Goal: Task Accomplishment & Management: Use online tool/utility

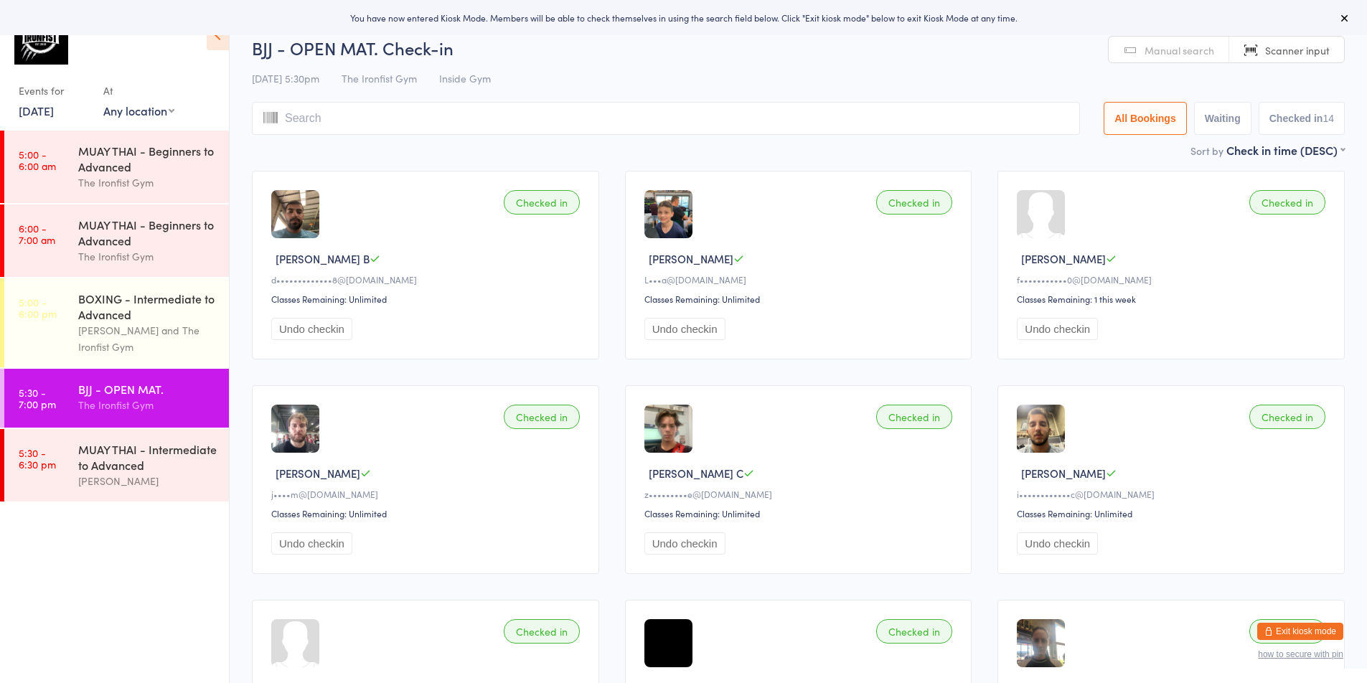
click at [54, 112] on link "[DATE]" at bounding box center [36, 111] width 35 height 16
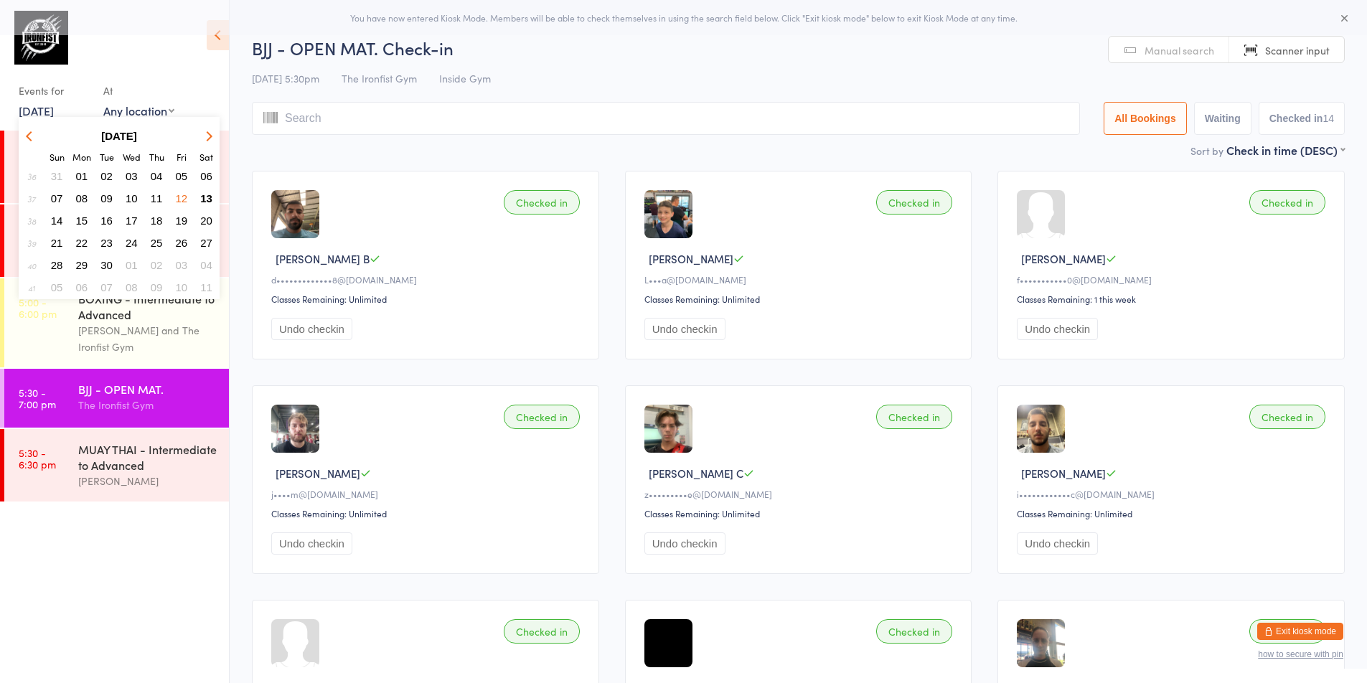
click at [205, 196] on span "13" at bounding box center [206, 198] width 12 height 12
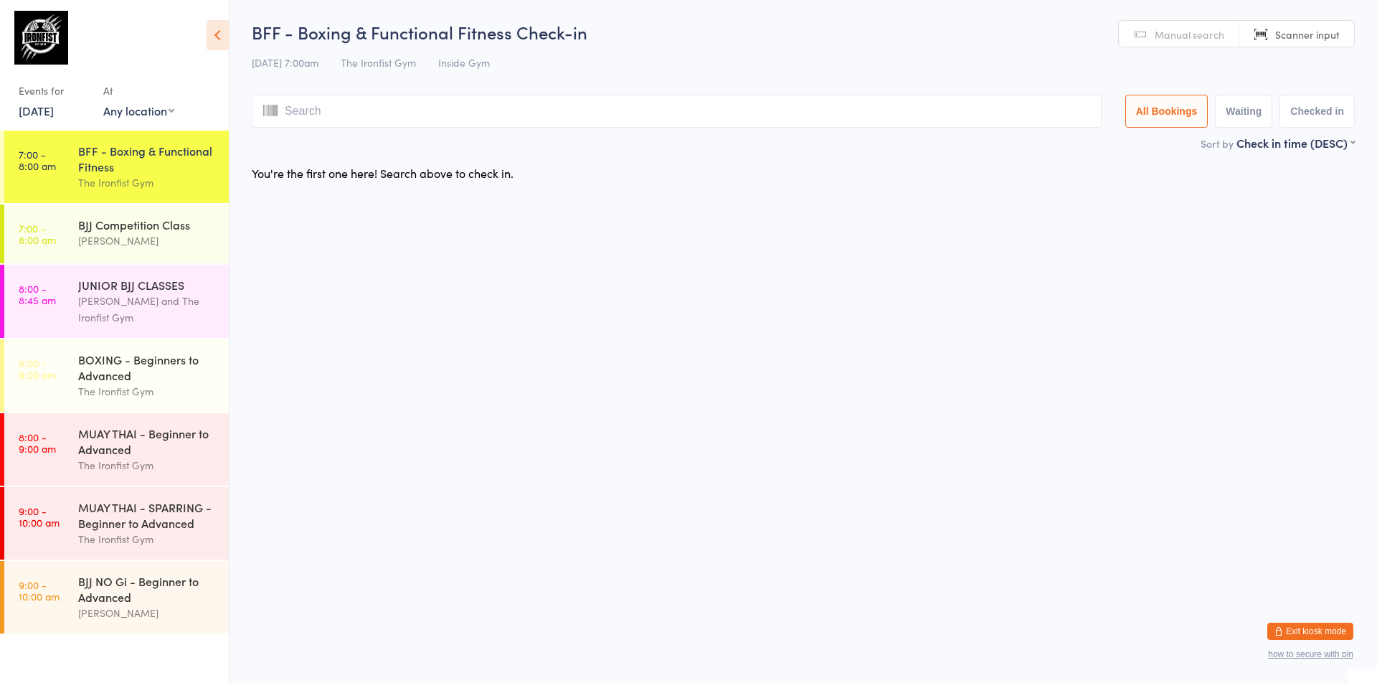
click at [539, 326] on html "You have now entered Kiosk Mode. Members will be able to check themselves in us…" at bounding box center [688, 341] width 1377 height 683
click at [1313, 31] on span "Scanner input" at bounding box center [1307, 34] width 65 height 14
click at [189, 586] on div "BJJ NO Gi - Beginner to Advanced" at bounding box center [147, 589] width 138 height 32
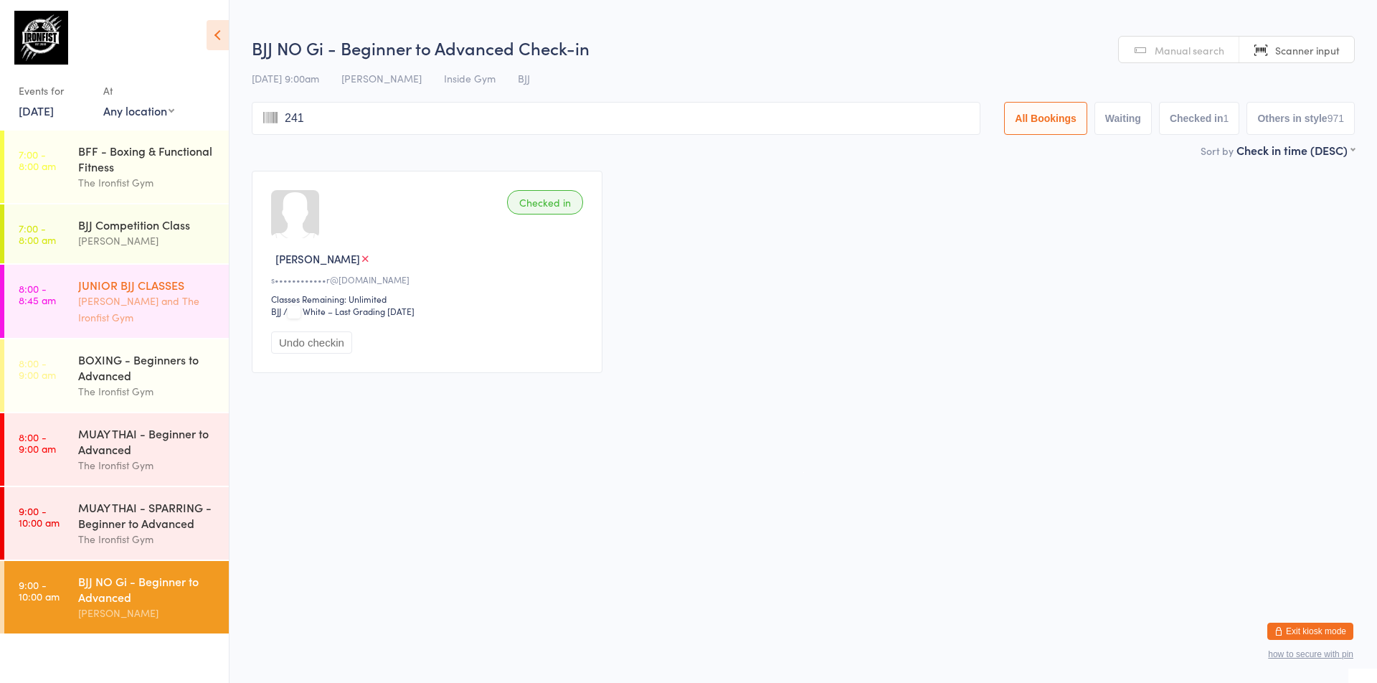
type input "2417"
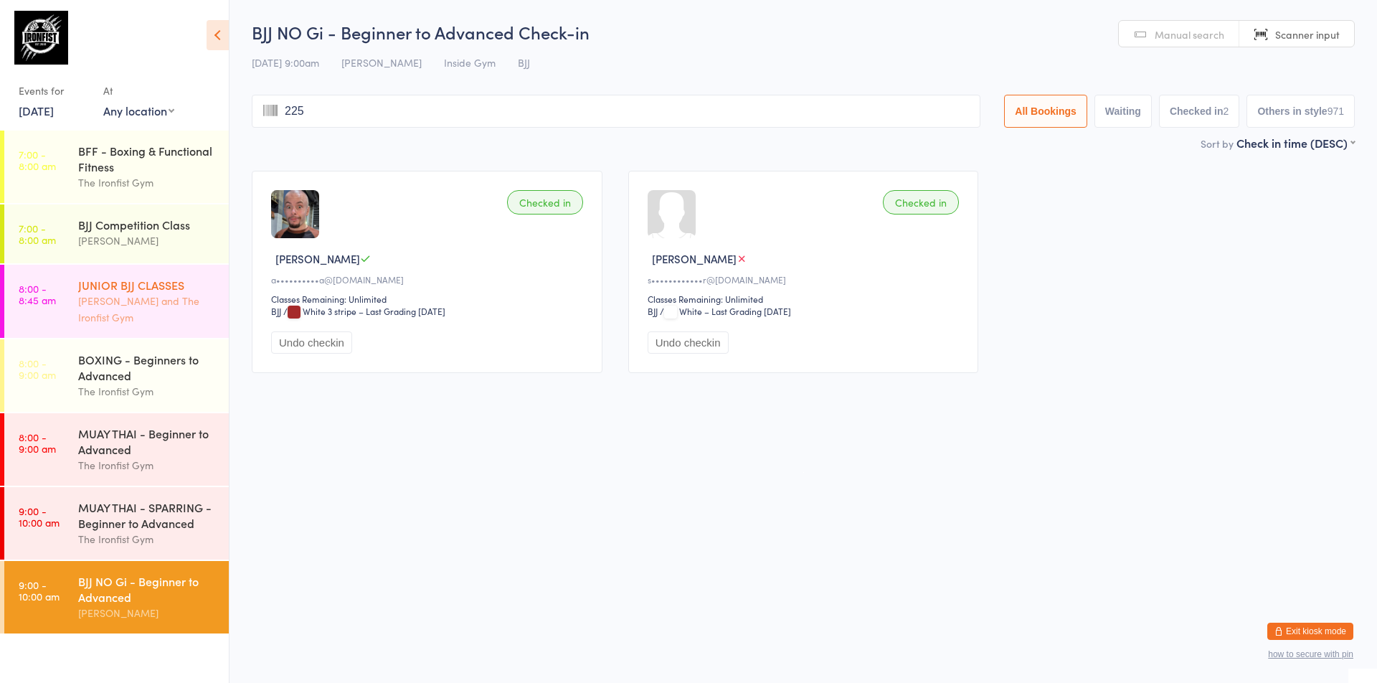
type input "2257"
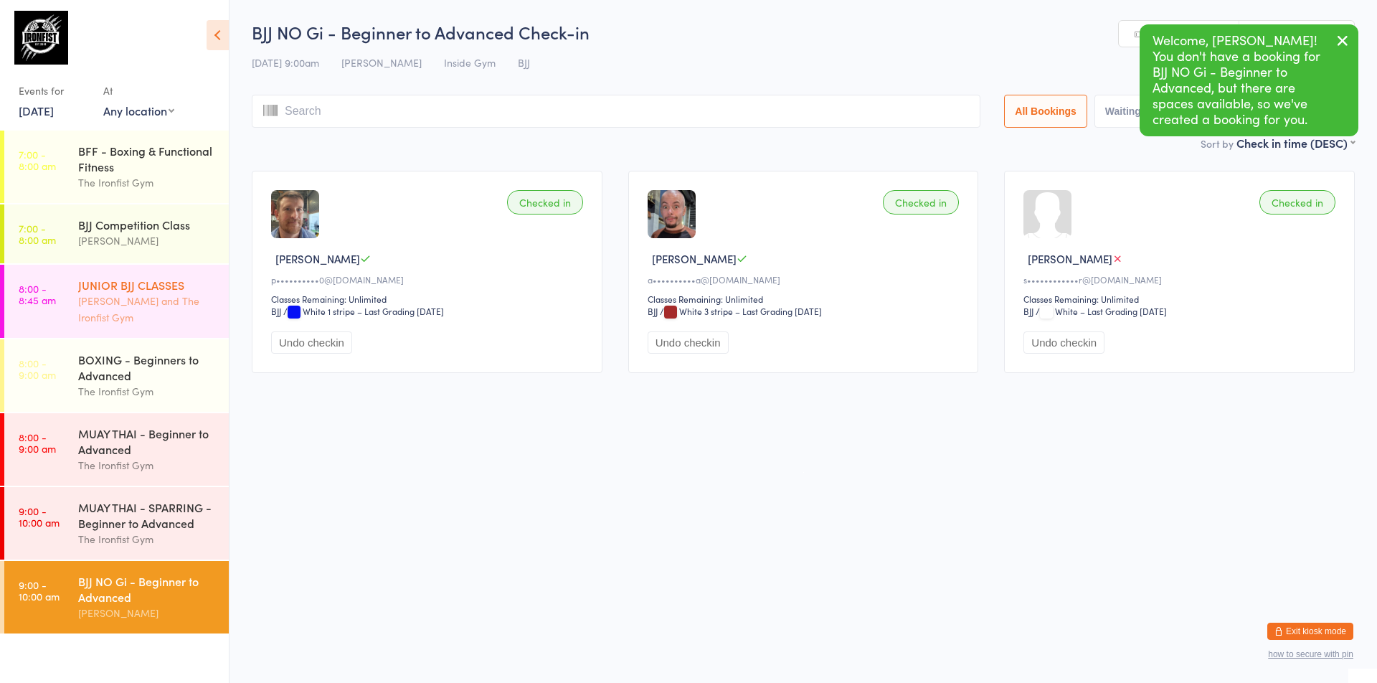
click at [181, 302] on div "[PERSON_NAME] and The Ironfist Gym" at bounding box center [147, 309] width 138 height 33
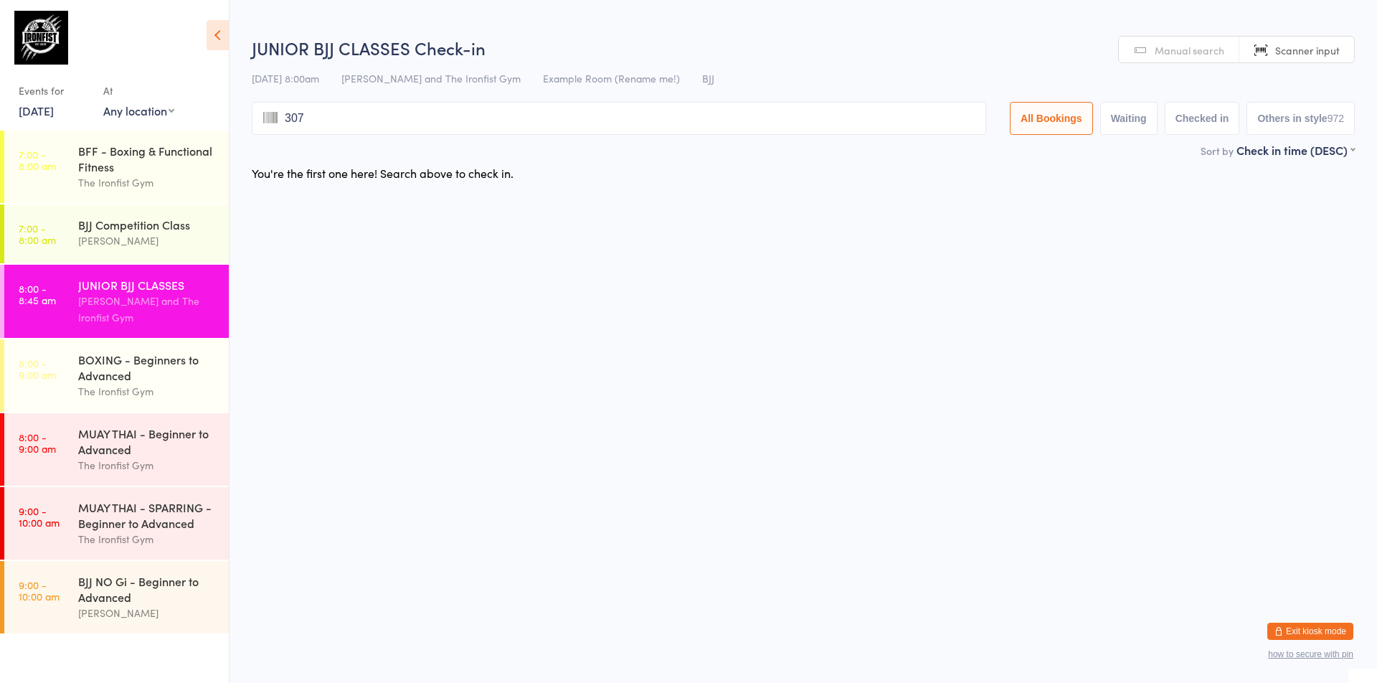
type input "3072"
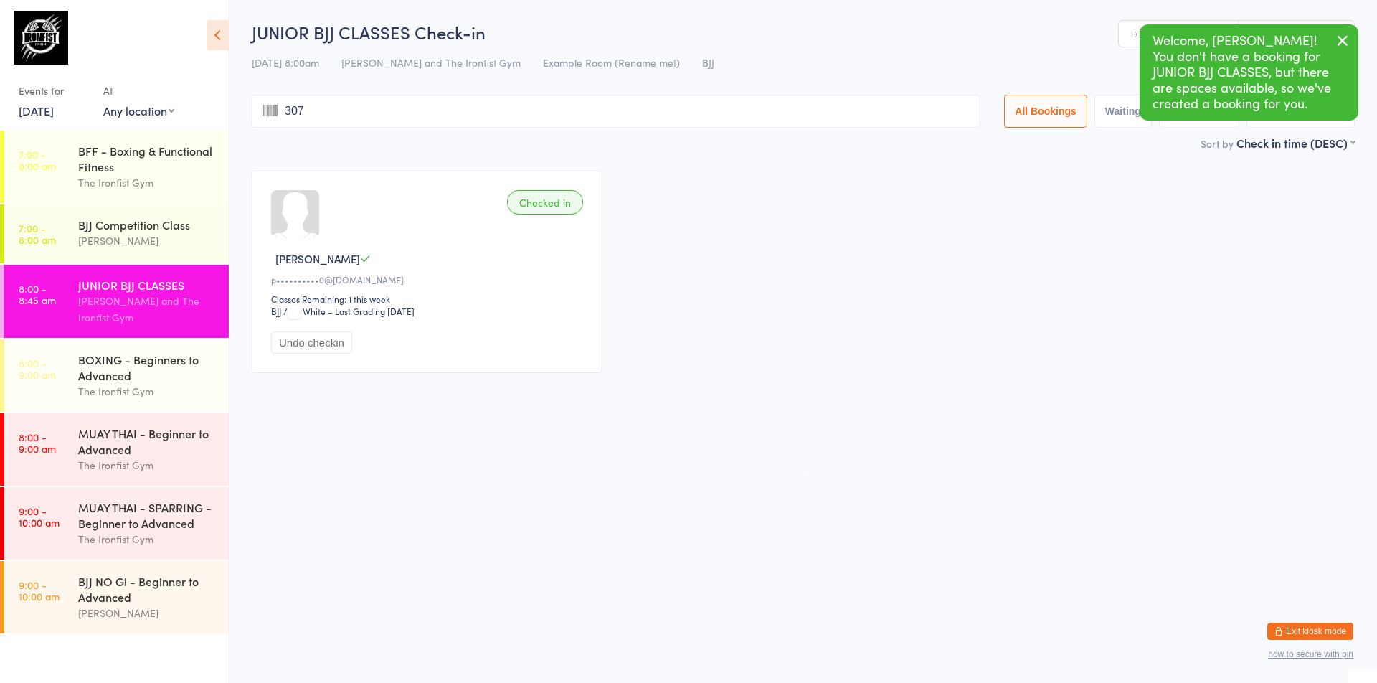
type input "3073"
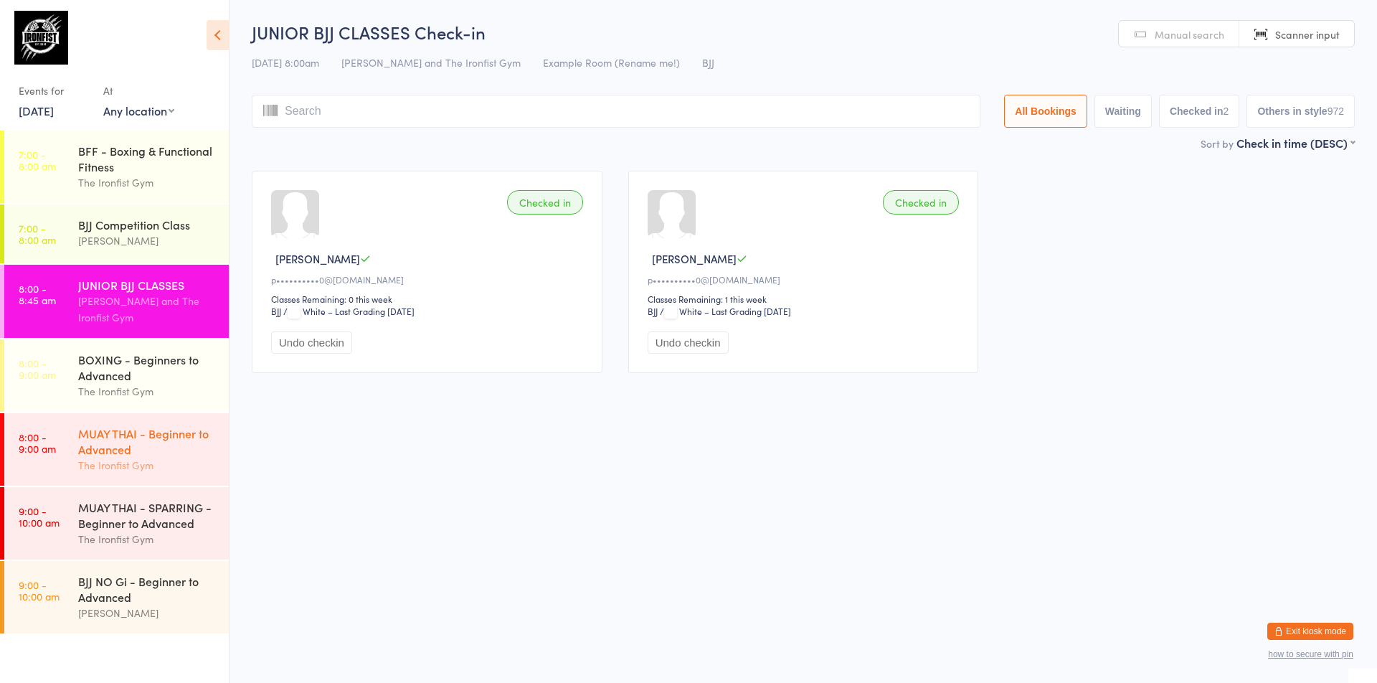
click at [109, 442] on div "MUAY THAI - Beginner to Advanced" at bounding box center [147, 441] width 138 height 32
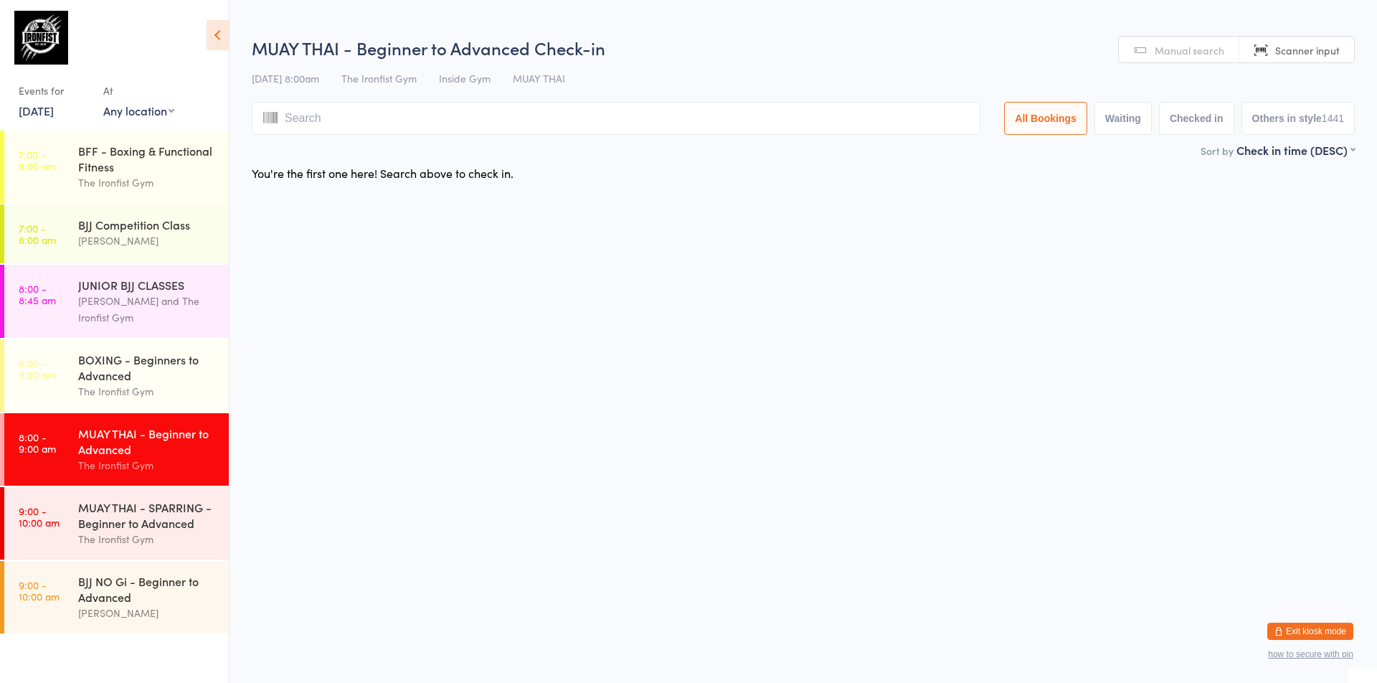
click at [319, 123] on input "search" at bounding box center [616, 118] width 729 height 33
type input "1684"
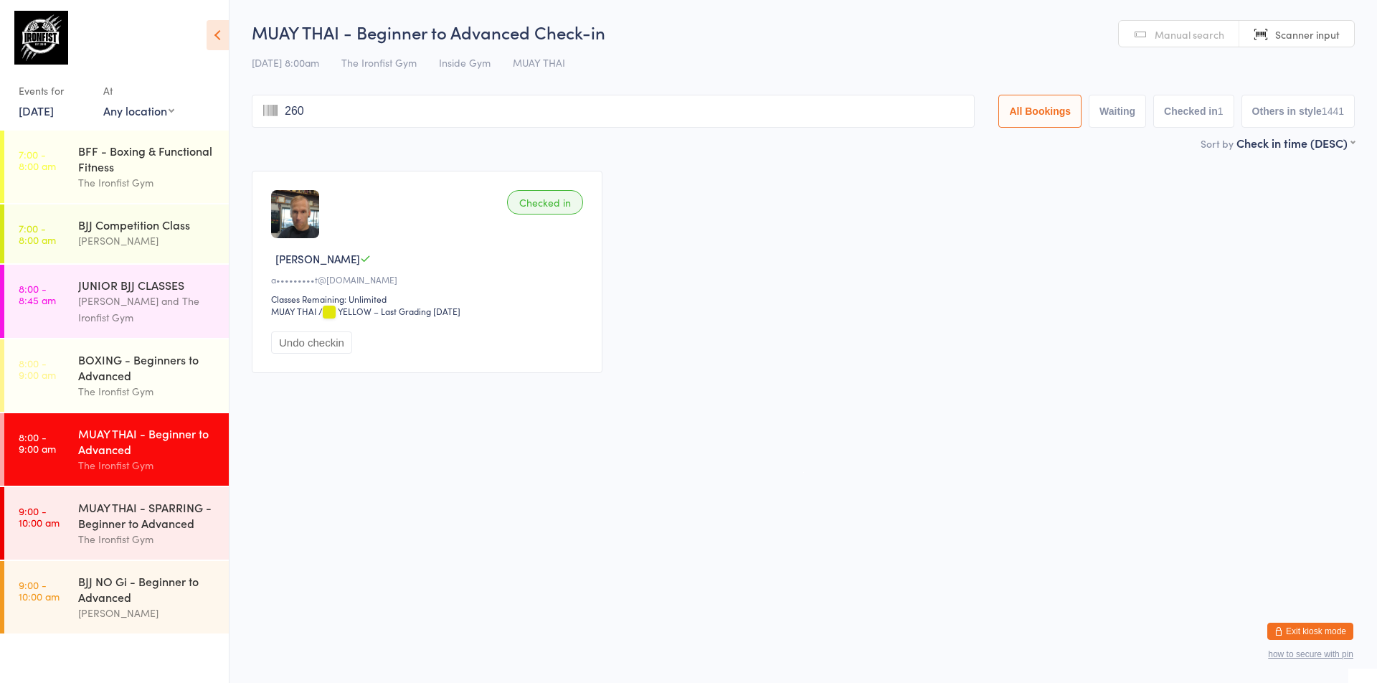
type input "2609"
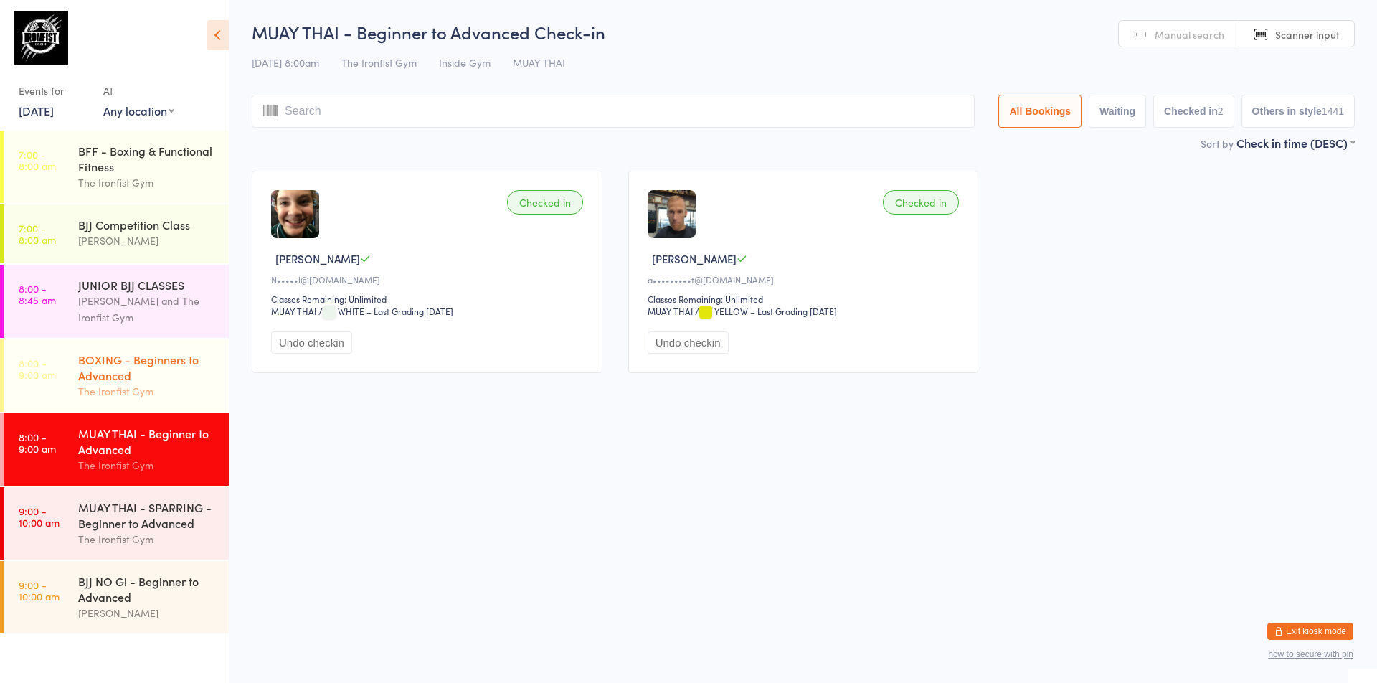
click at [135, 404] on div "BOXING - Beginners to Advanced The Ironfist Gym" at bounding box center [153, 375] width 151 height 72
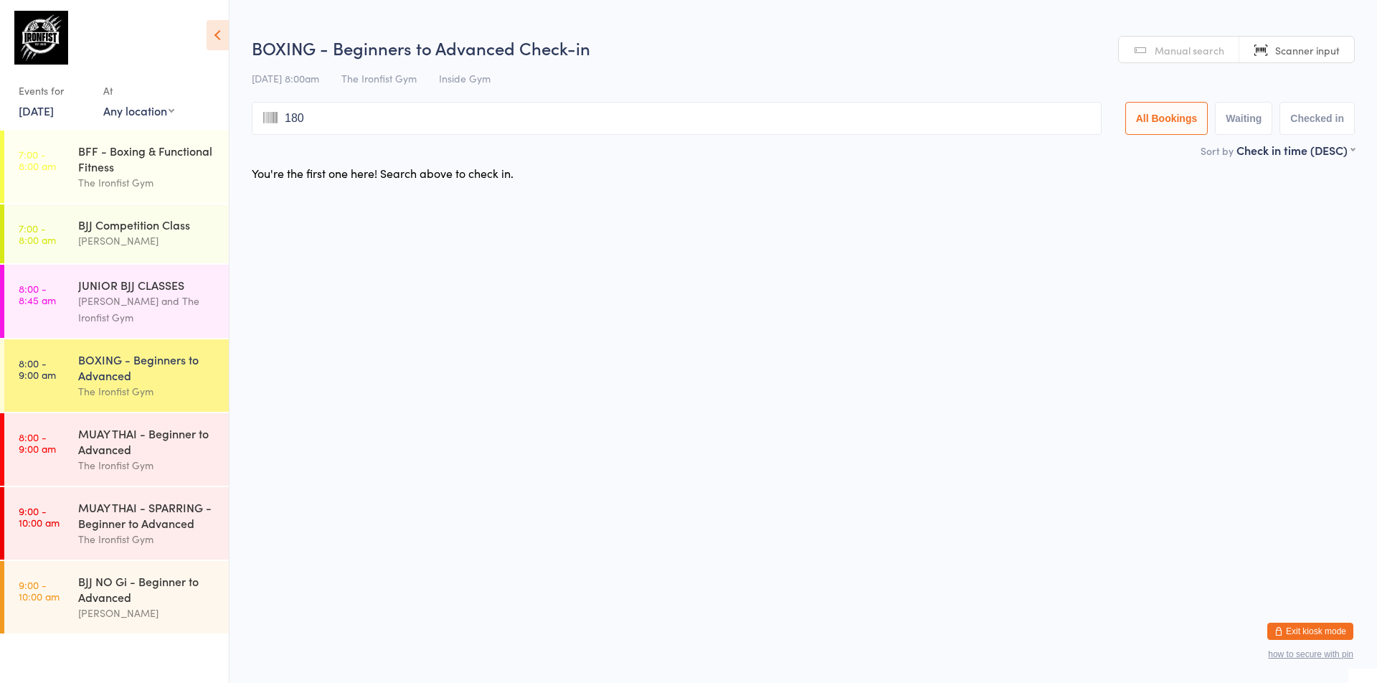
type input "1803"
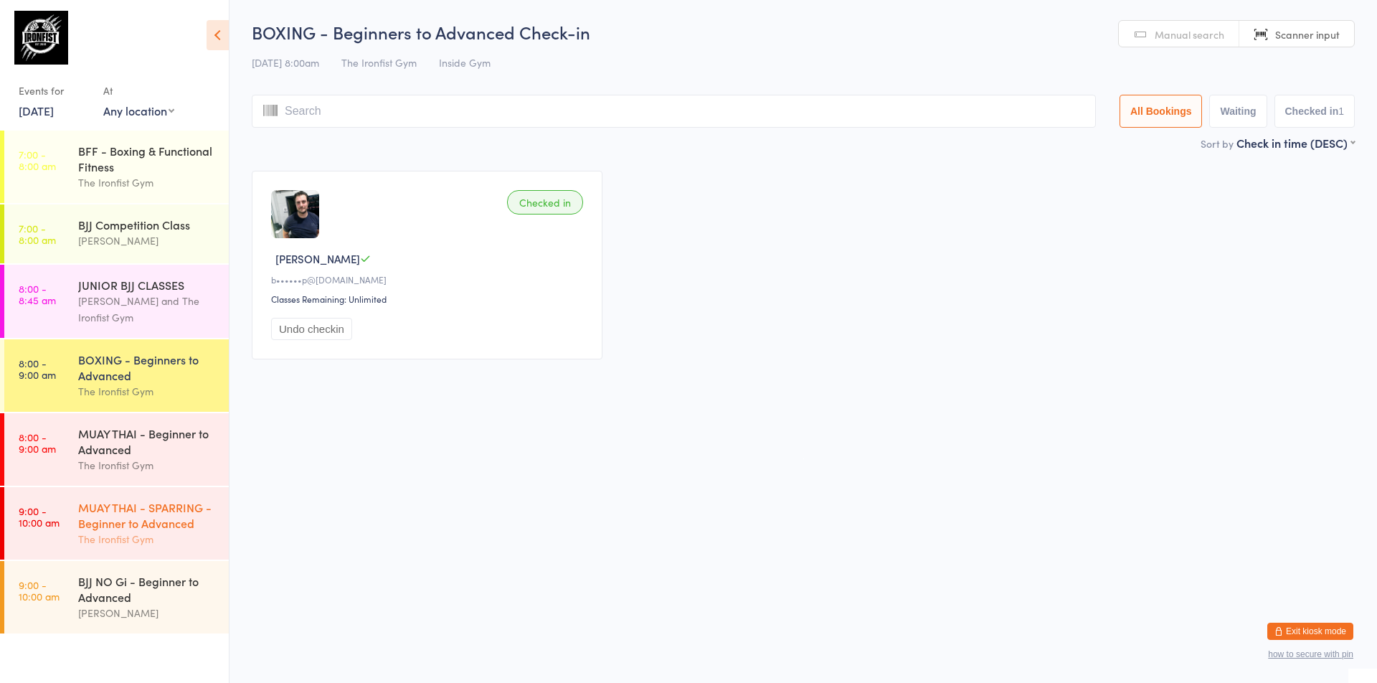
click at [72, 535] on link "9:00 - 10:00 am MUAY THAI - SPARRING - Beginner to Advanced The Ironfist Gym" at bounding box center [116, 523] width 225 height 72
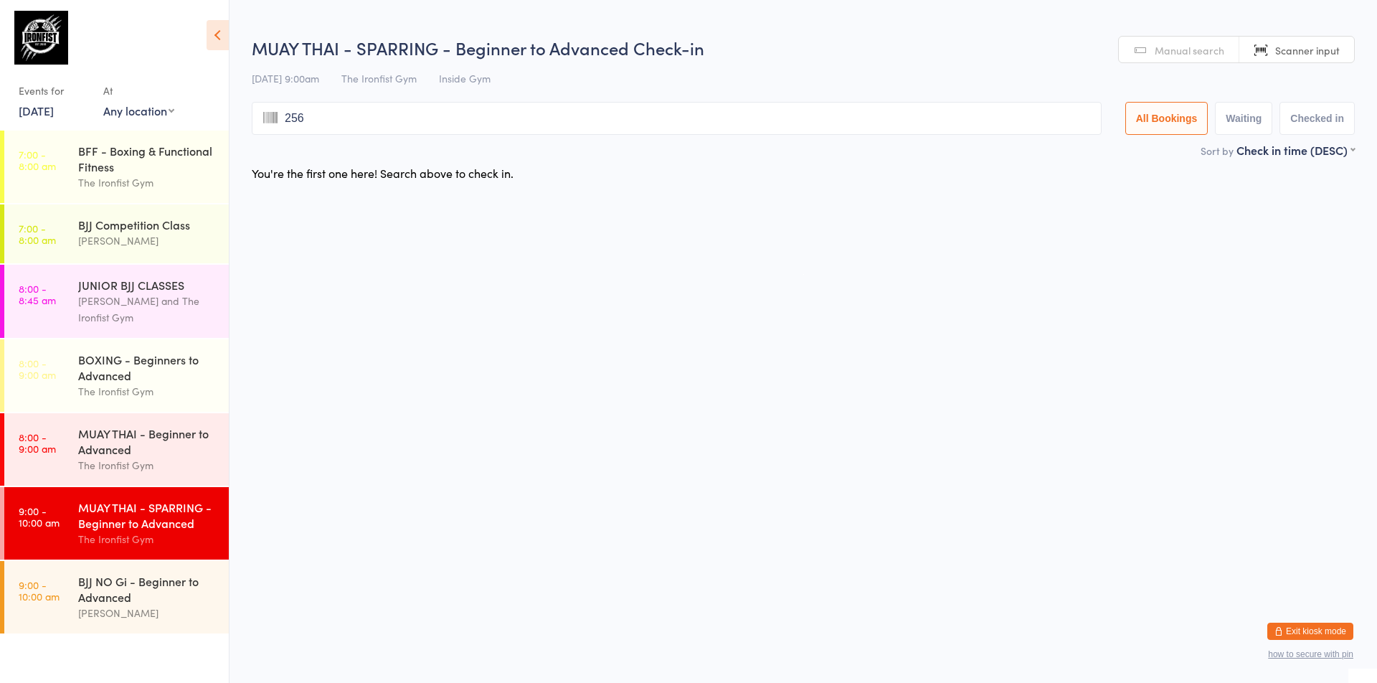
type input "2565"
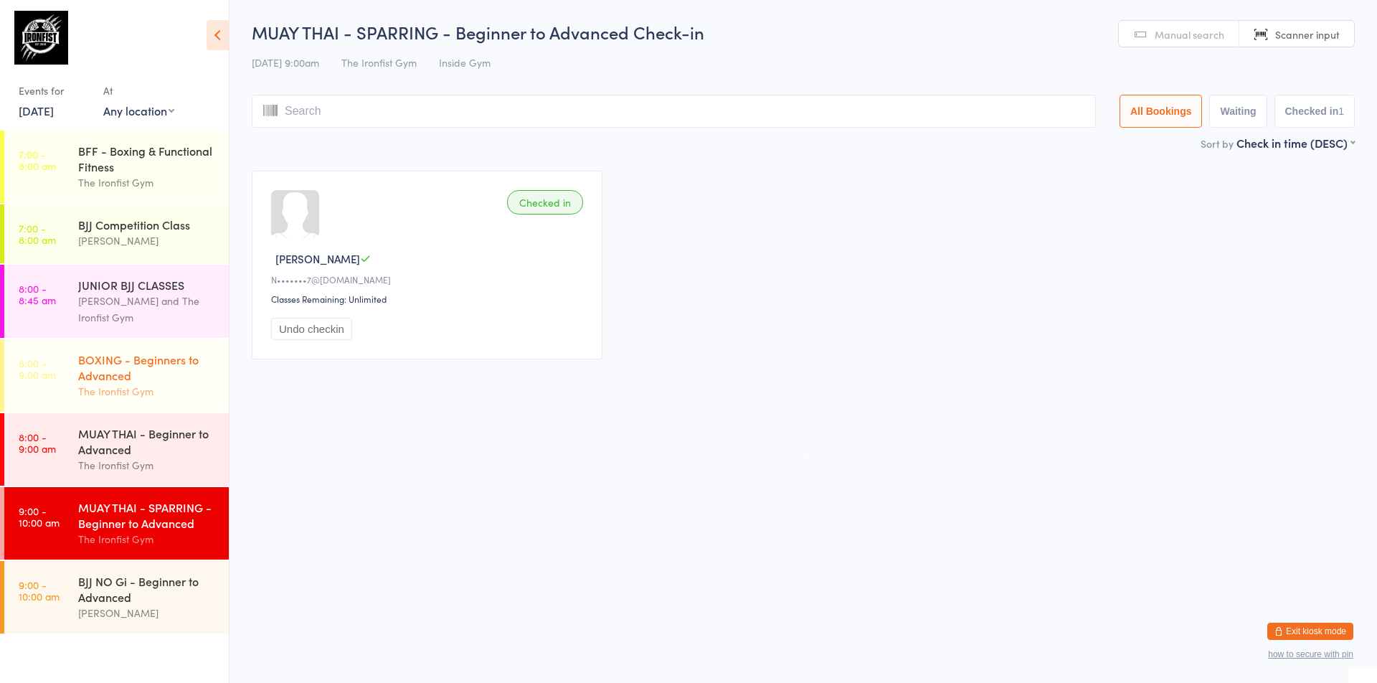
click at [151, 393] on div "The Ironfist Gym" at bounding box center [147, 391] width 138 height 16
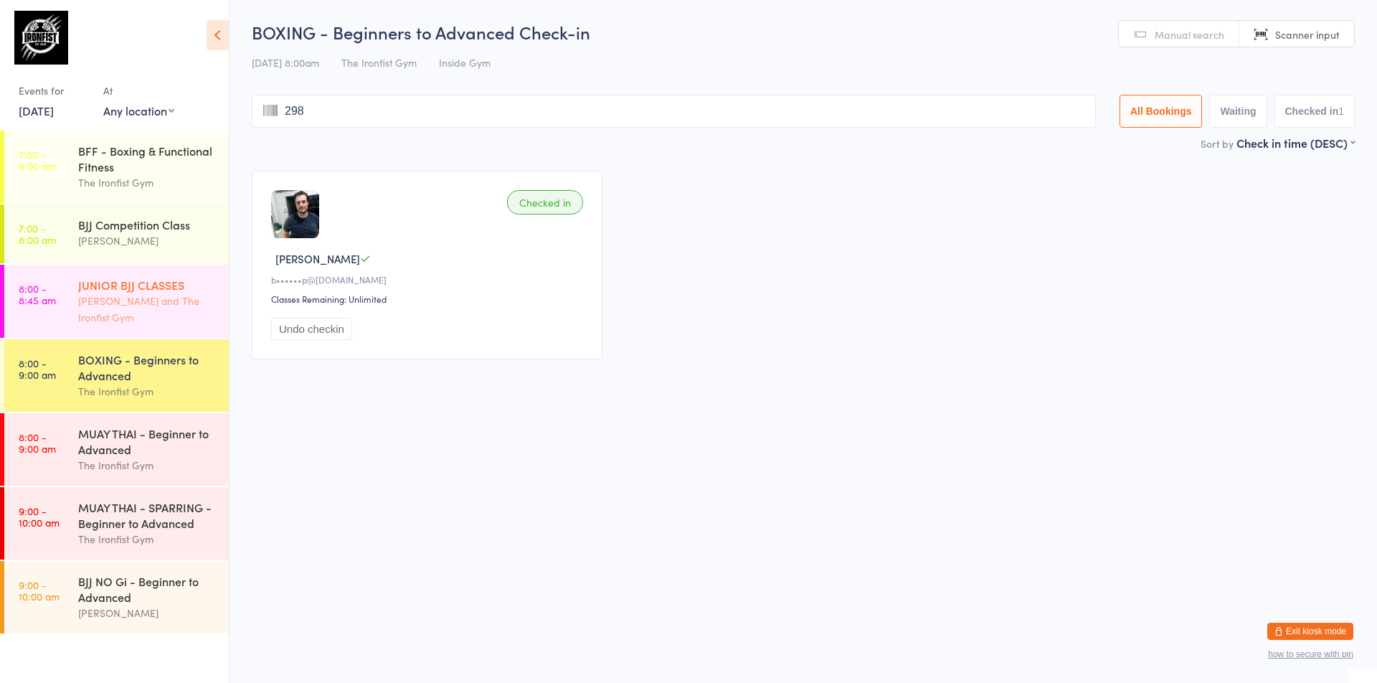
type input "2986"
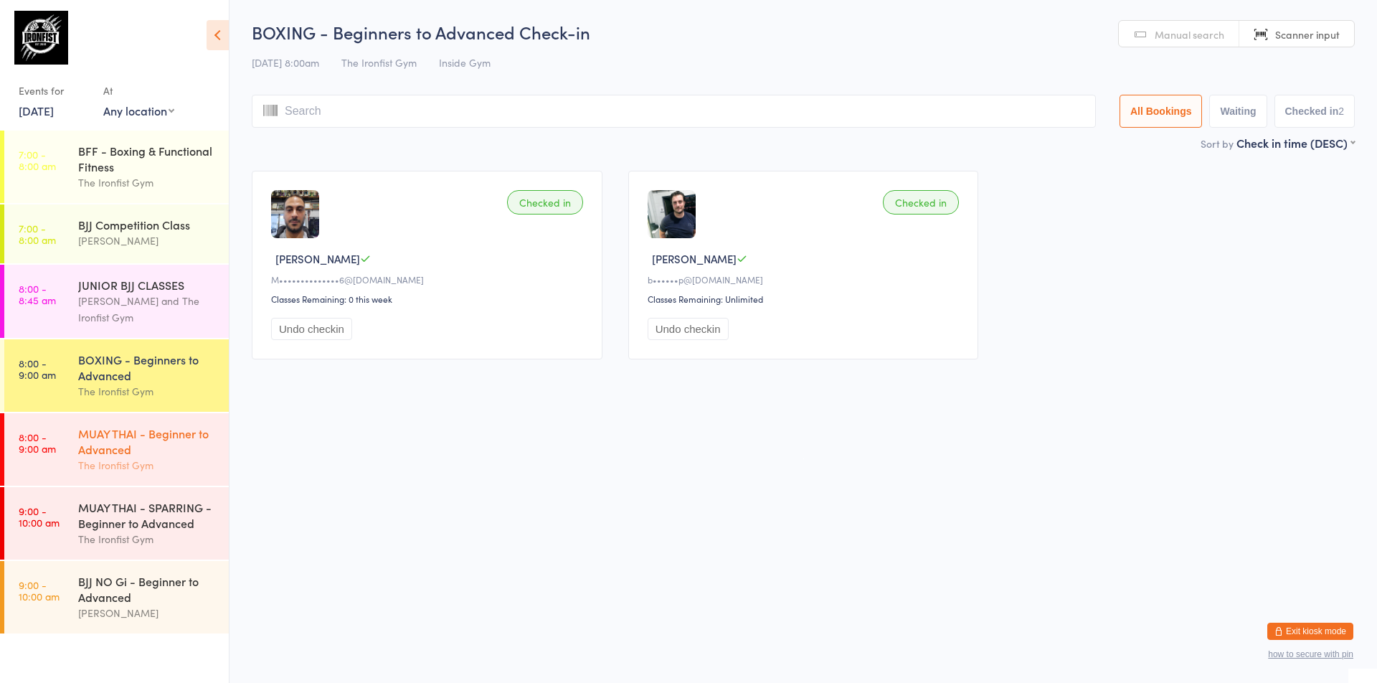
click at [121, 453] on div "MUAY THAI - Beginner to Advanced" at bounding box center [147, 441] width 138 height 32
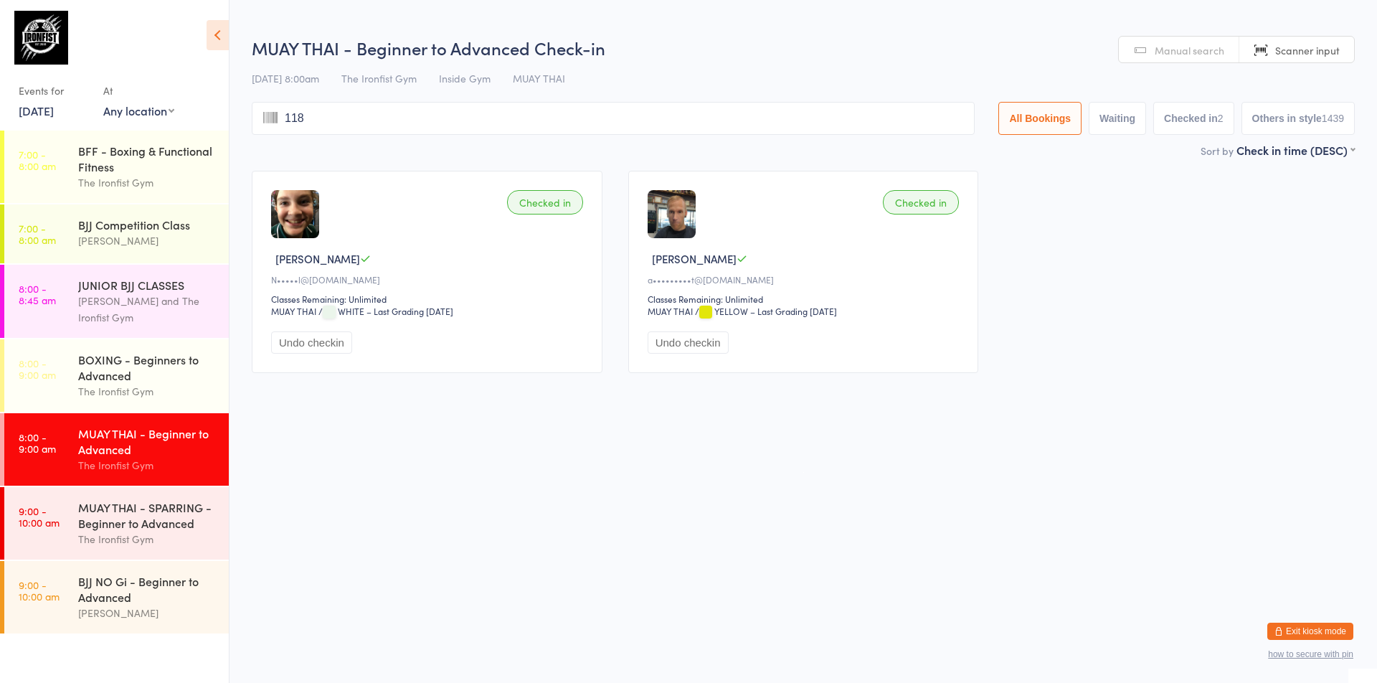
type input "1187"
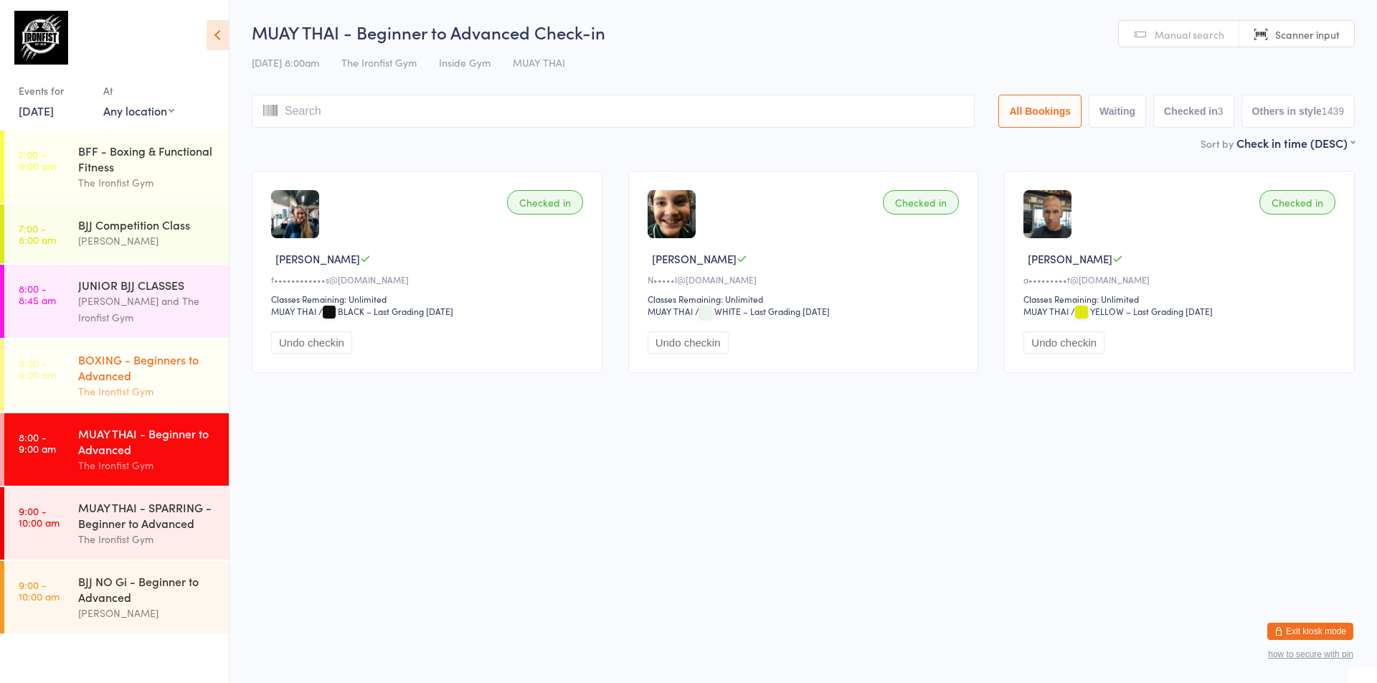
click at [86, 369] on div "BOXING - Beginners to Advanced" at bounding box center [147, 368] width 138 height 32
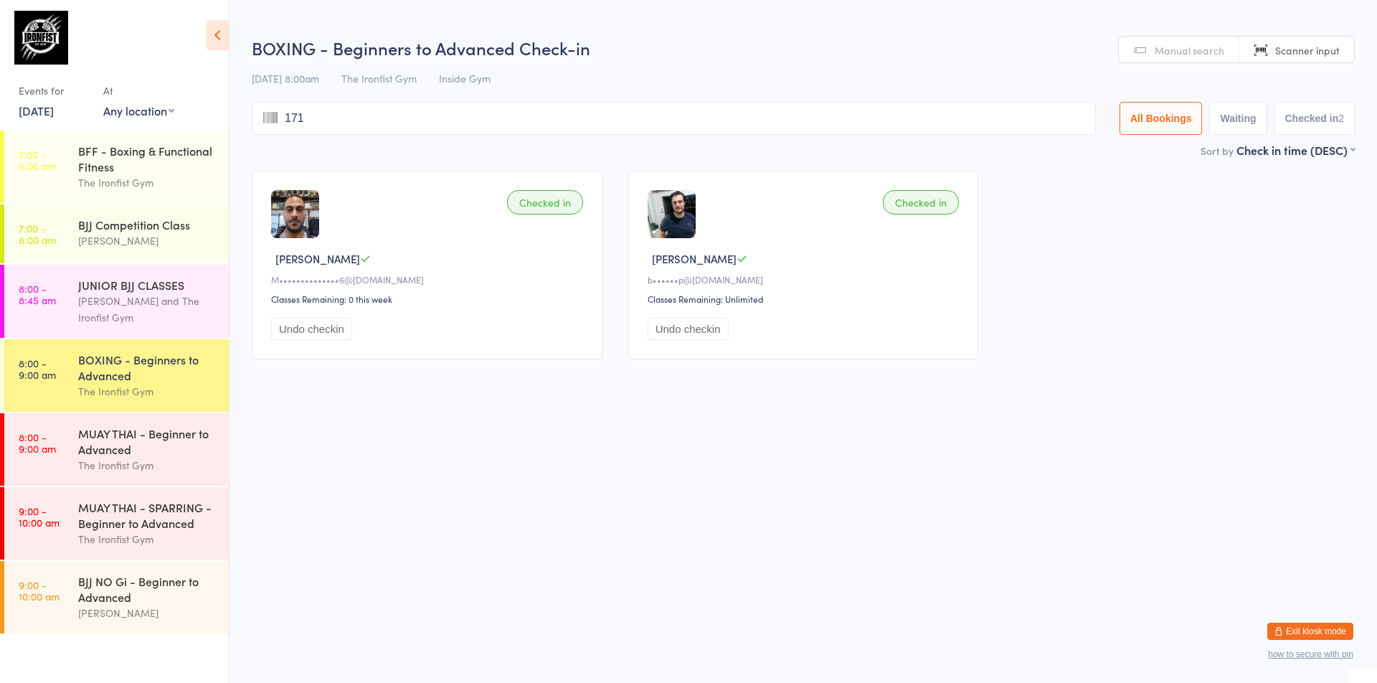
type input "1715"
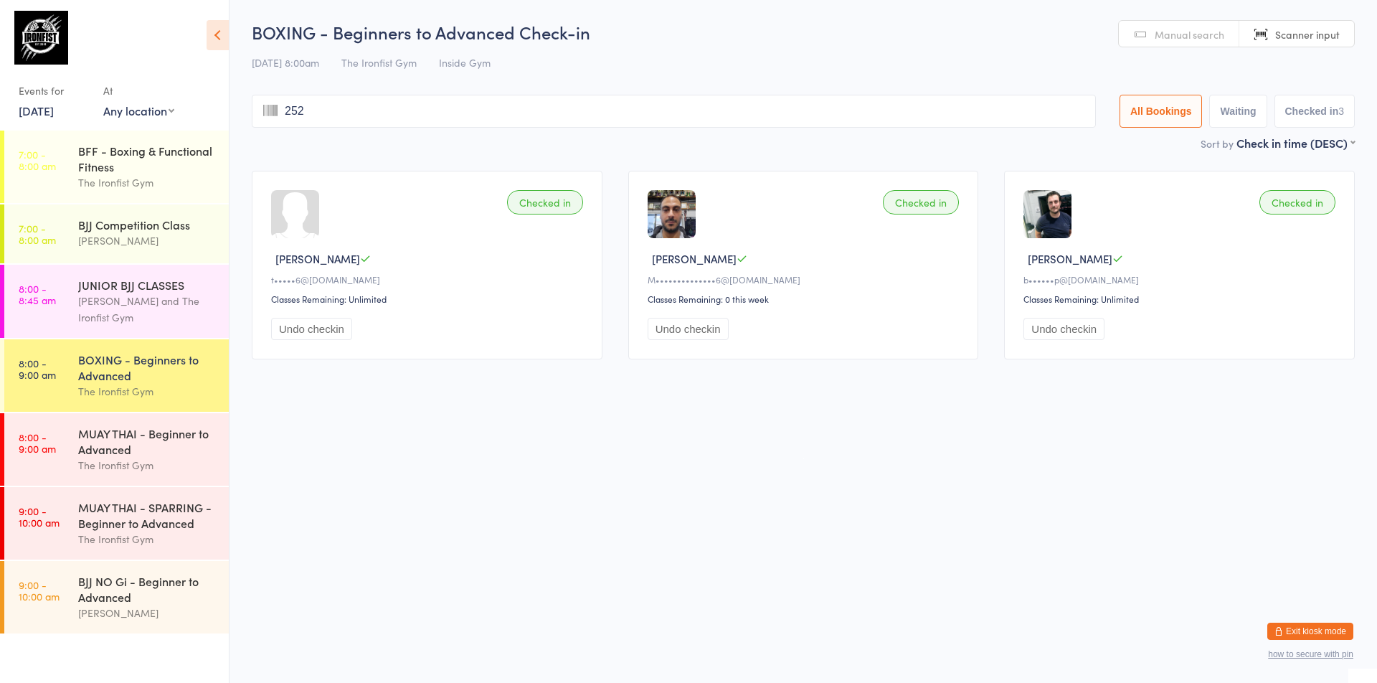
type input "2522"
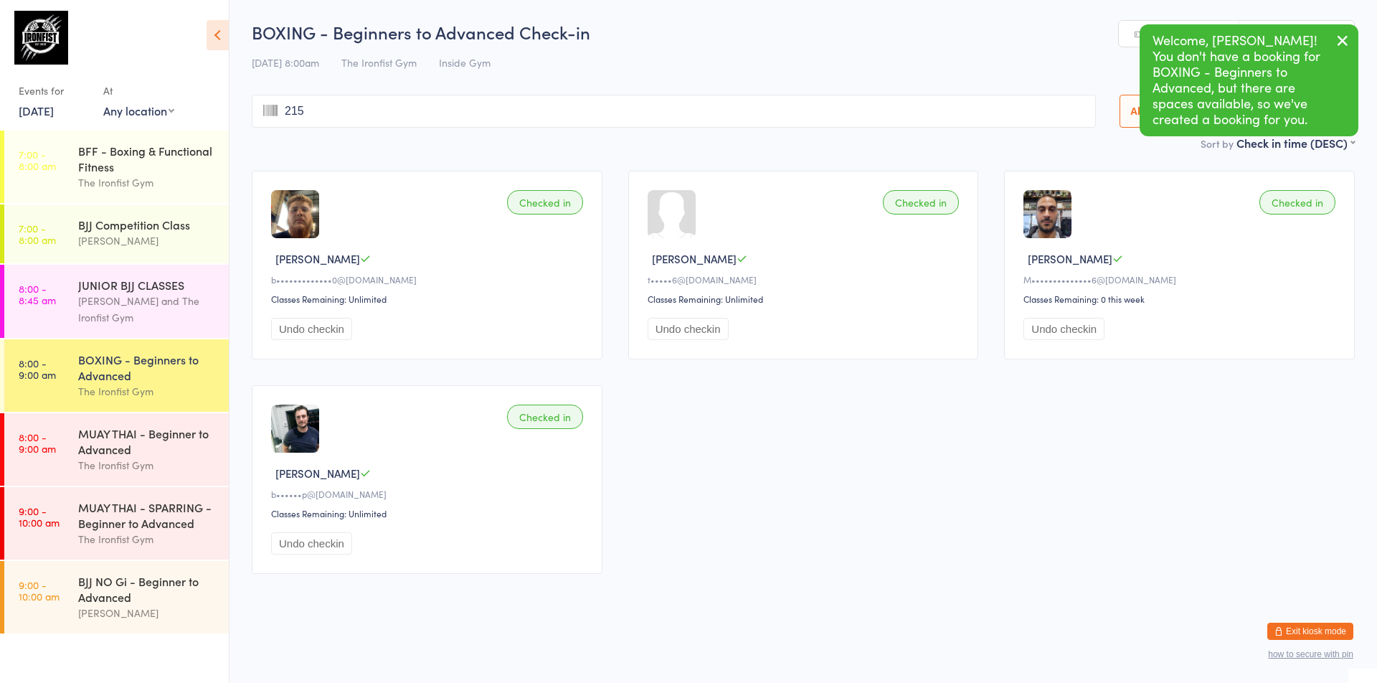
type input "2156"
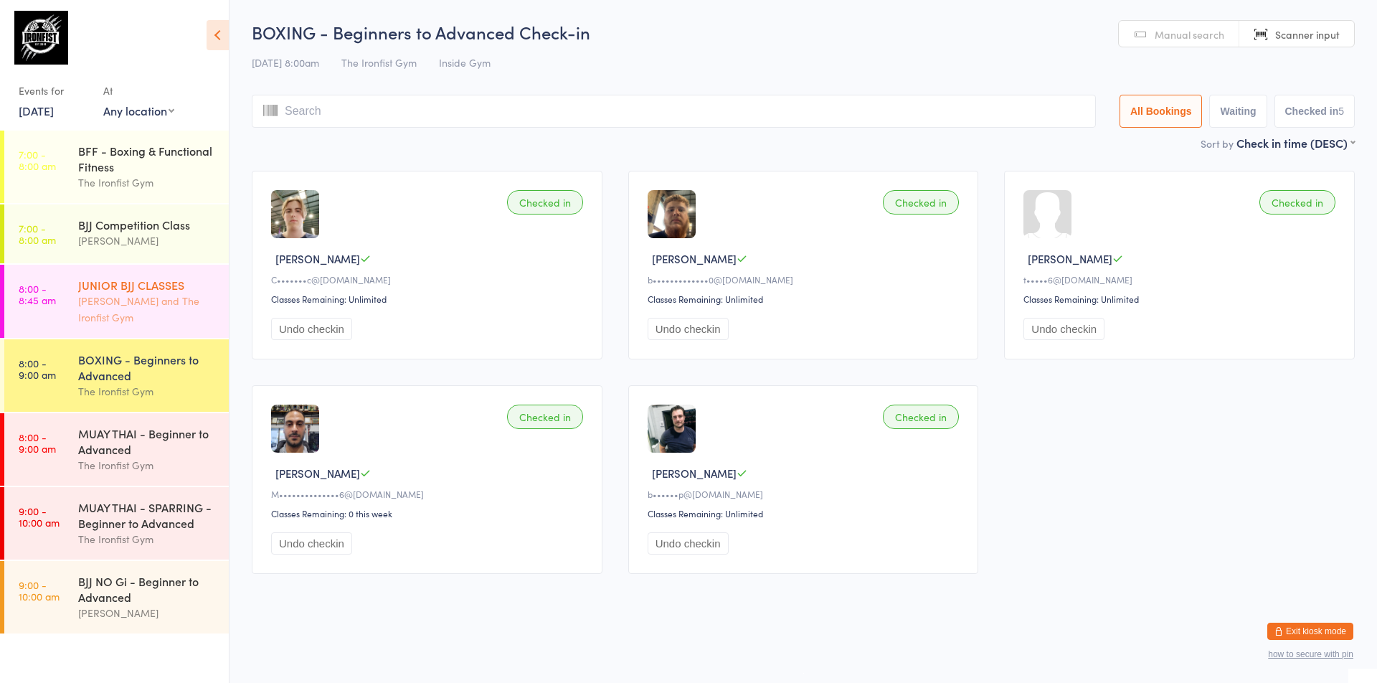
click at [164, 311] on div "[PERSON_NAME] and The Ironfist Gym" at bounding box center [147, 309] width 138 height 33
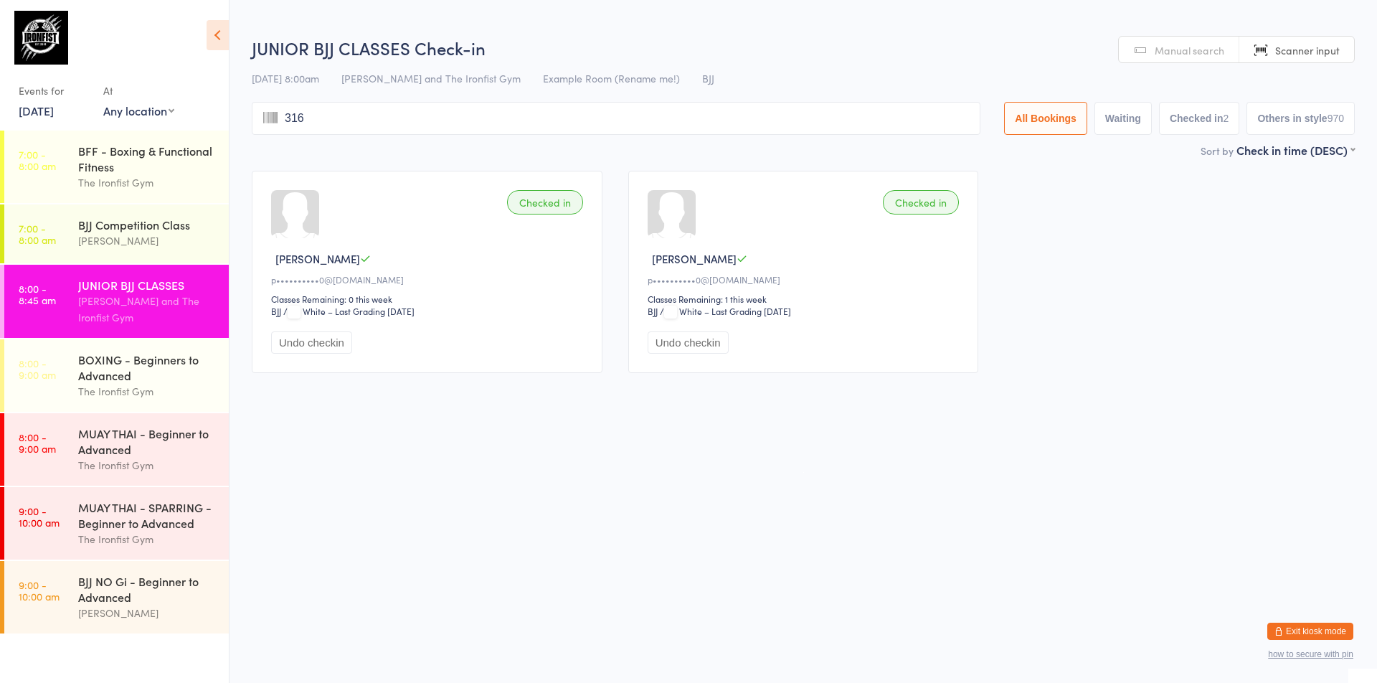
type input "3160"
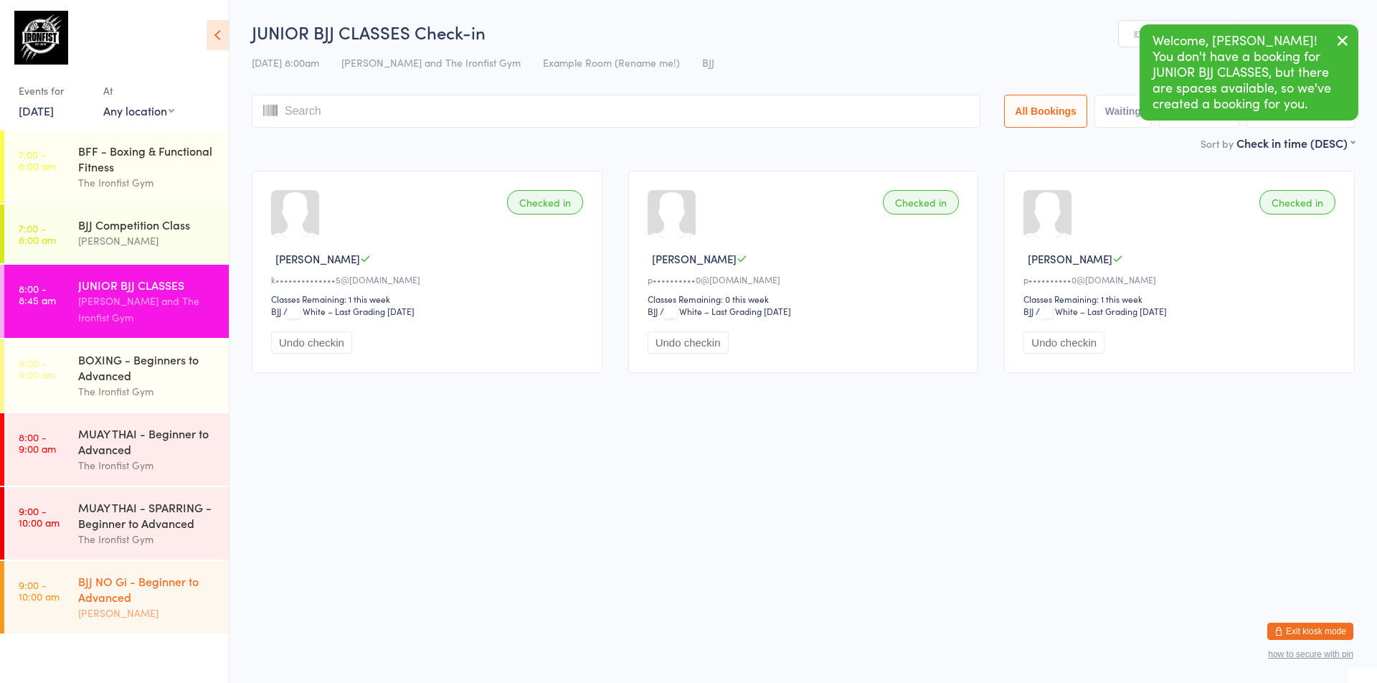
click at [125, 604] on div "BJJ NO Gi - Beginner to Advanced" at bounding box center [147, 589] width 138 height 32
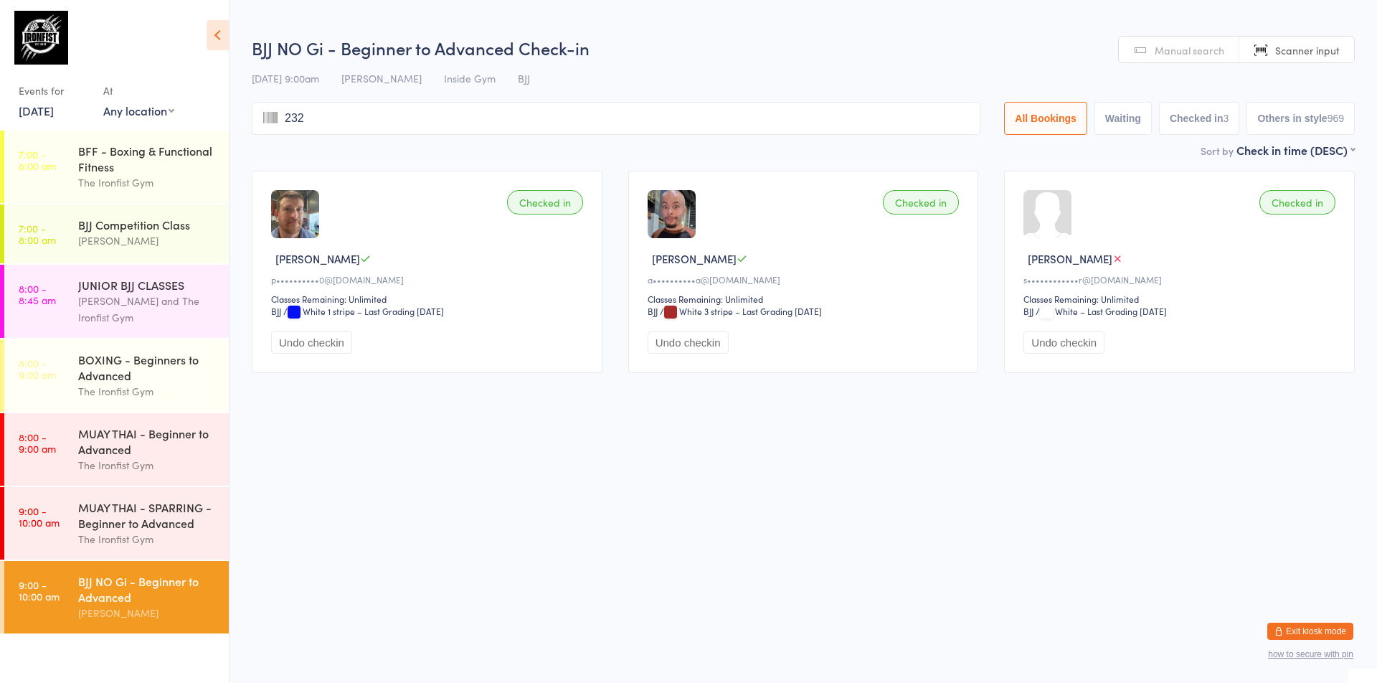
type input "2328"
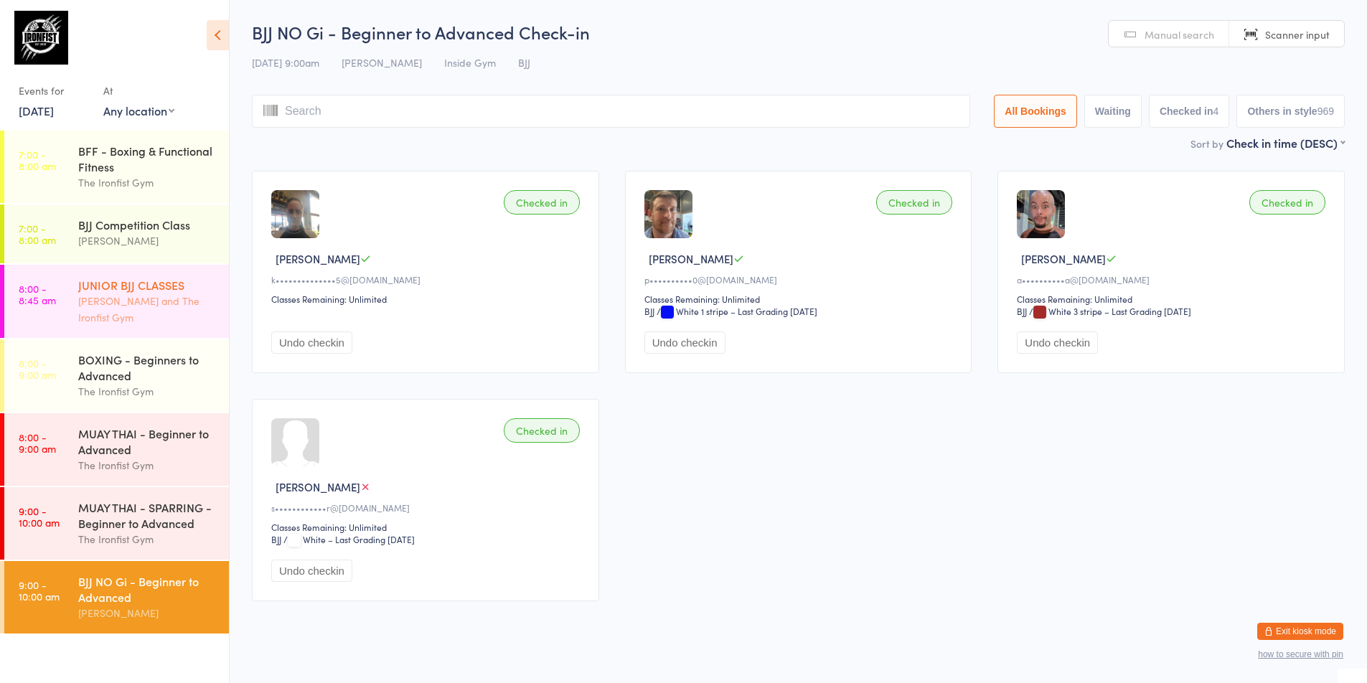
click at [165, 289] on div "JUNIOR BJJ CLASSES" at bounding box center [147, 285] width 138 height 16
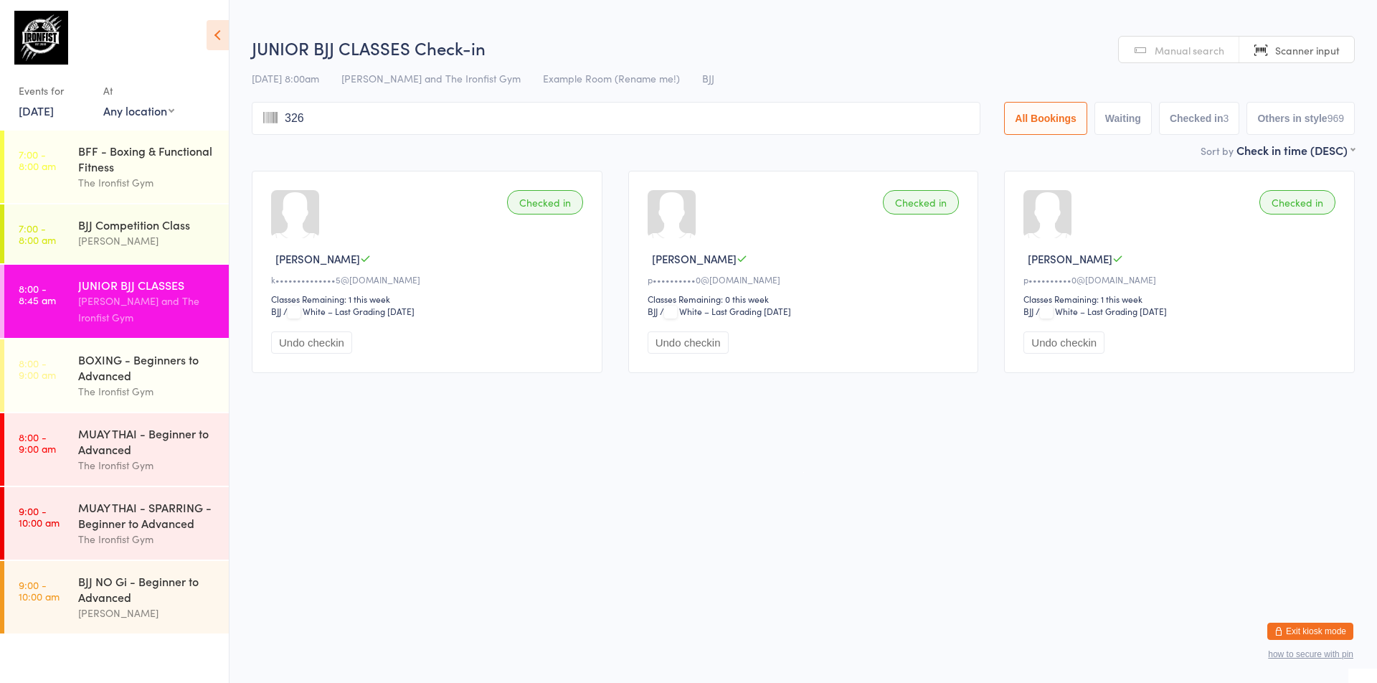
type input "3268"
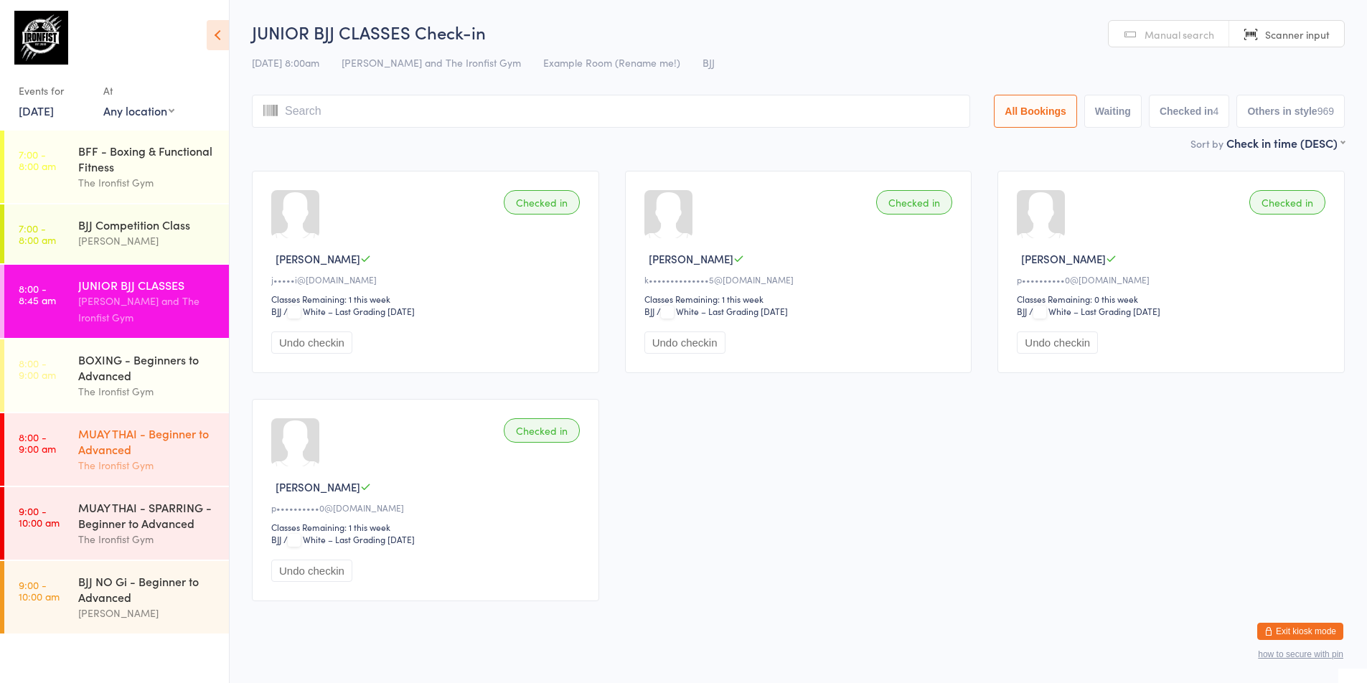
click at [108, 464] on div "The Ironfist Gym" at bounding box center [147, 465] width 138 height 16
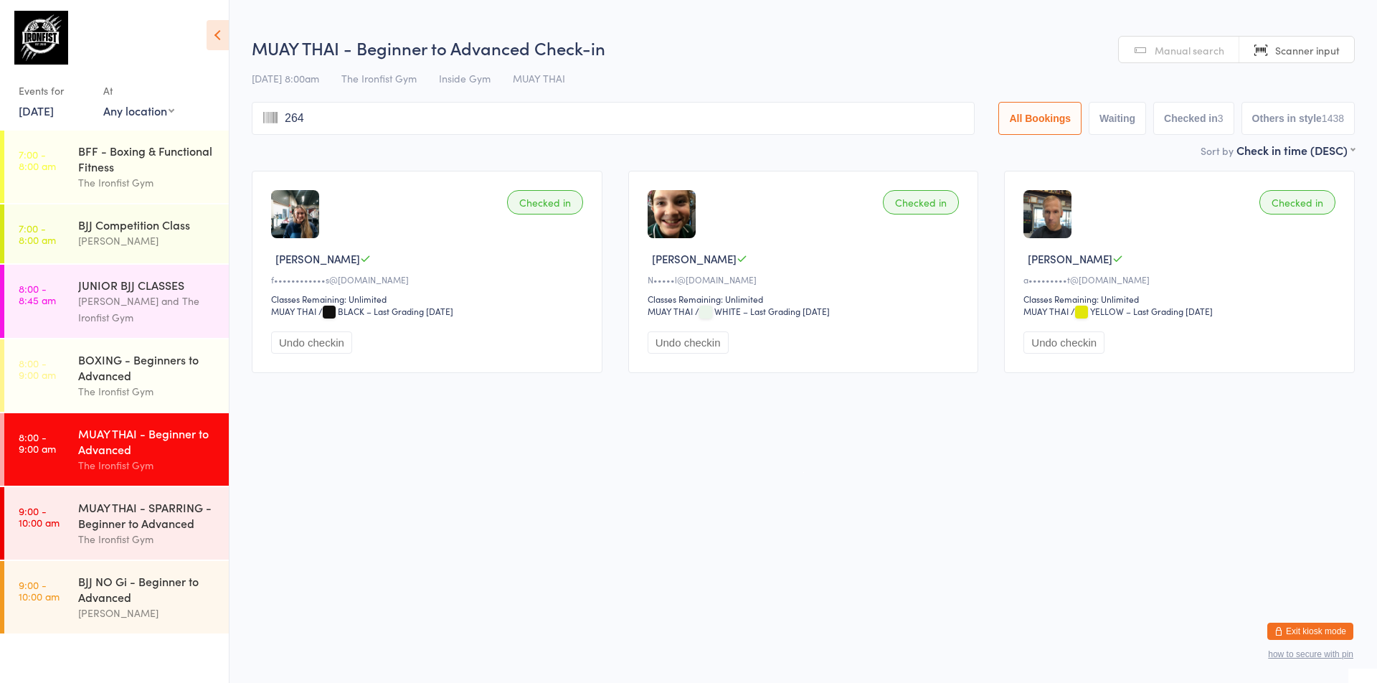
type input "2641"
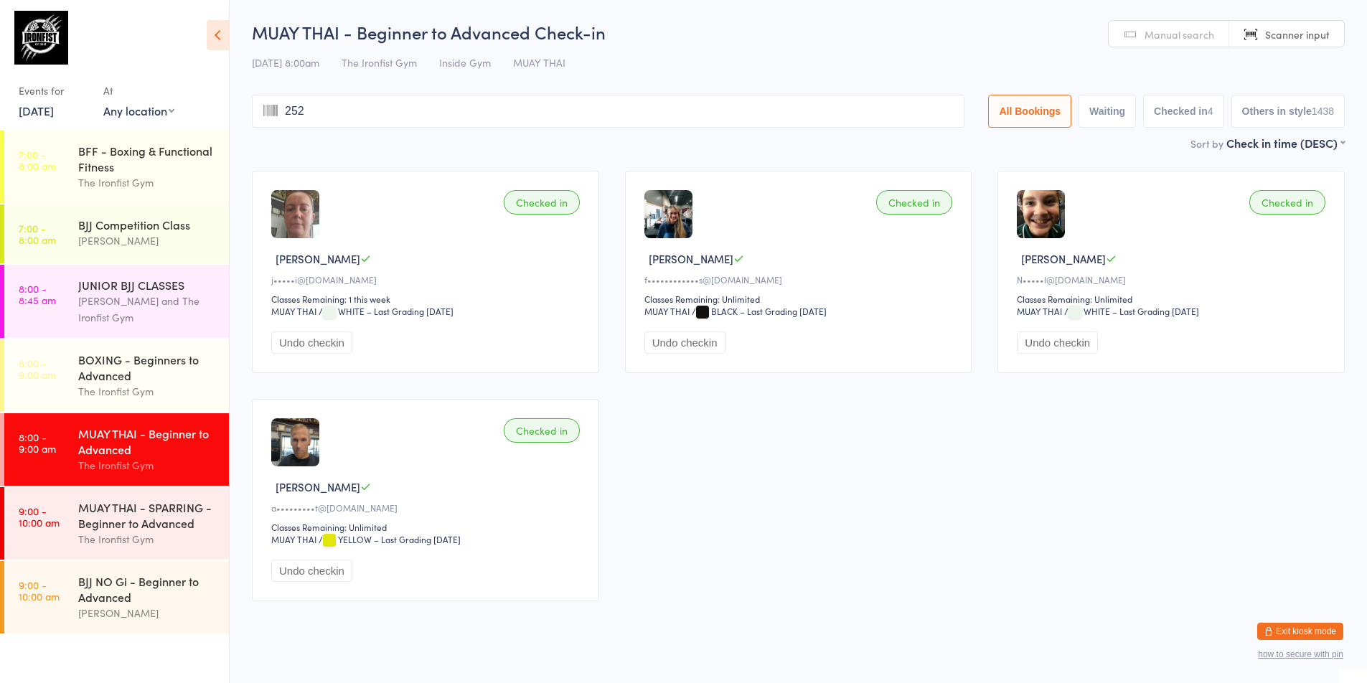
type input "2521"
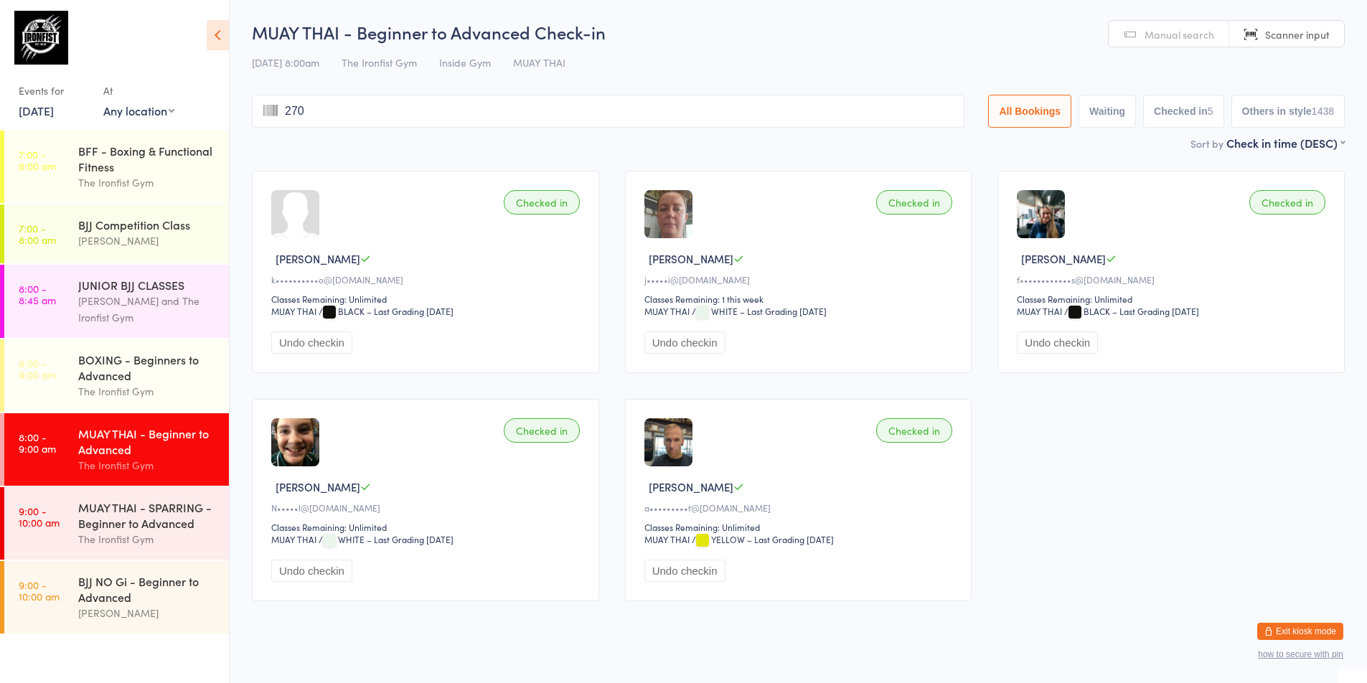
type input "2707"
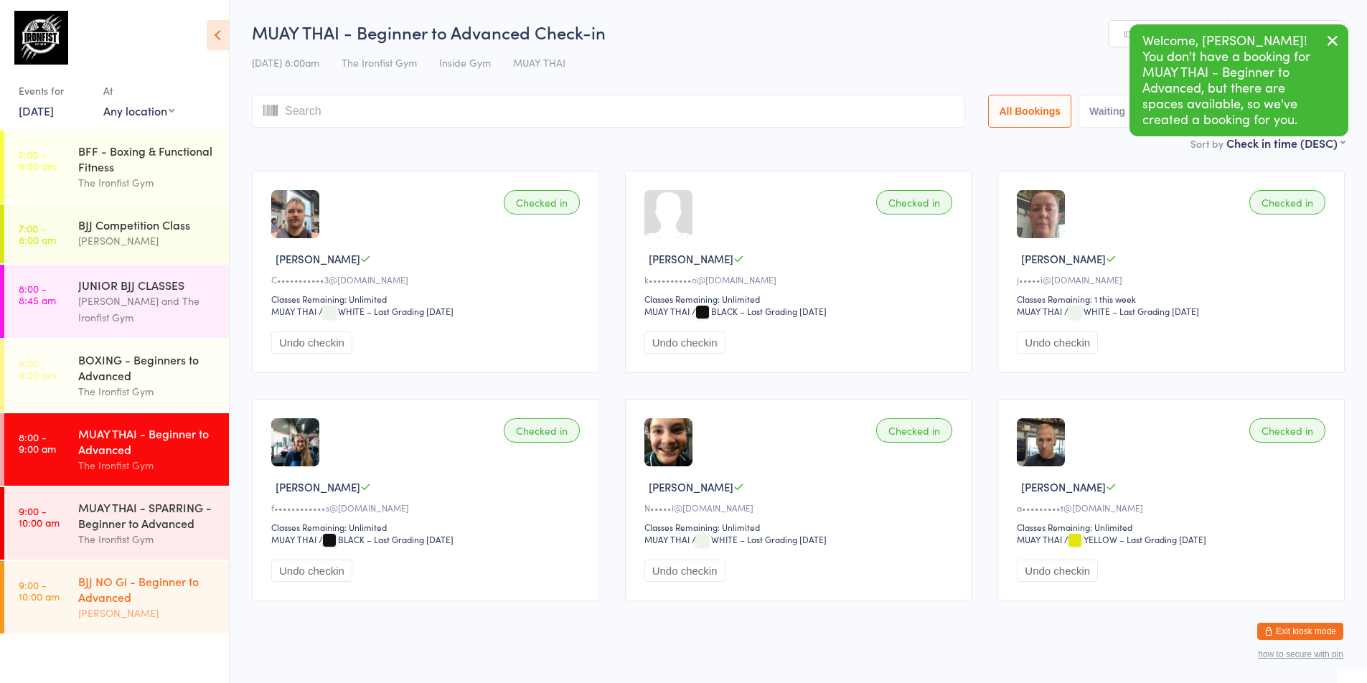
click at [64, 627] on link "9:00 - 10:00 am BJJ NO Gi - Beginner to Advanced [PERSON_NAME]" at bounding box center [116, 597] width 225 height 72
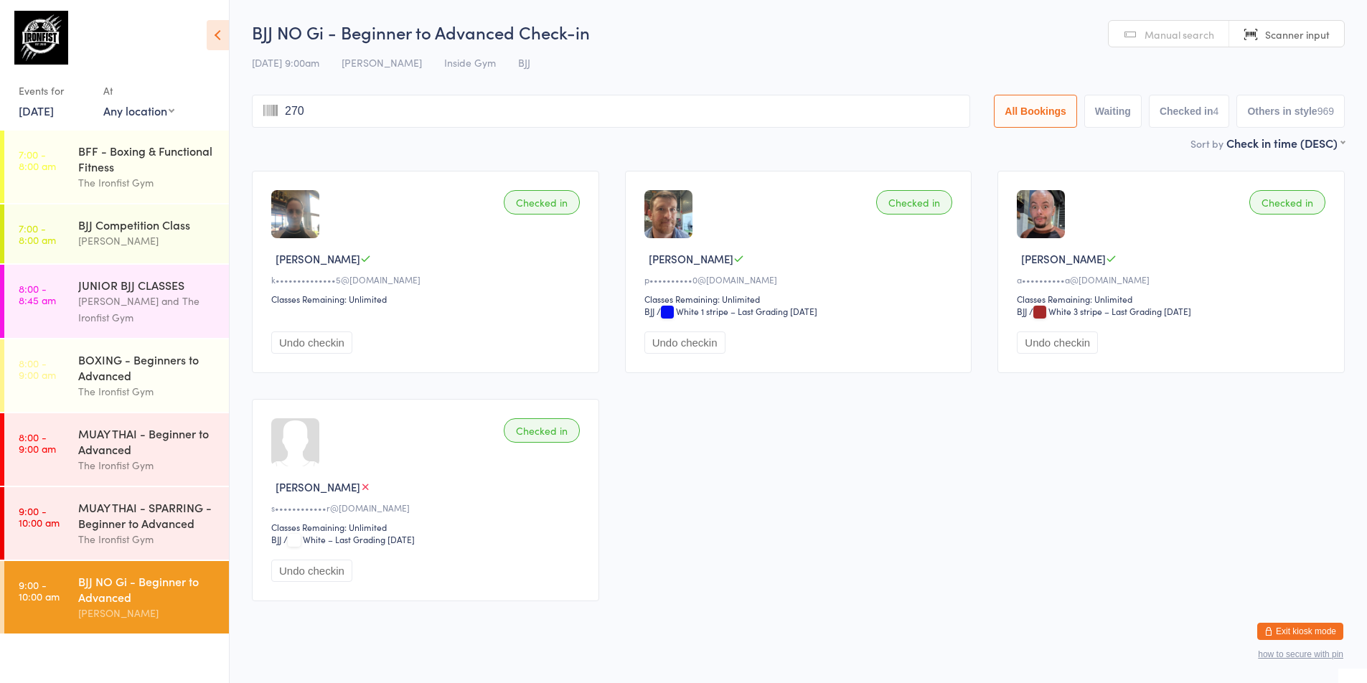
type input "2707"
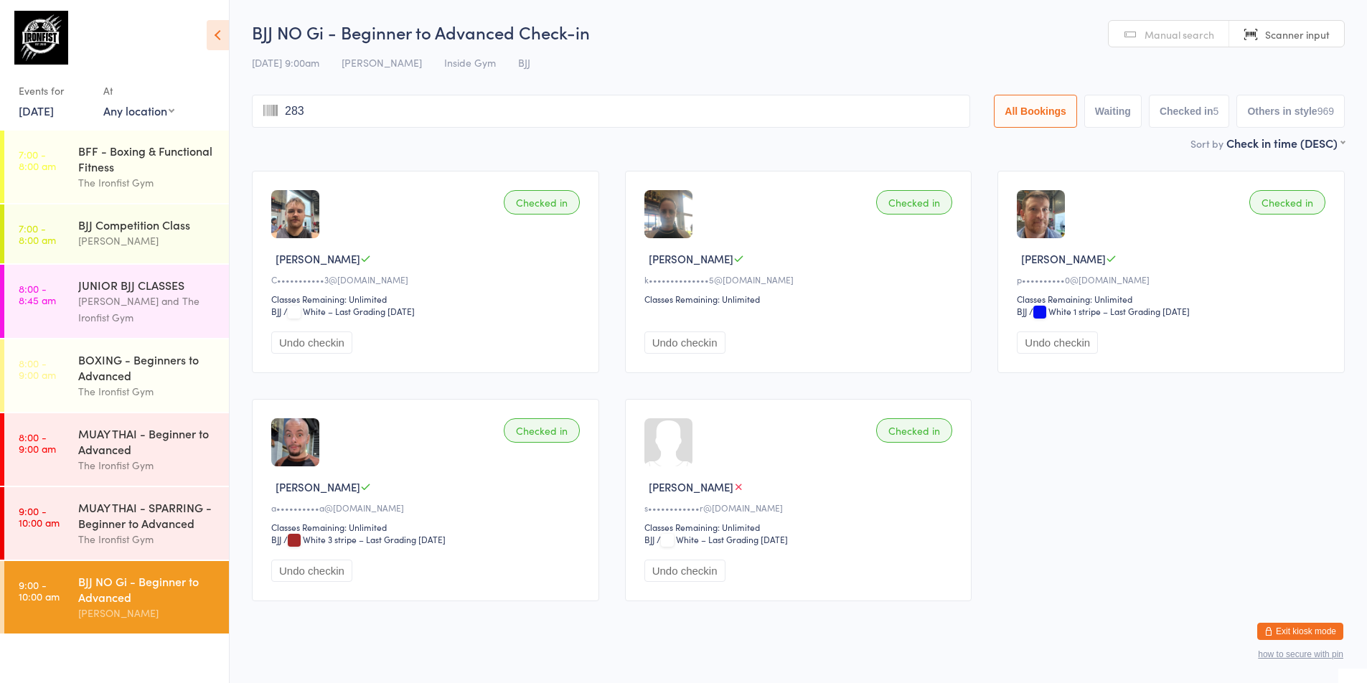
type input "2838"
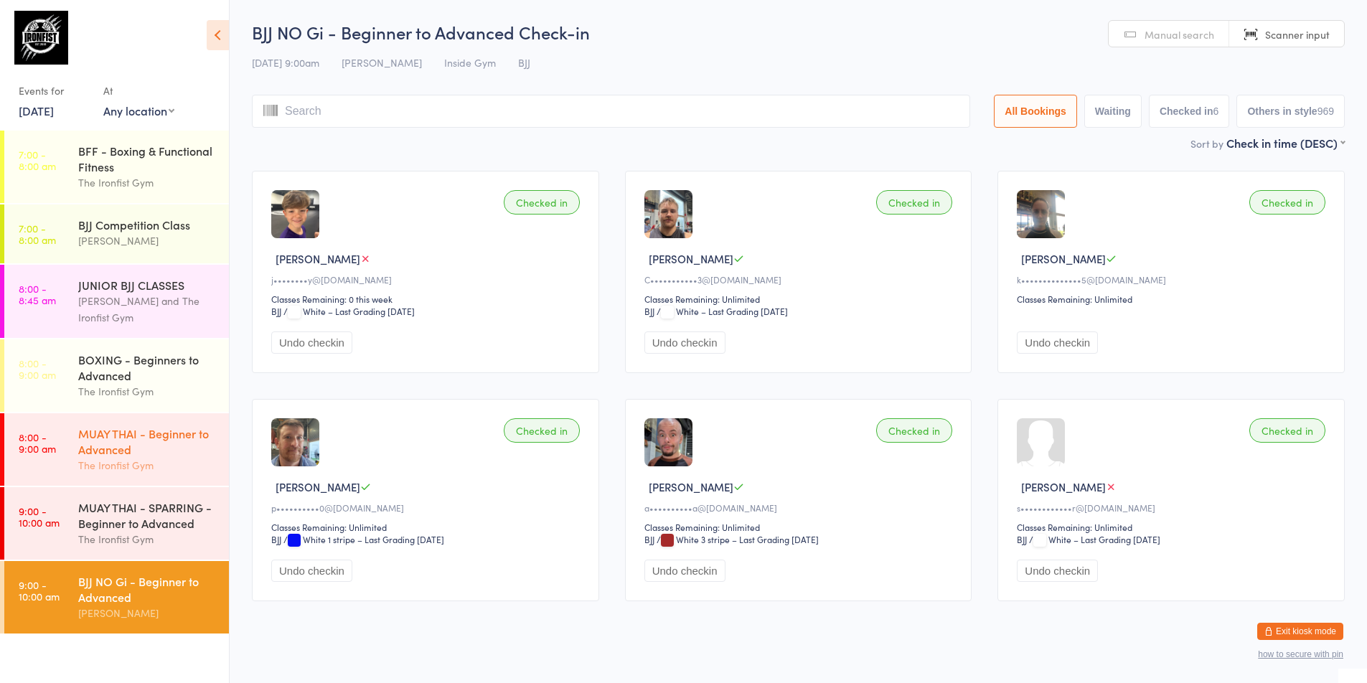
click at [149, 449] on div "MUAY THAI - Beginner to Advanced" at bounding box center [147, 441] width 138 height 32
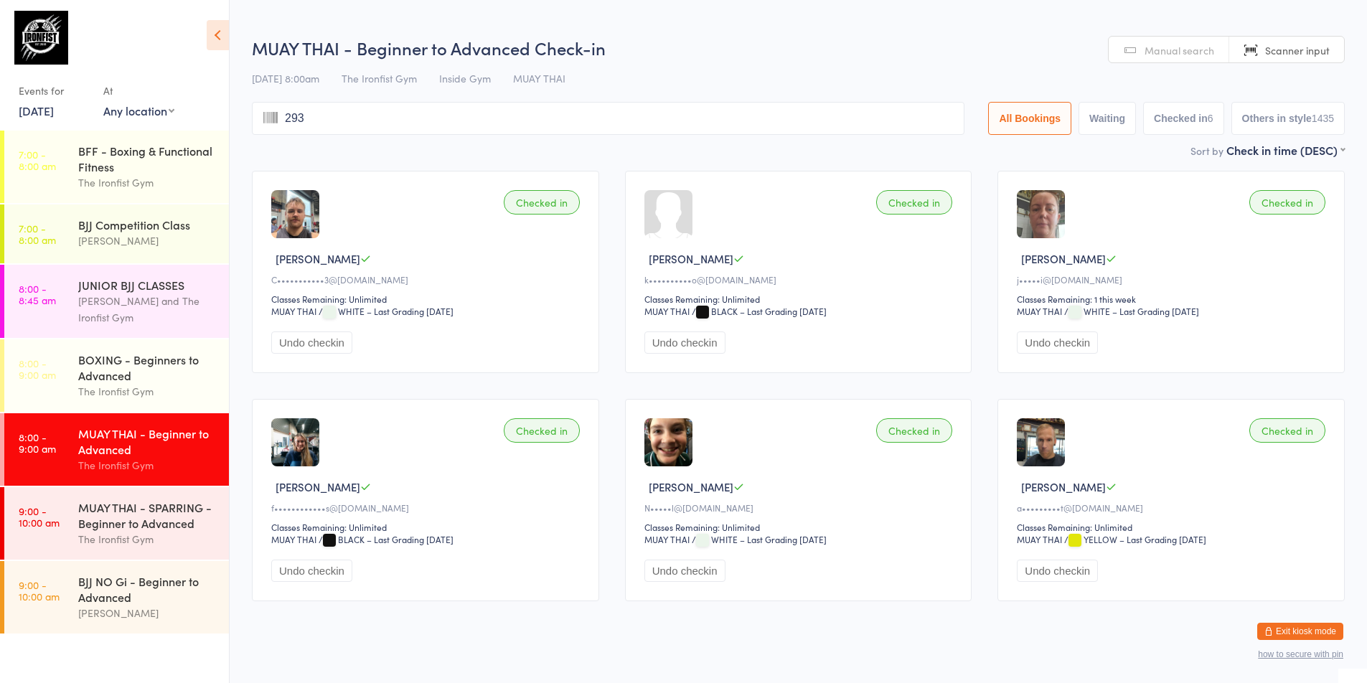
type input "2934"
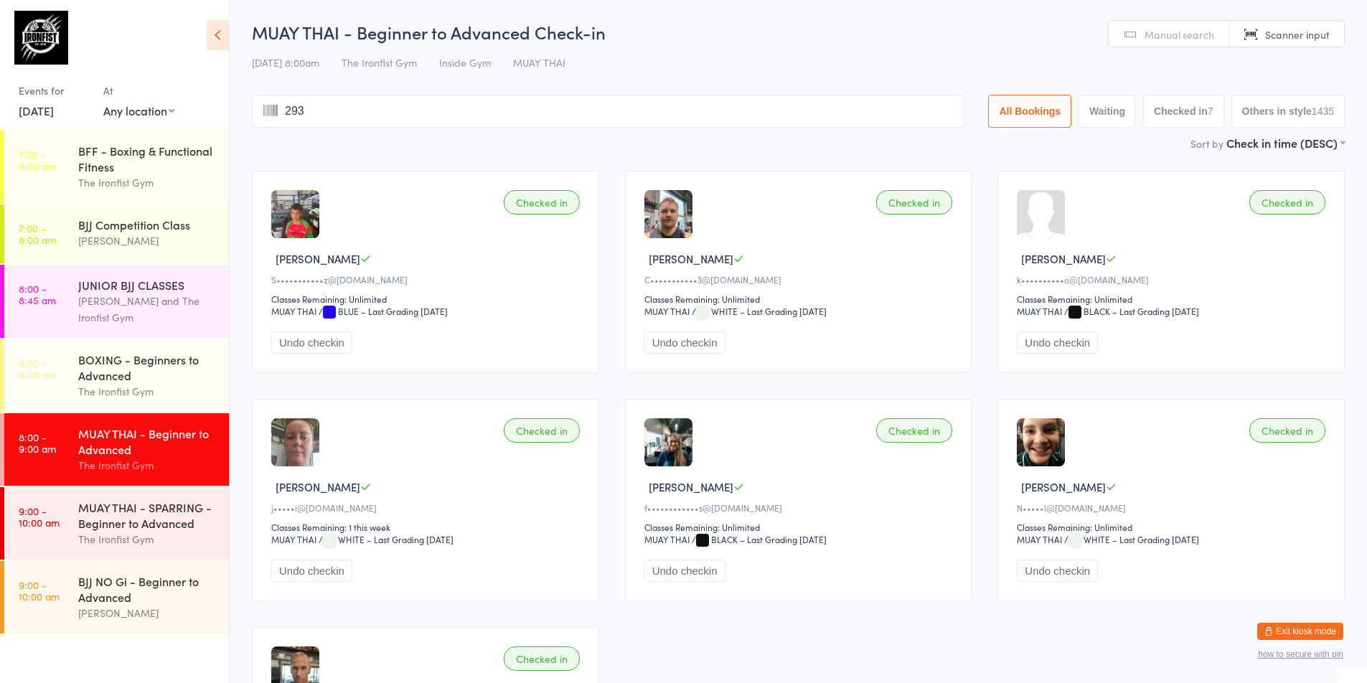
type input "2935"
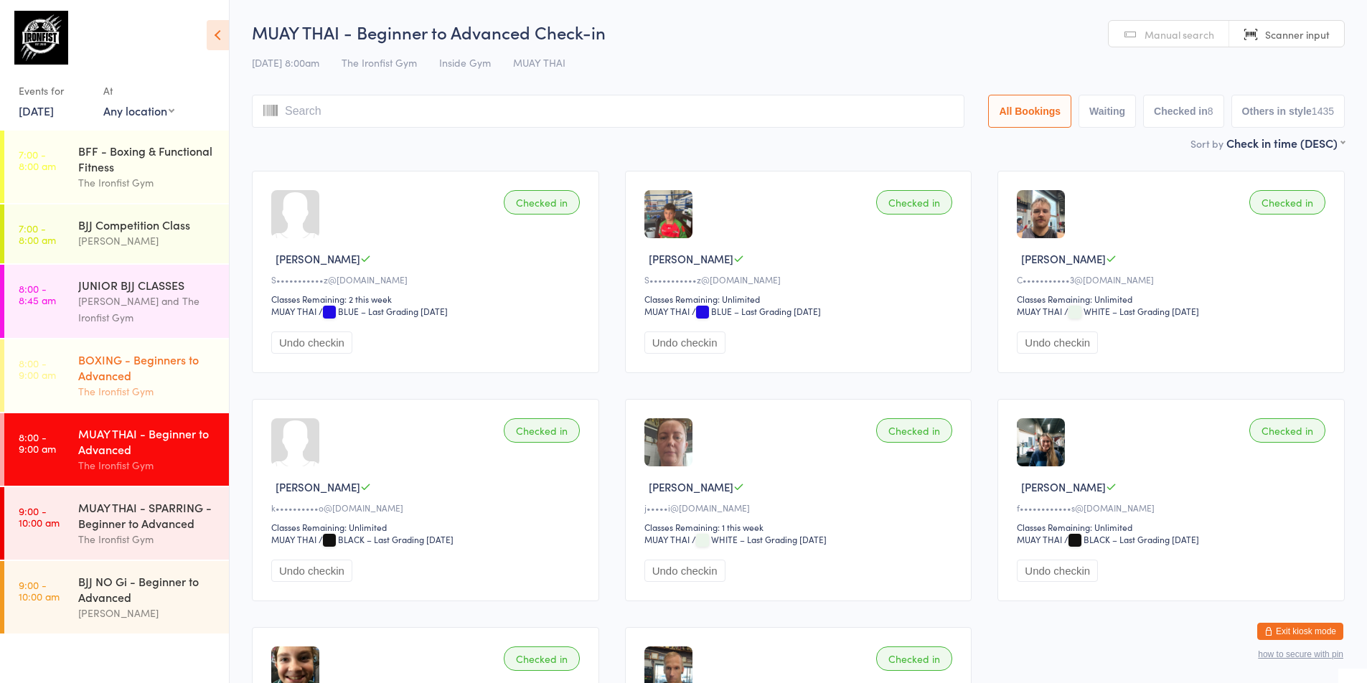
click at [151, 392] on div "The Ironfist Gym" at bounding box center [147, 391] width 138 height 16
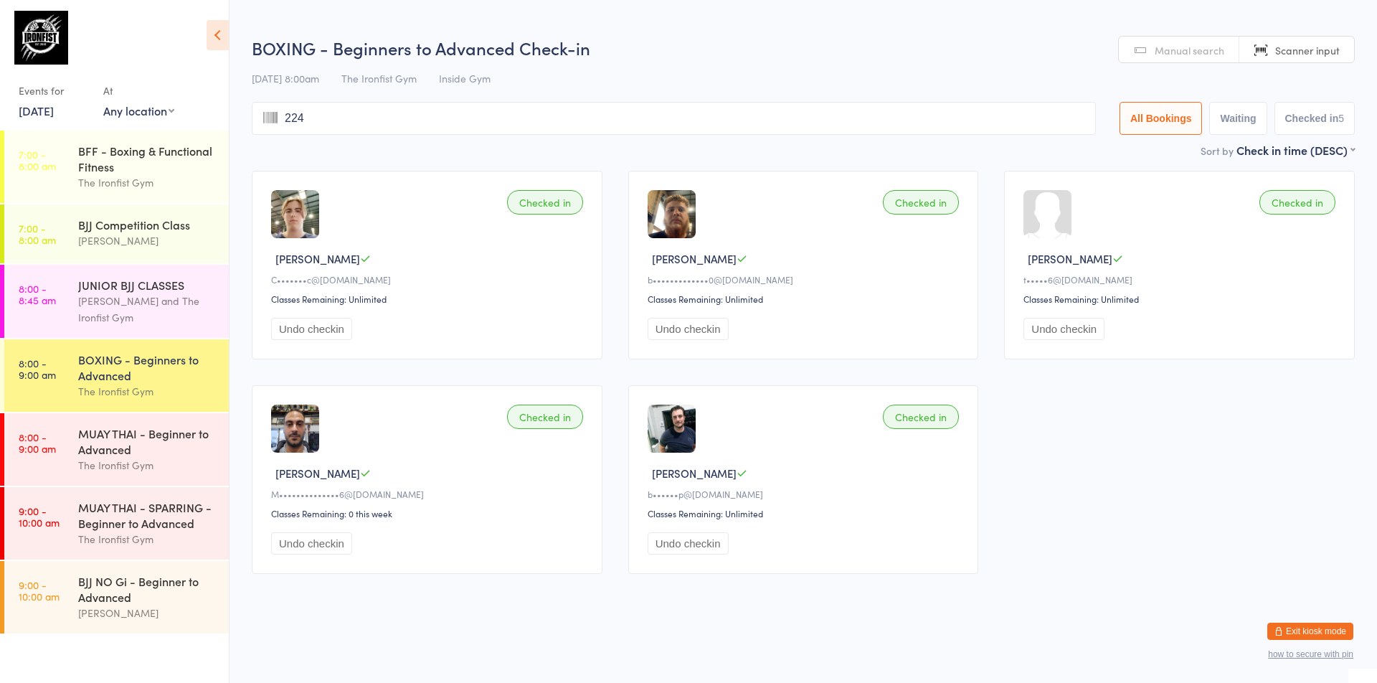
type input "2242"
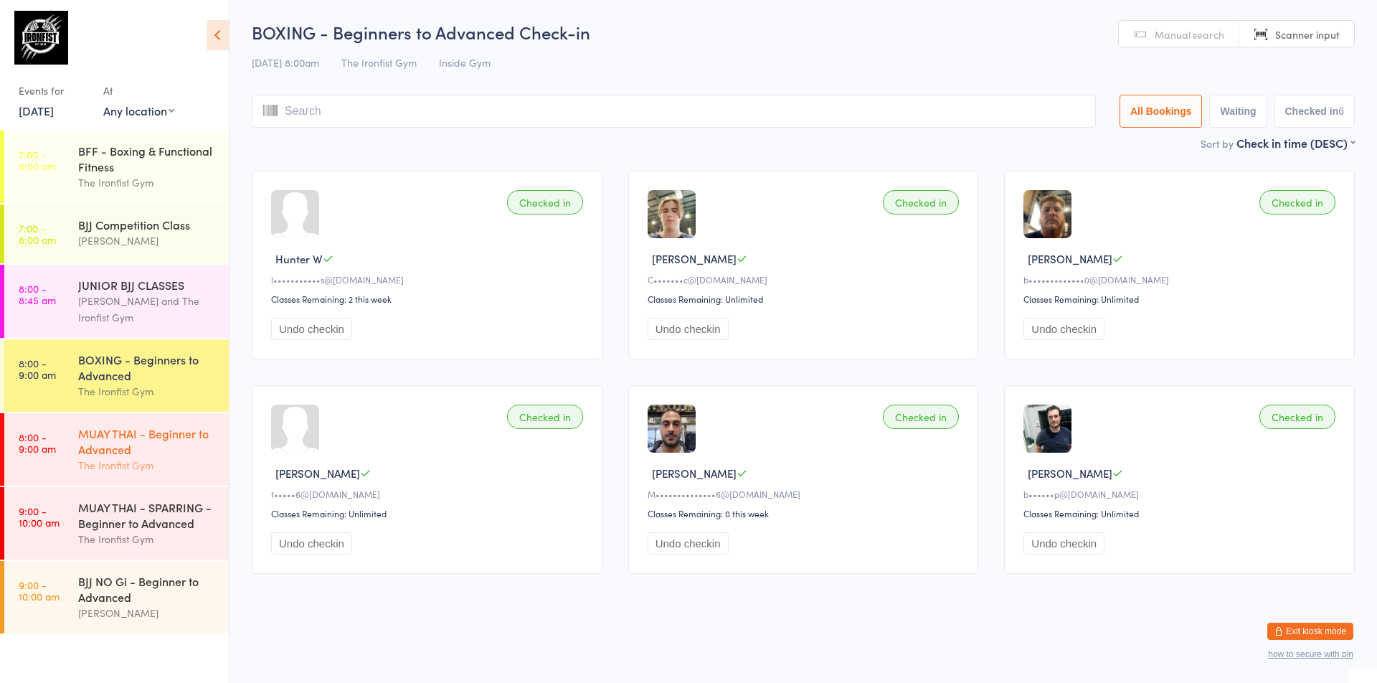
click at [138, 457] on div "The Ironfist Gym" at bounding box center [147, 465] width 138 height 16
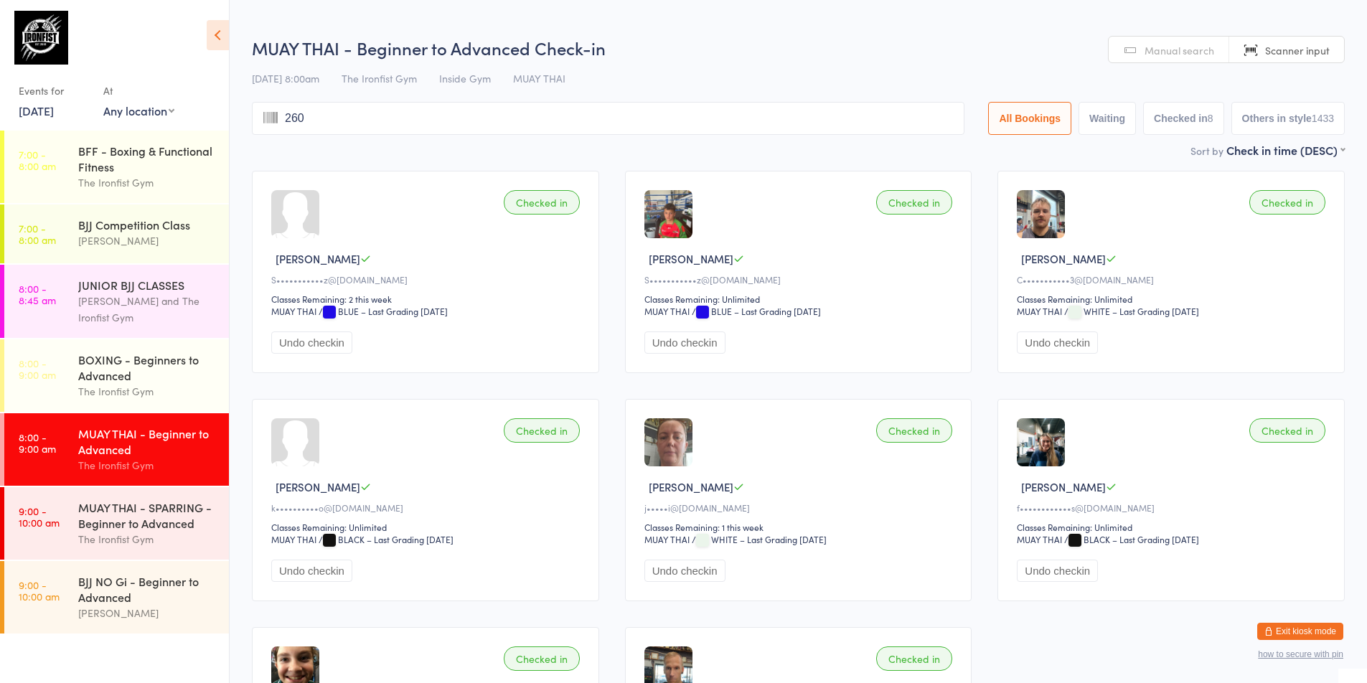
type input "2603"
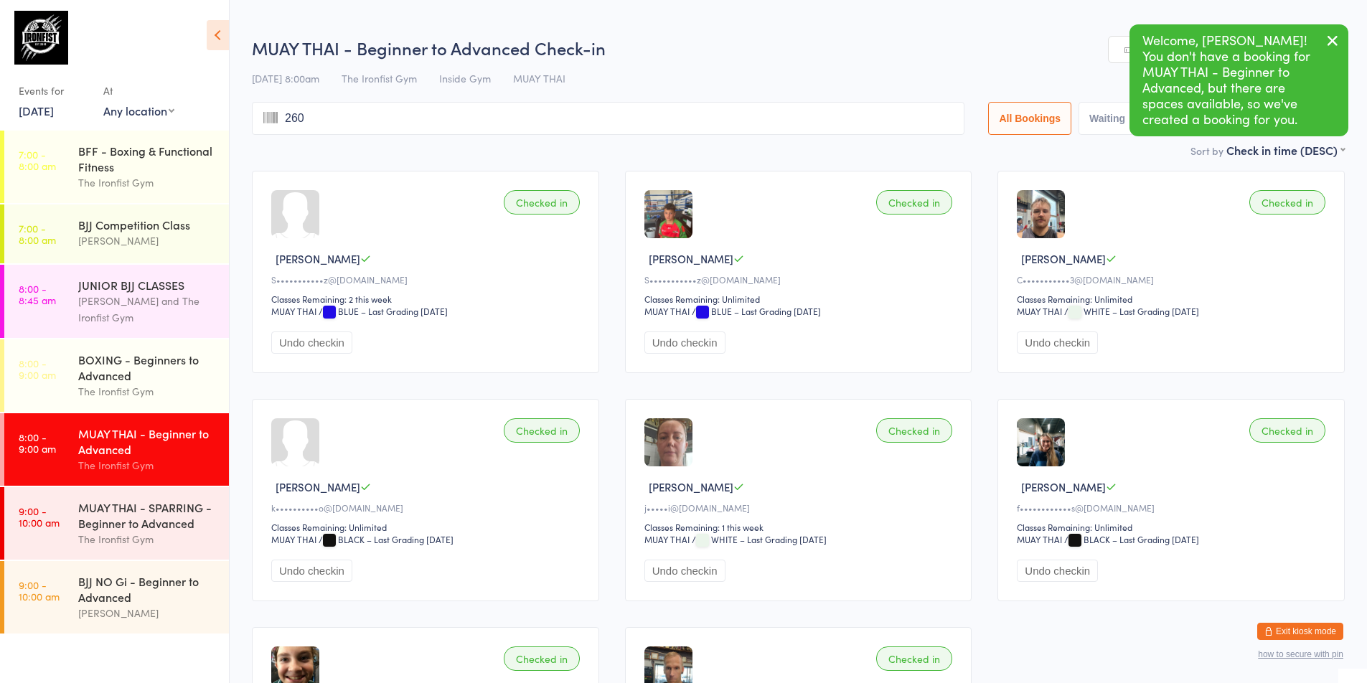
type input "2603"
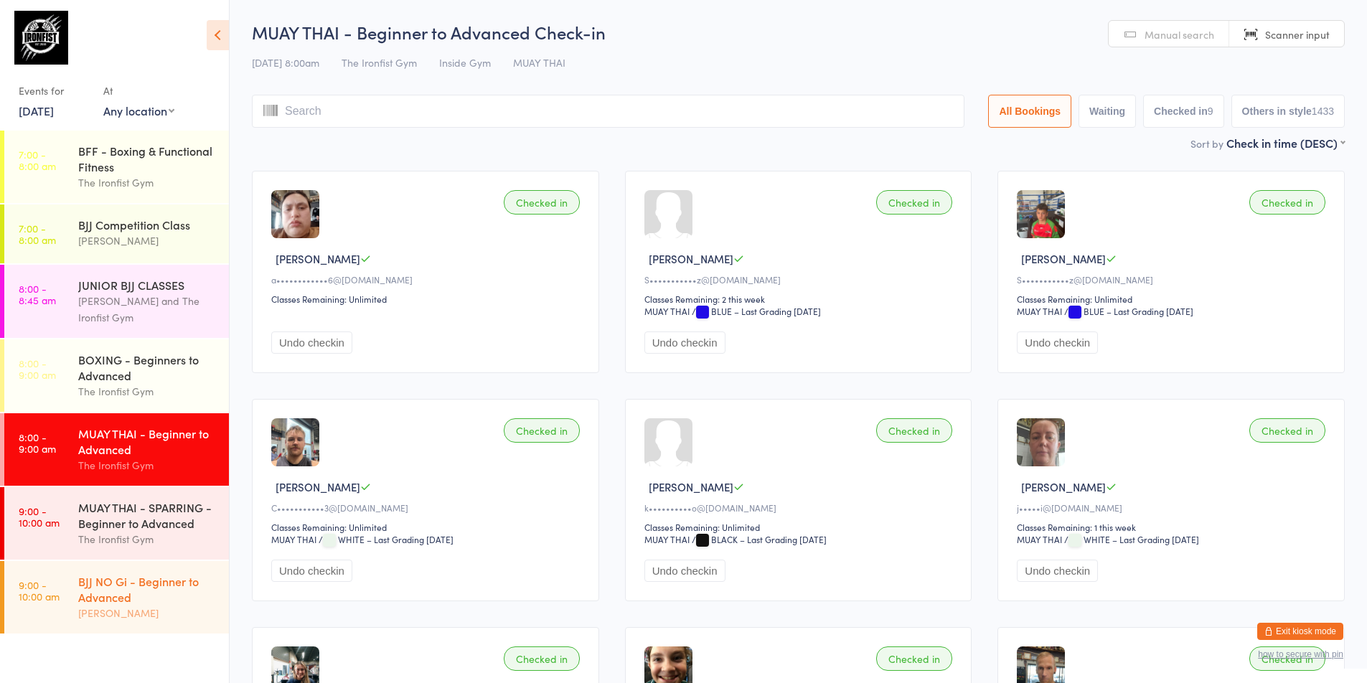
click at [127, 601] on div "BJJ NO Gi - Beginner to Advanced" at bounding box center [147, 589] width 138 height 32
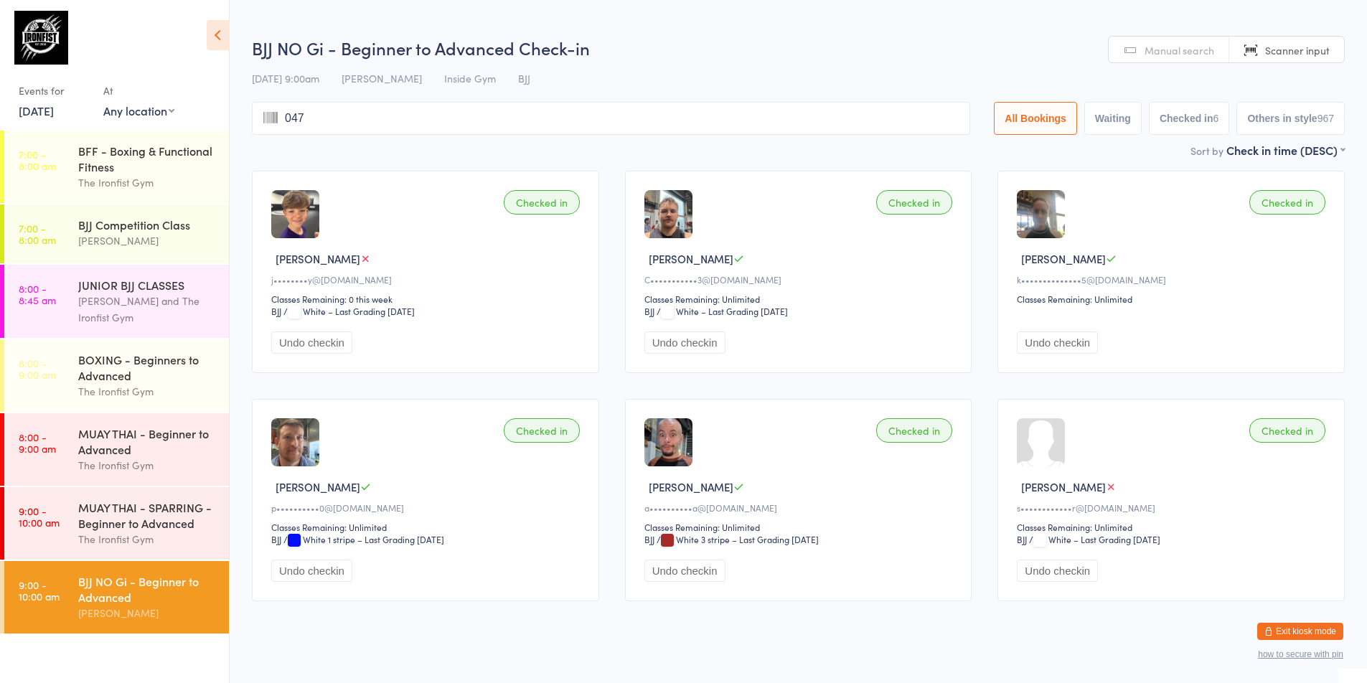
type input "0471"
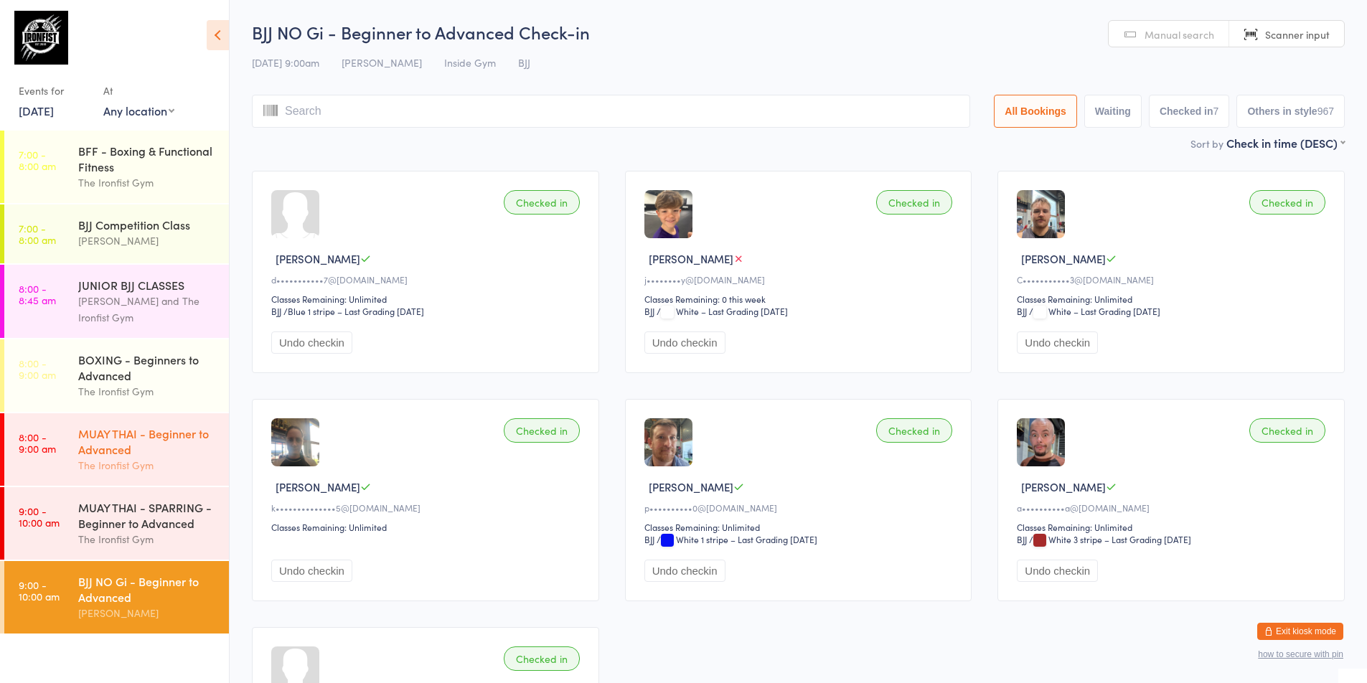
click at [81, 452] on div "MUAY THAI - Beginner to Advanced" at bounding box center [147, 441] width 138 height 32
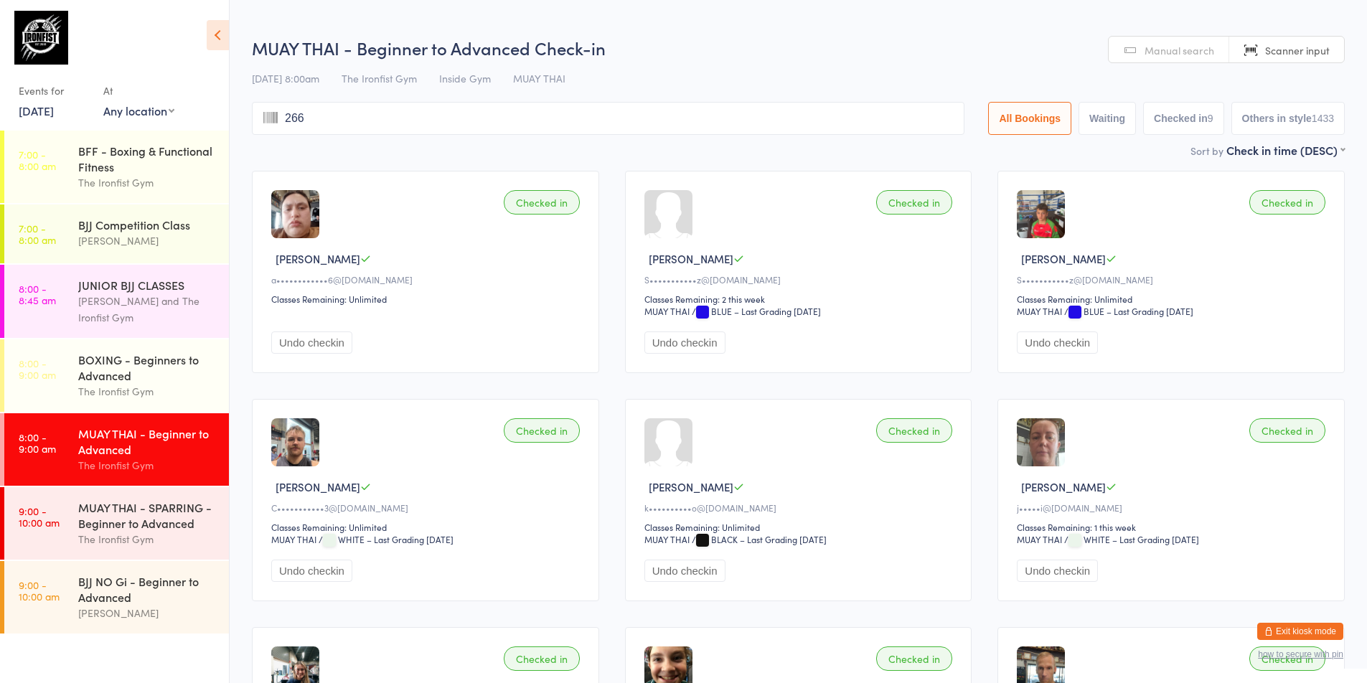
type input "2660"
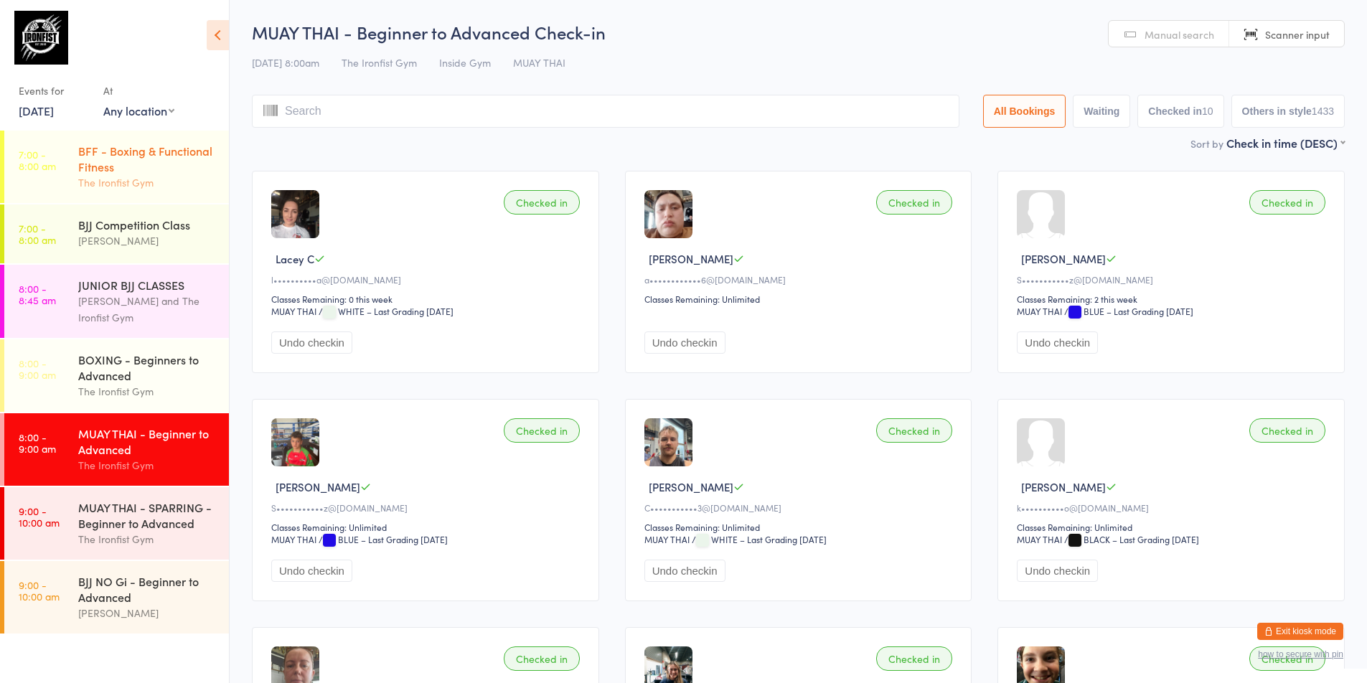
click at [103, 158] on div "BFF - Boxing & Functional Fitness" at bounding box center [147, 159] width 138 height 32
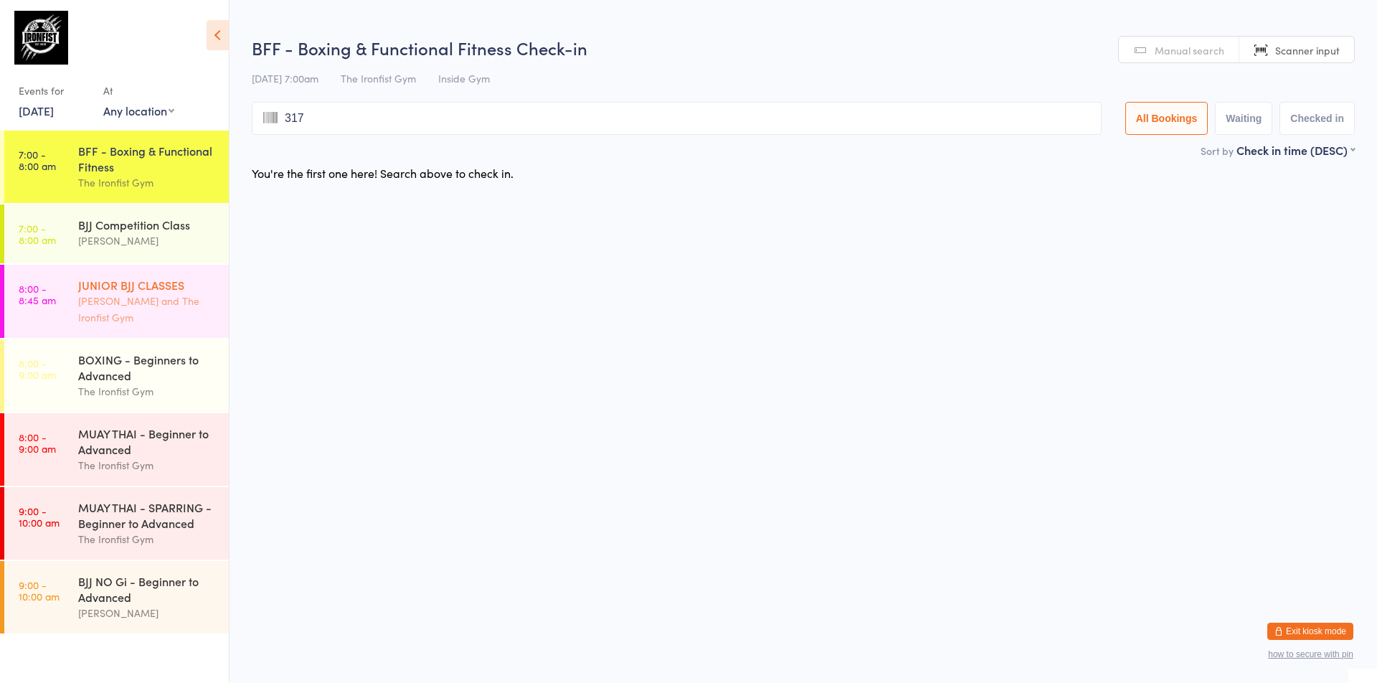
type input "3173"
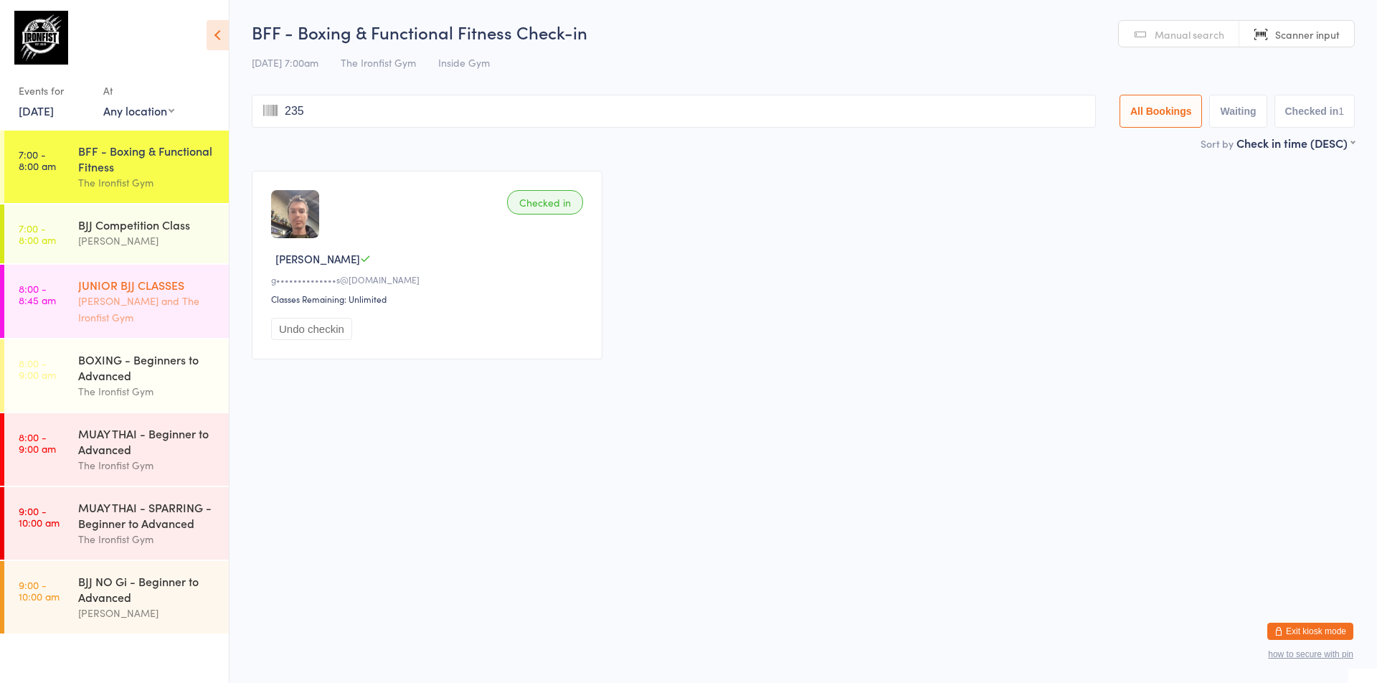
type input "2353"
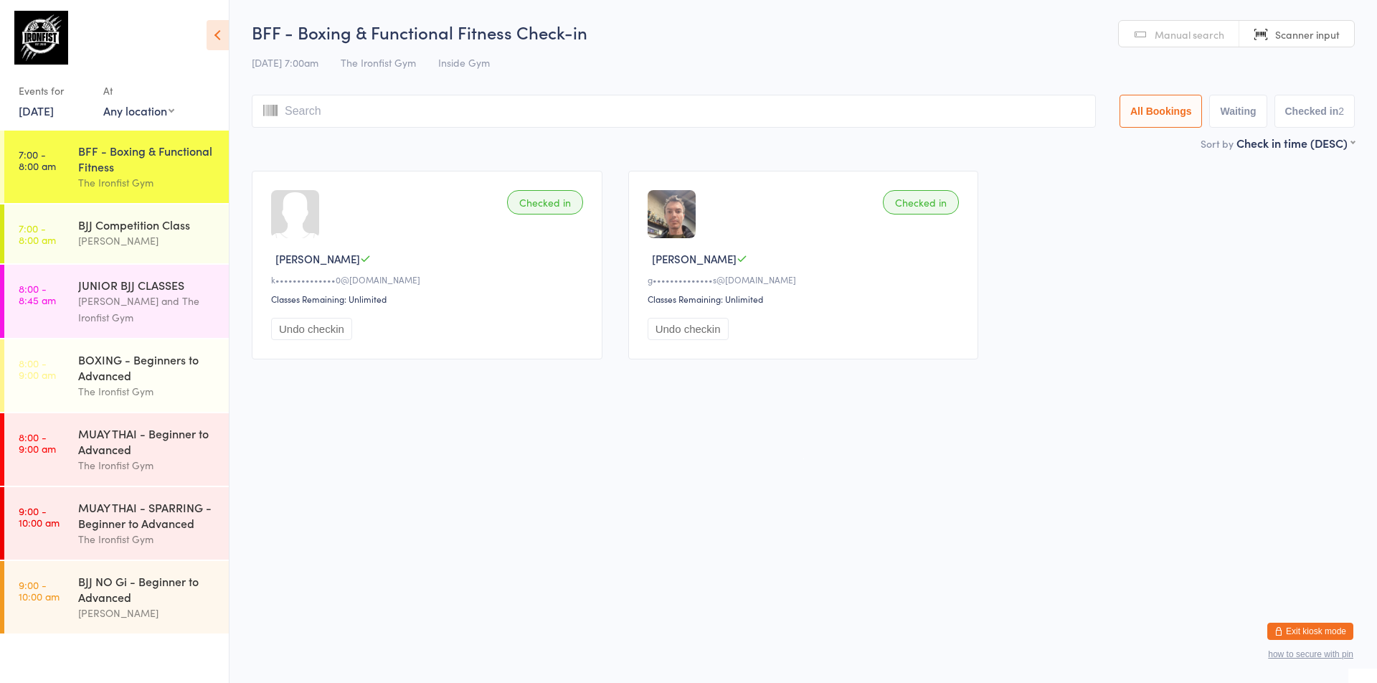
click at [450, 532] on html "You have now entered Kiosk Mode. Members will be able to check themselves in us…" at bounding box center [688, 341] width 1377 height 683
click at [124, 598] on div "BJJ NO Gi - Beginner to Advanced" at bounding box center [147, 589] width 138 height 32
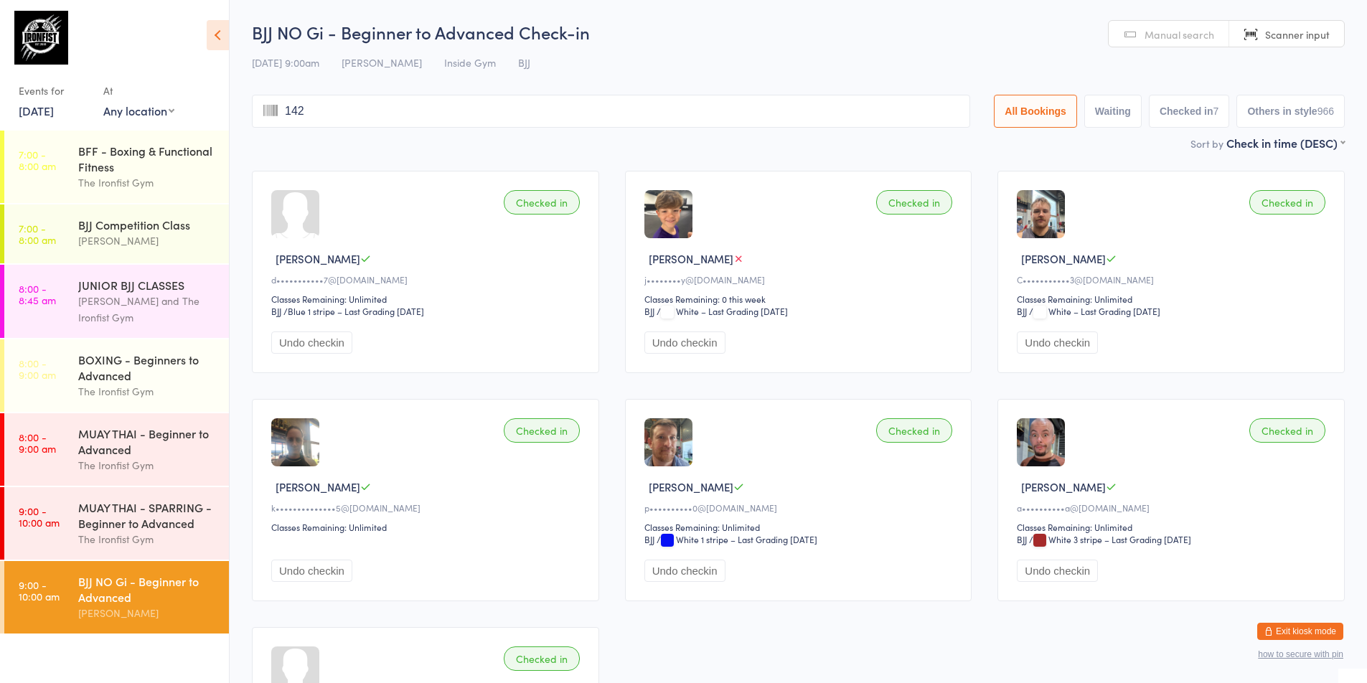
type input "1428"
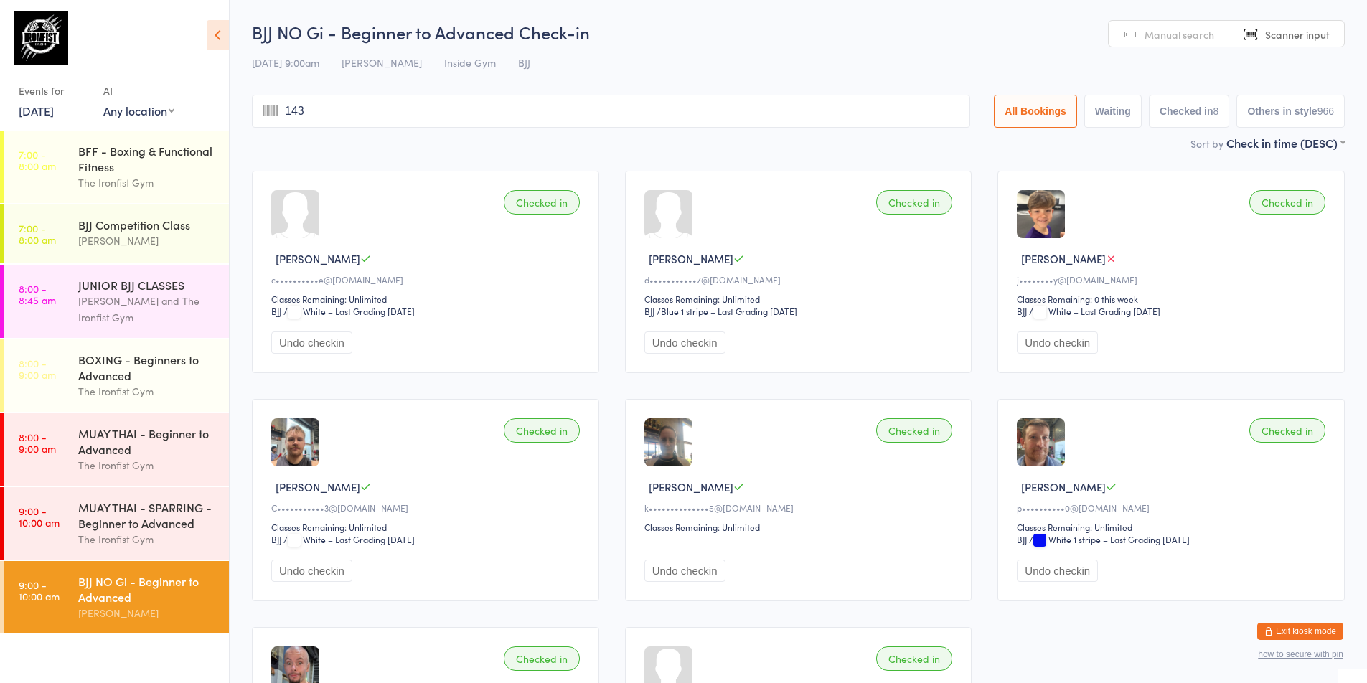
type input "1435"
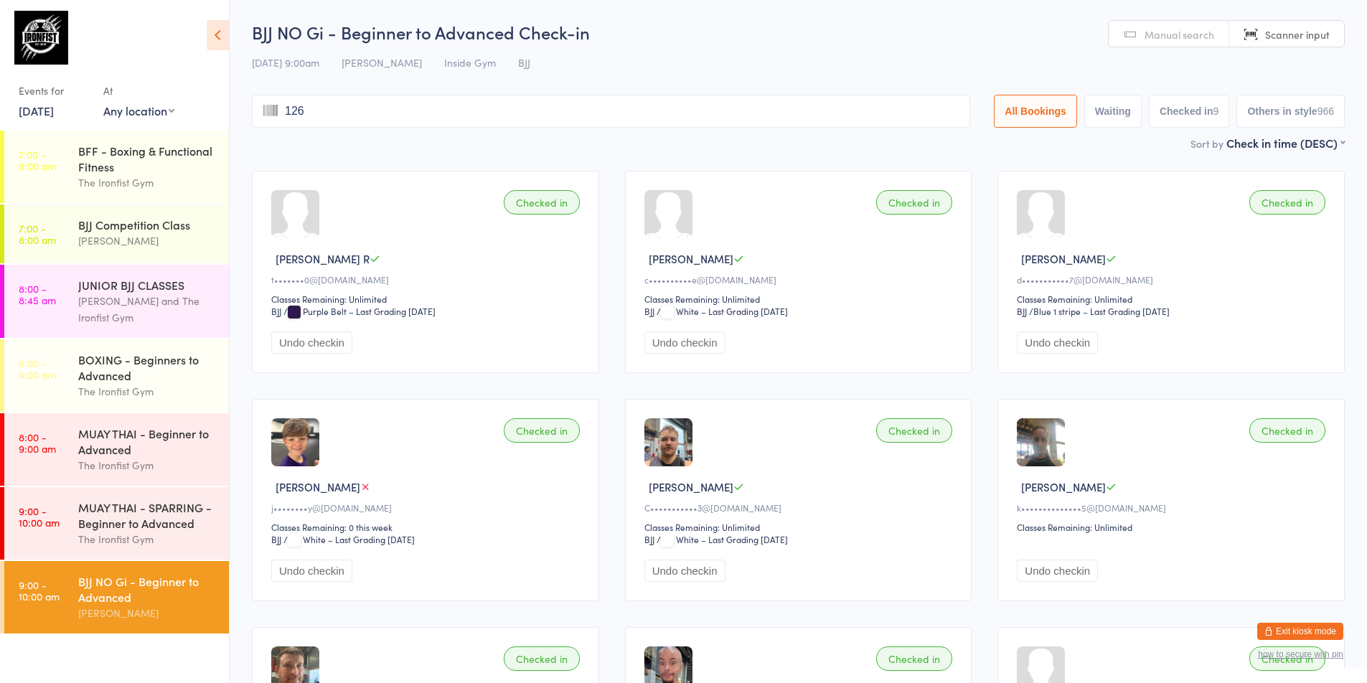
type input "1268"
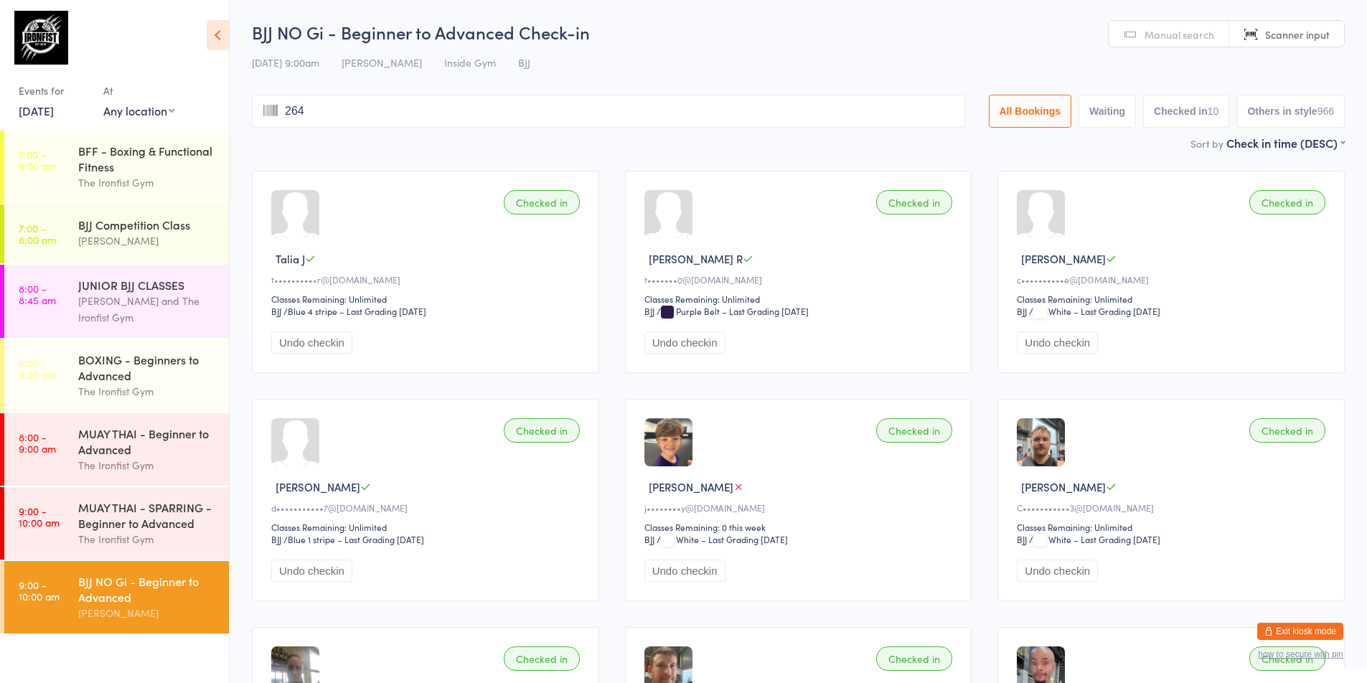
type input "2646"
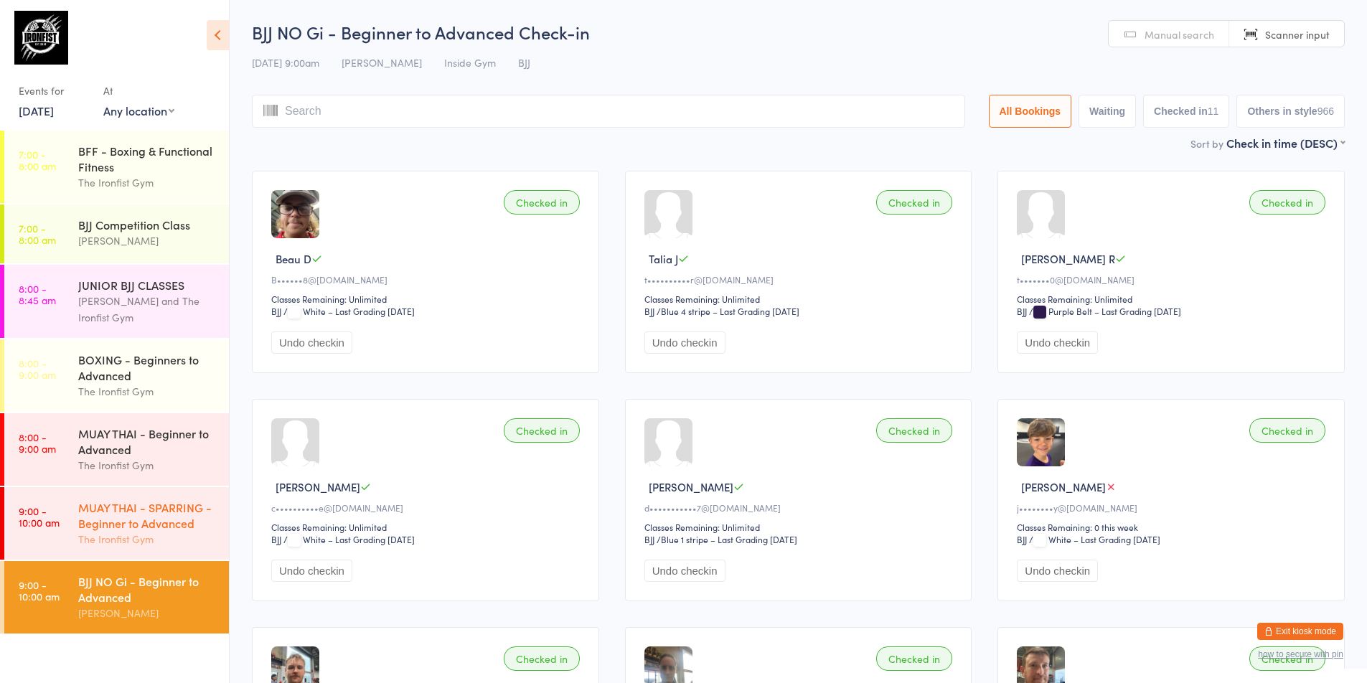
click at [103, 532] on div "The Ironfist Gym" at bounding box center [147, 539] width 138 height 16
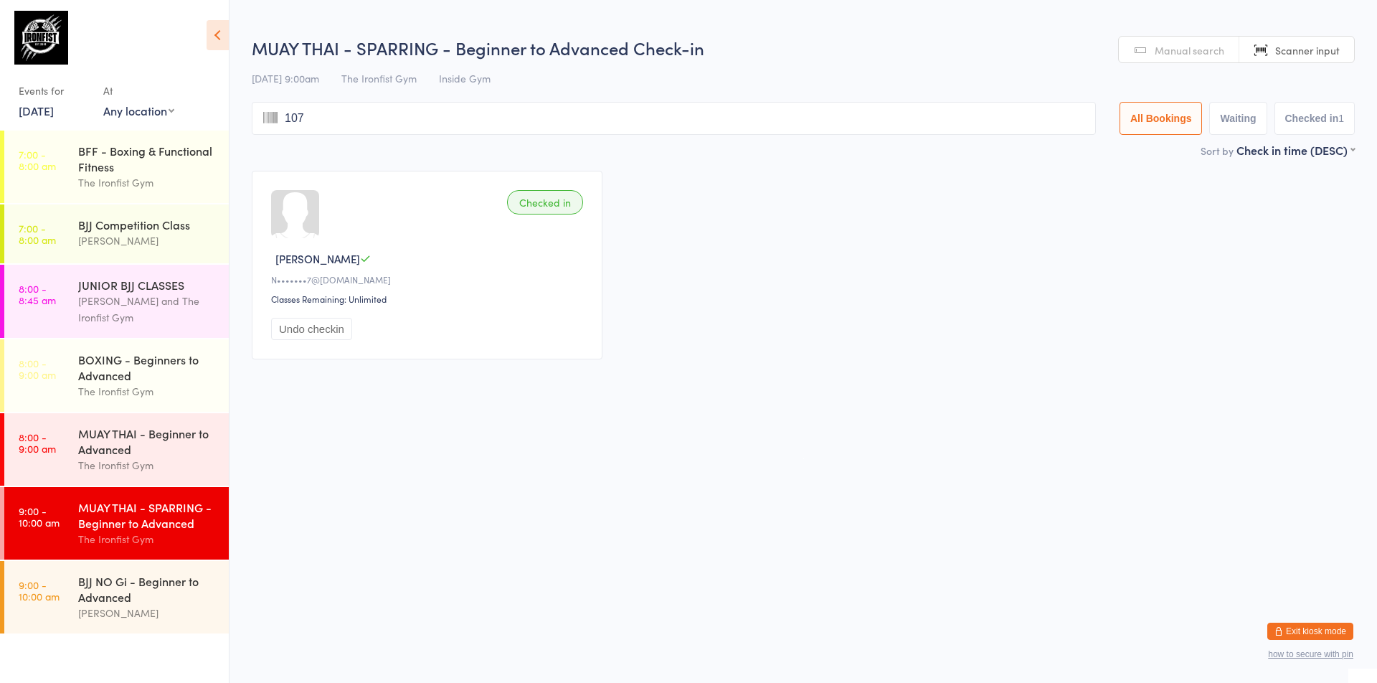
type input "1075"
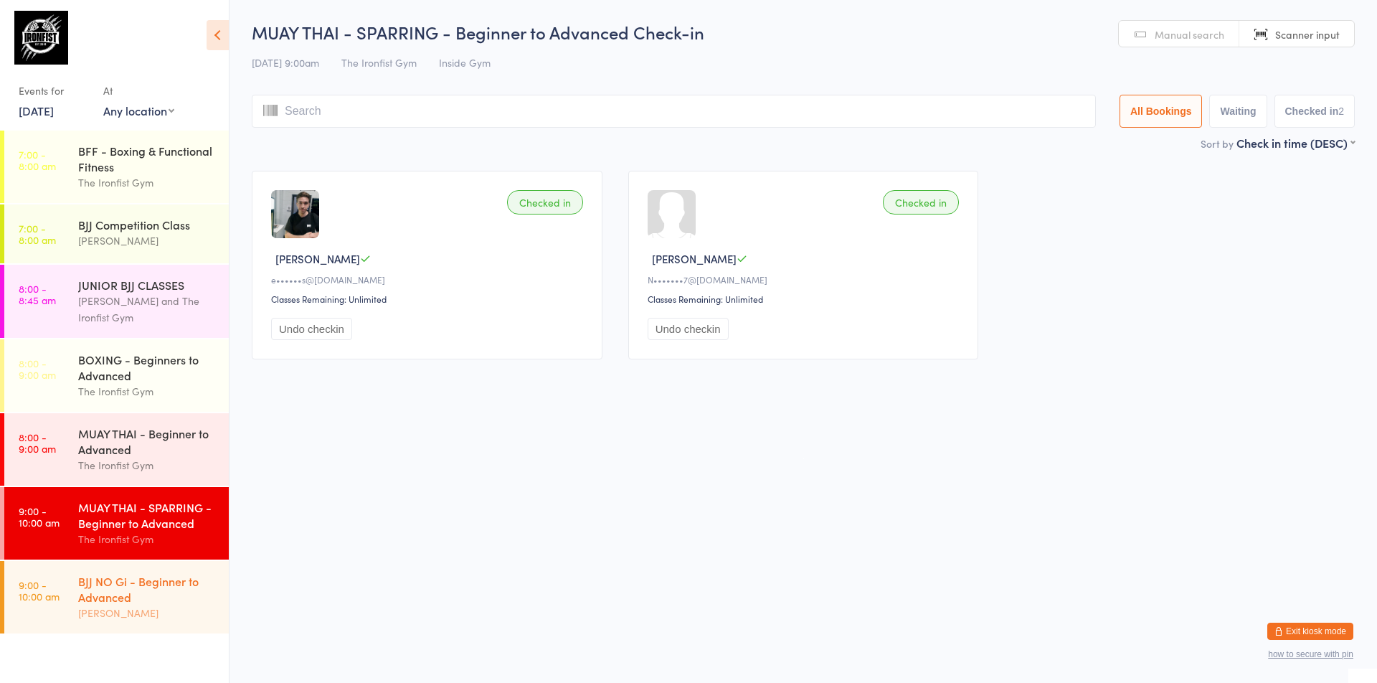
click at [105, 595] on div "BJJ NO Gi - Beginner to Advanced" at bounding box center [147, 589] width 138 height 32
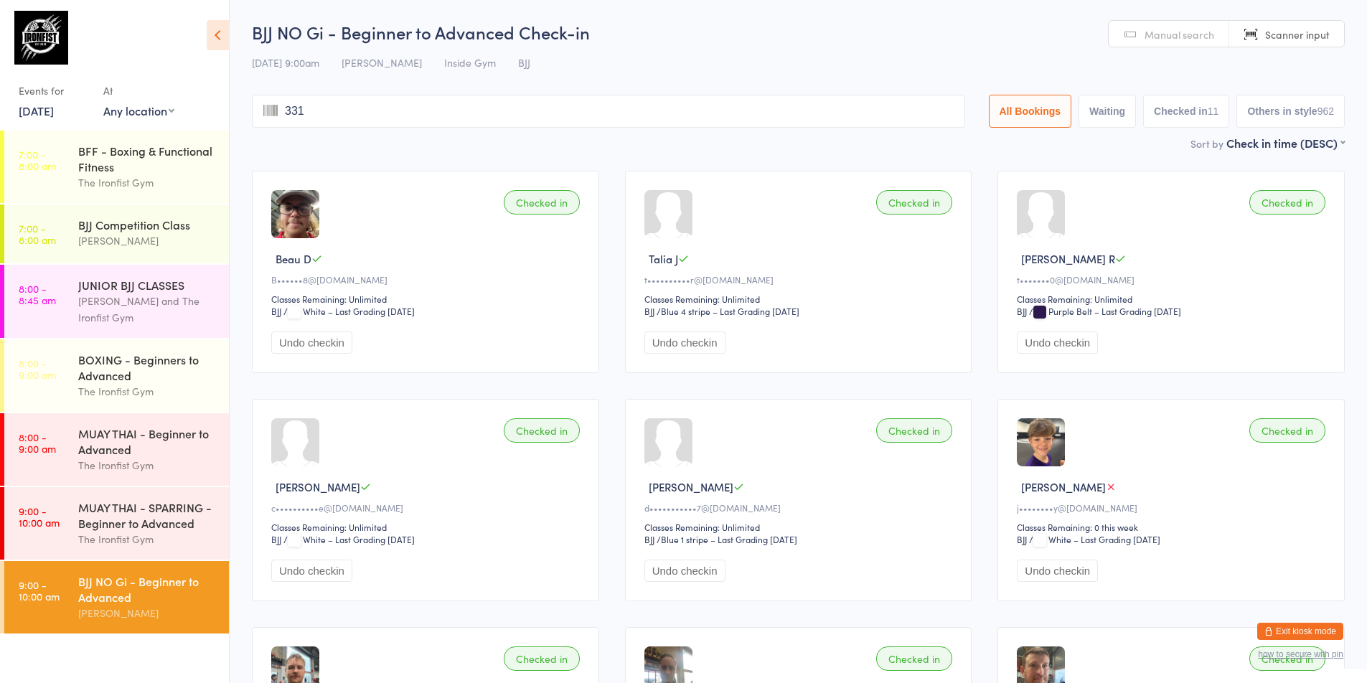
type input "3313"
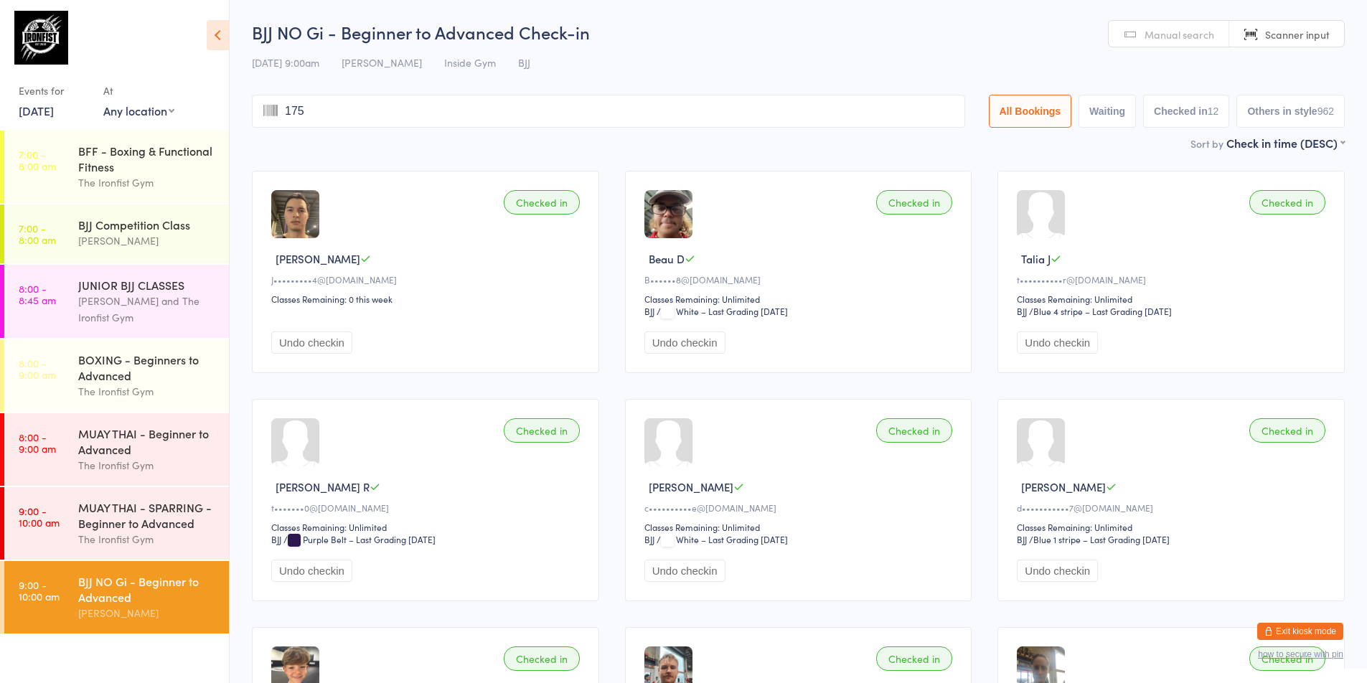
type input "1758"
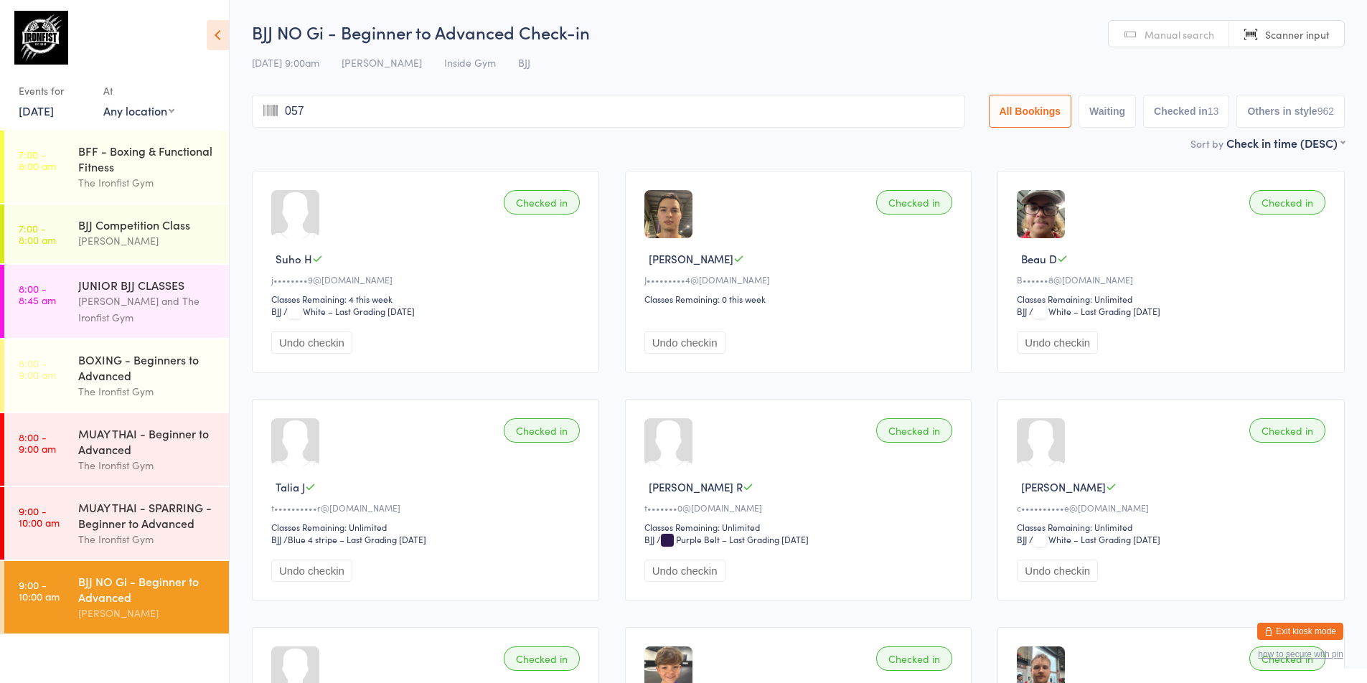
type input "0579"
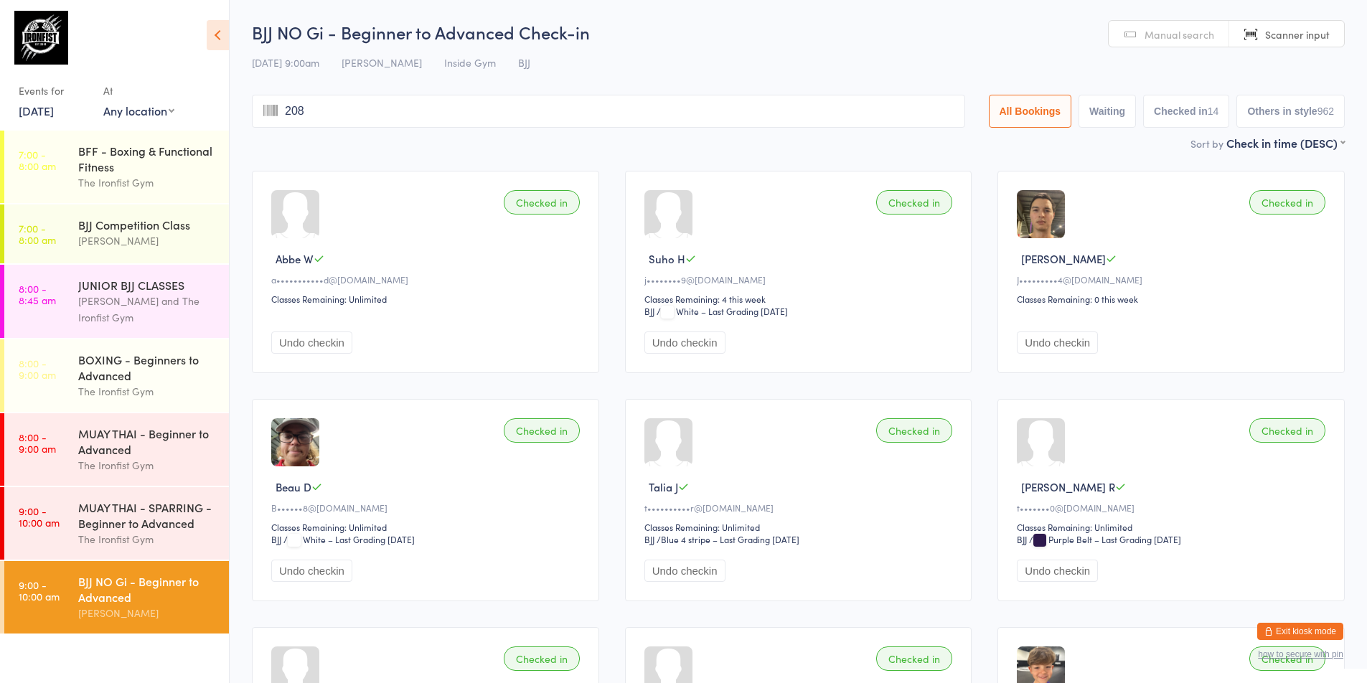
type input "2080"
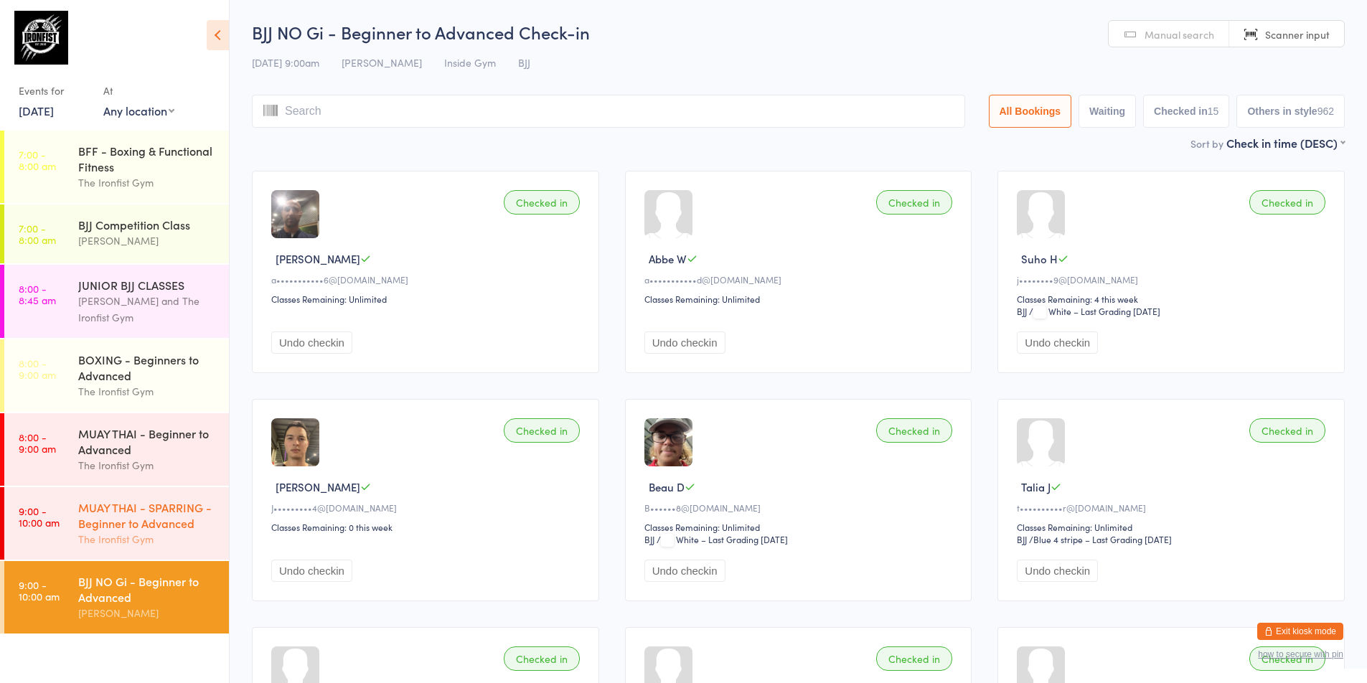
click at [128, 539] on div "The Ironfist Gym" at bounding box center [147, 539] width 138 height 16
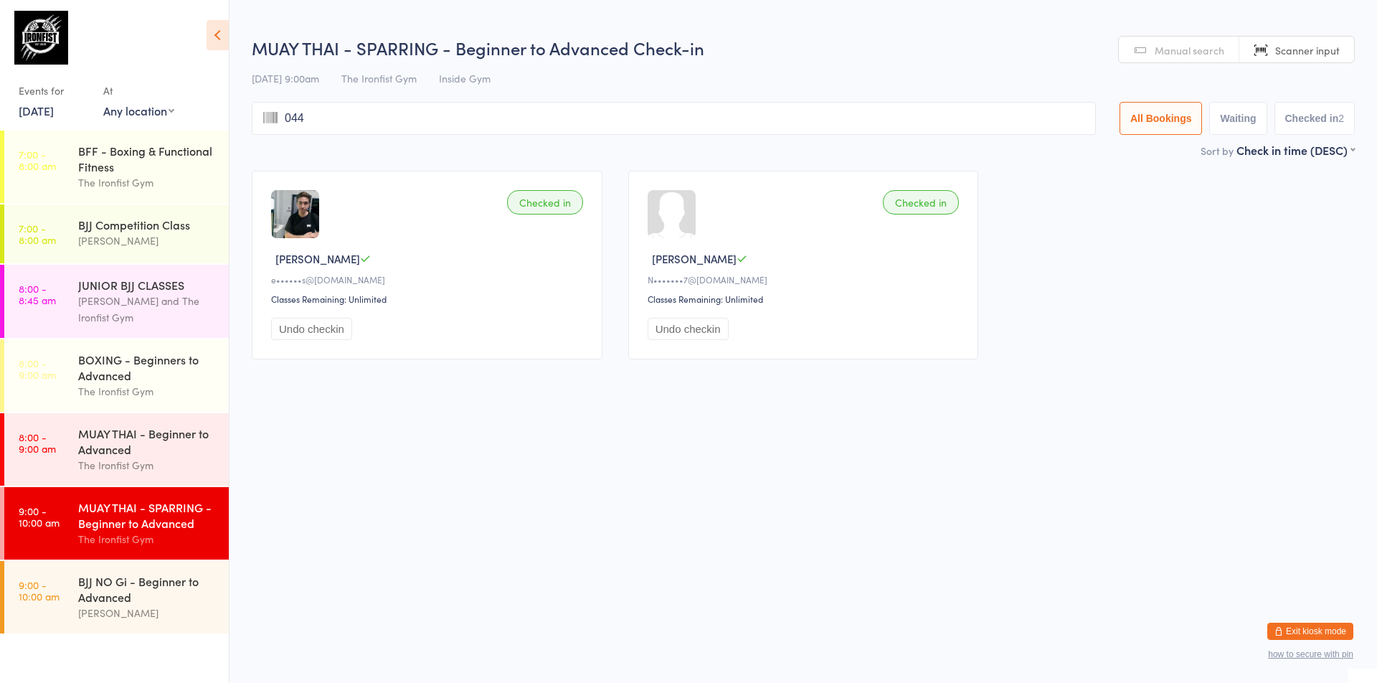
type input "0444"
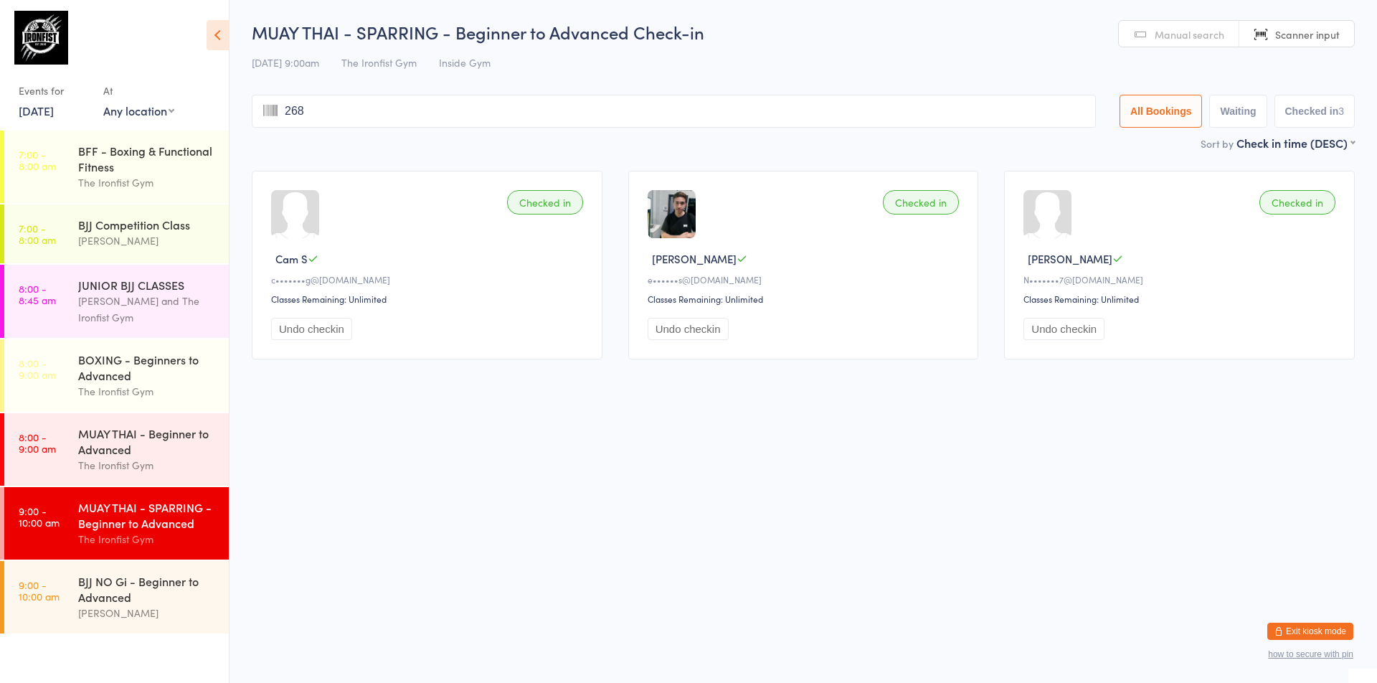
type input "2687"
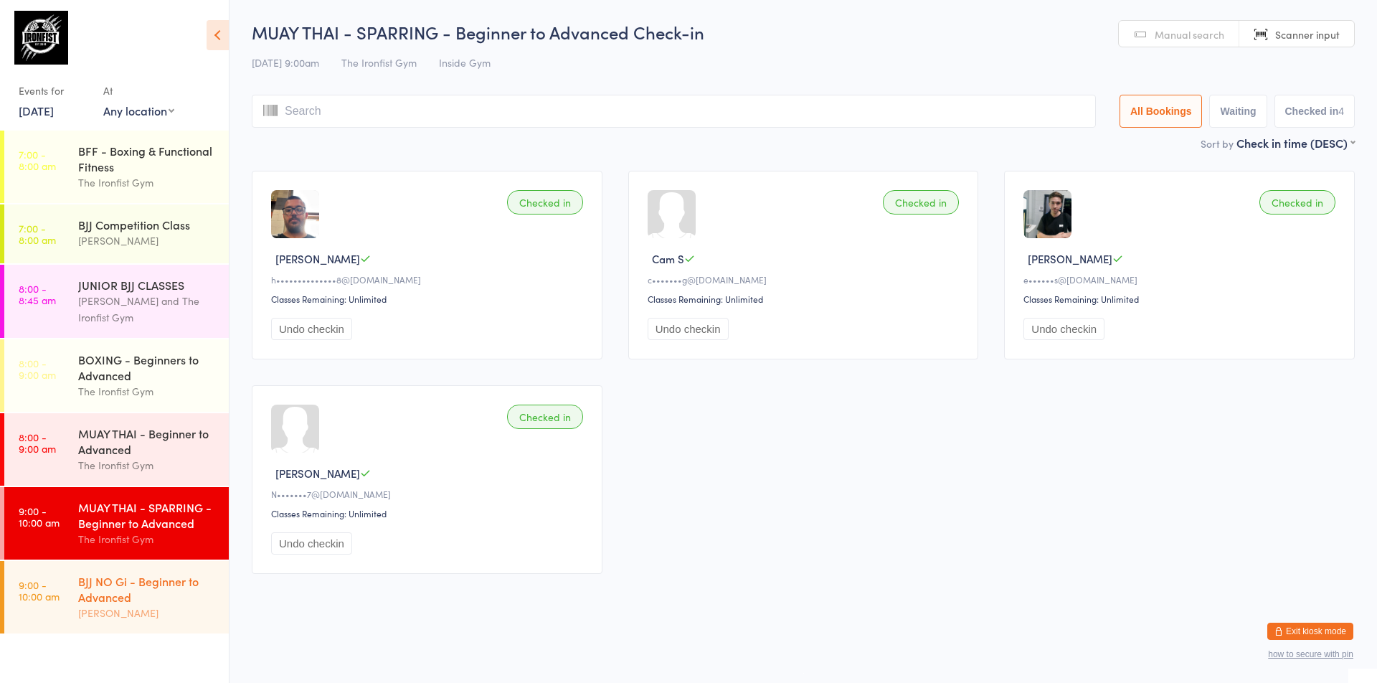
click at [53, 622] on link "9:00 - 10:00 am BJJ NO Gi - Beginner to Advanced [PERSON_NAME]" at bounding box center [116, 597] width 225 height 72
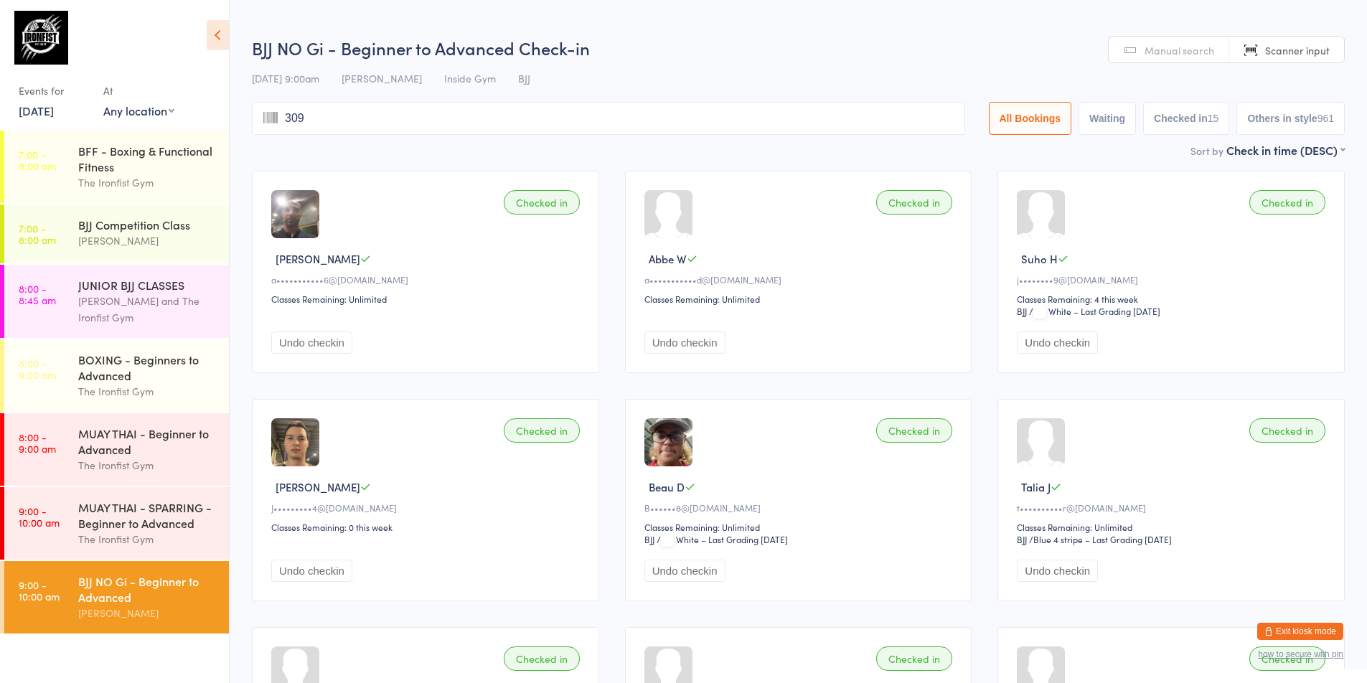
type input "3096"
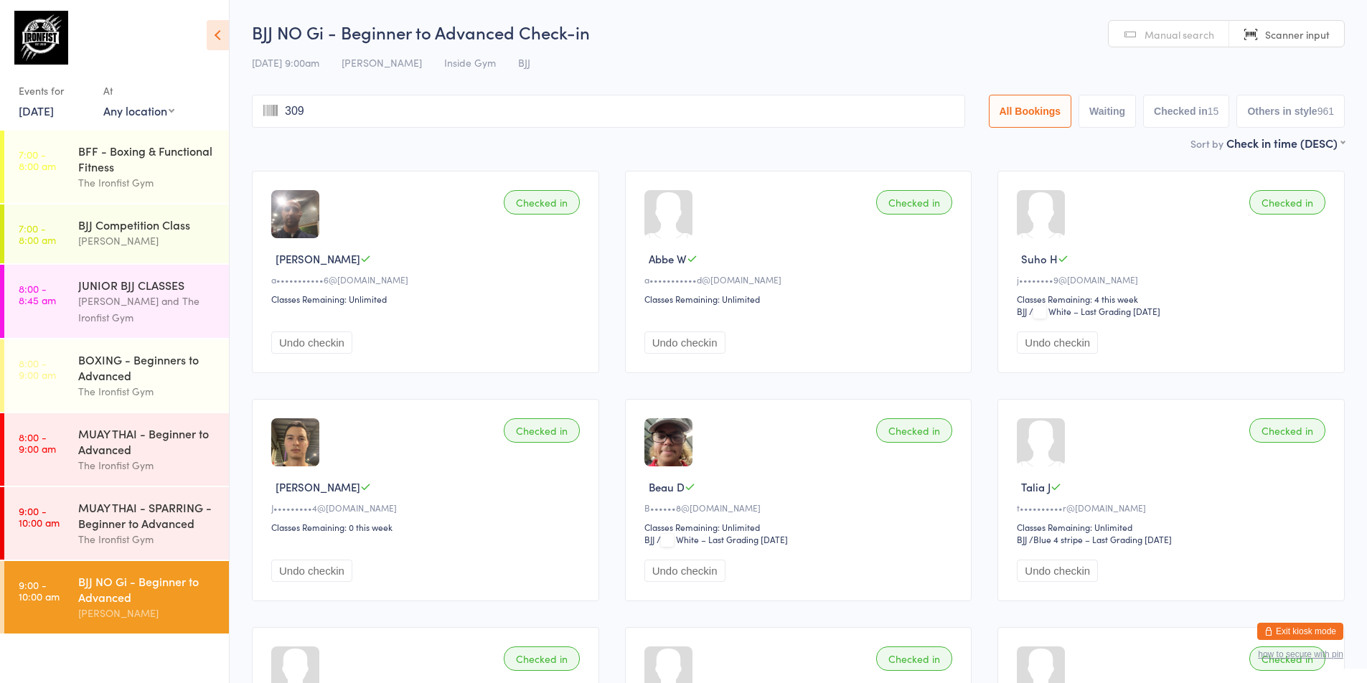
type input "3096"
type input "2976"
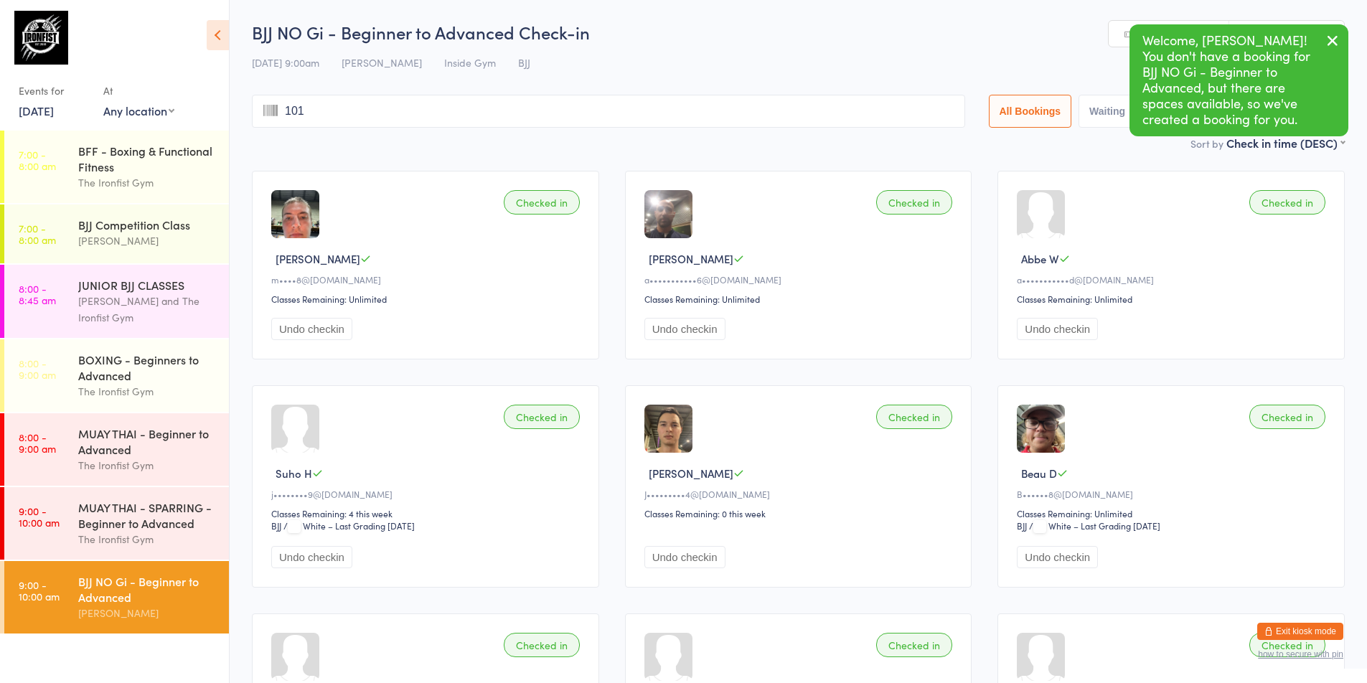
type input "1015"
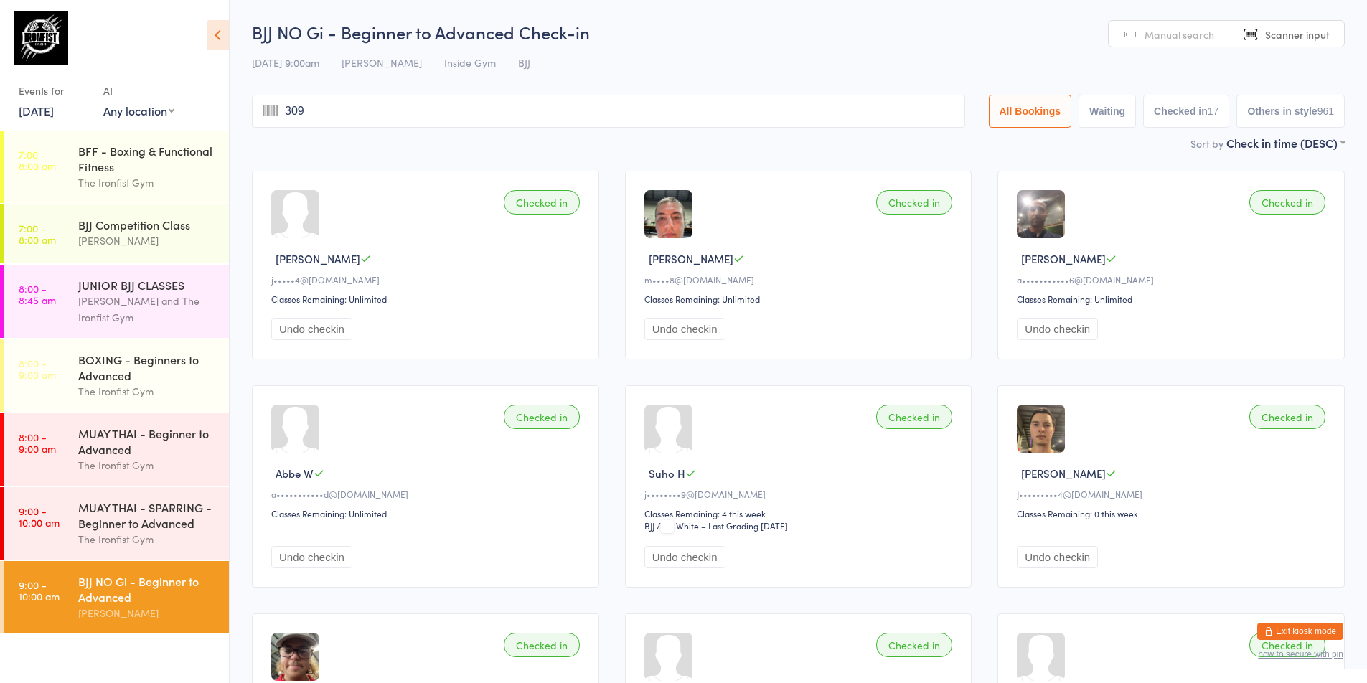
type input "3096"
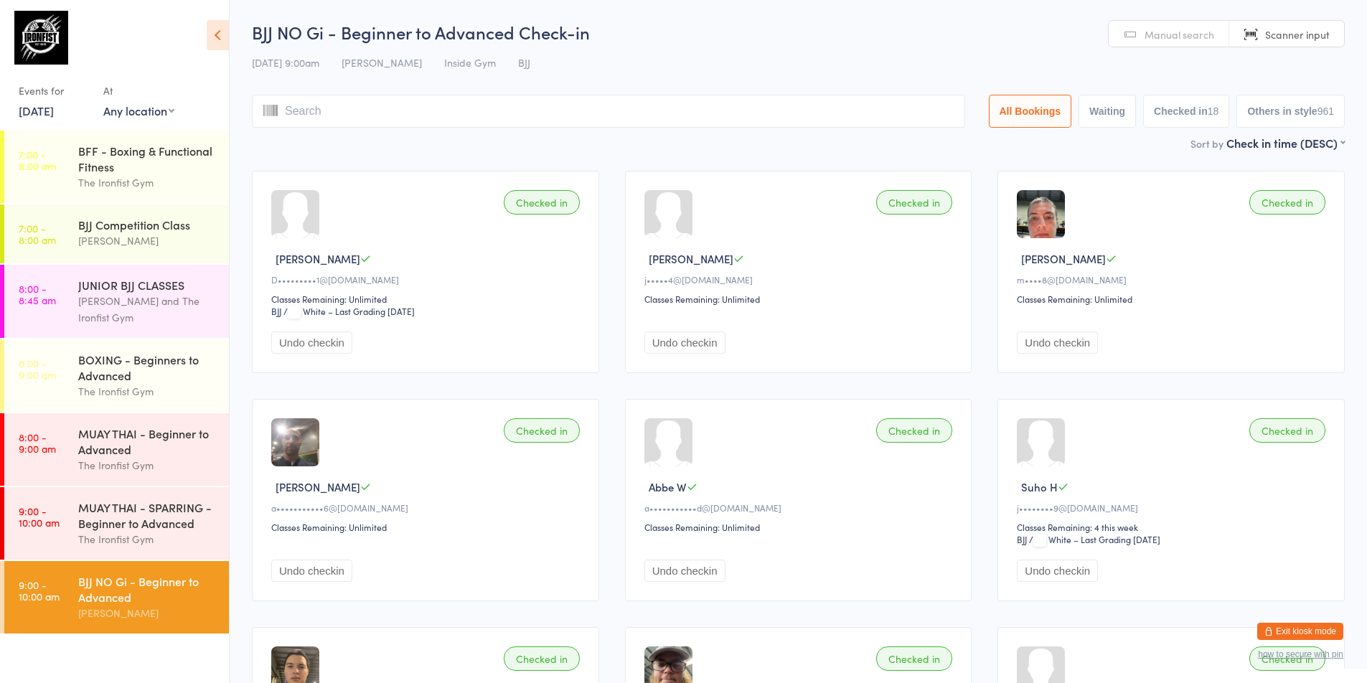
click at [115, 580] on div "BJJ NO Gi - Beginner to Advanced" at bounding box center [147, 589] width 138 height 32
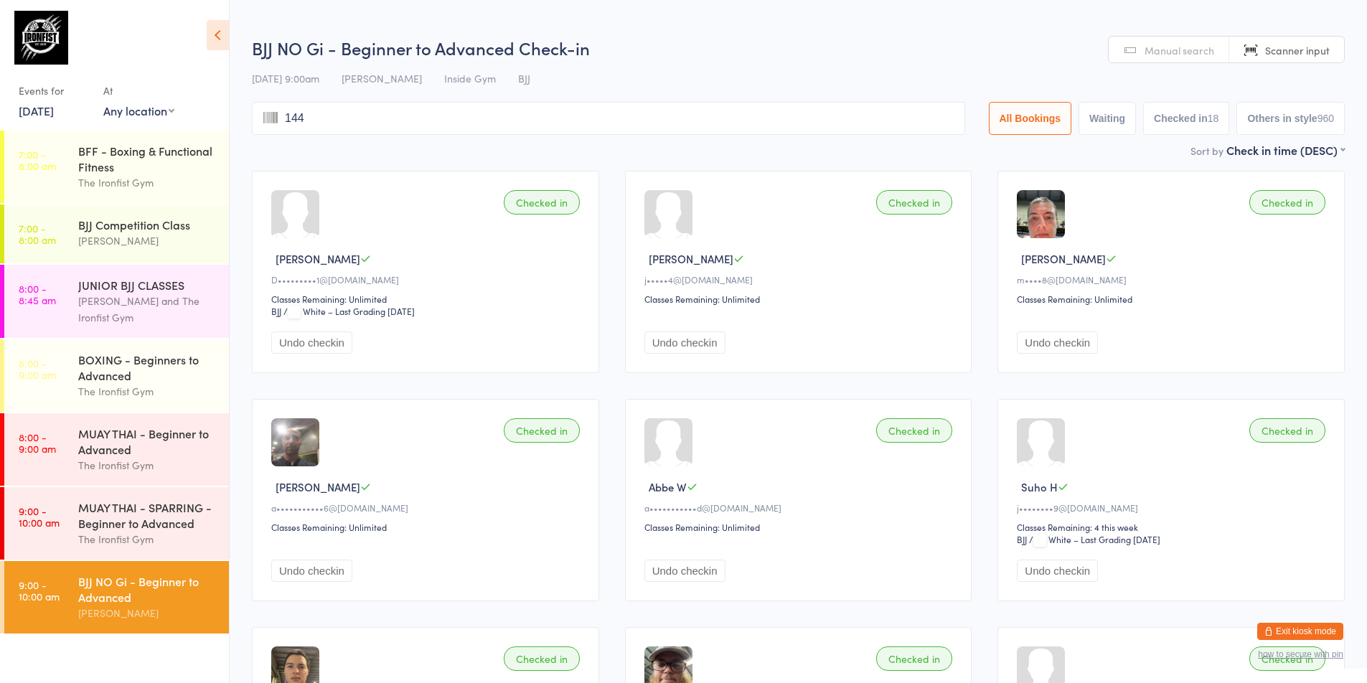
type input "1441"
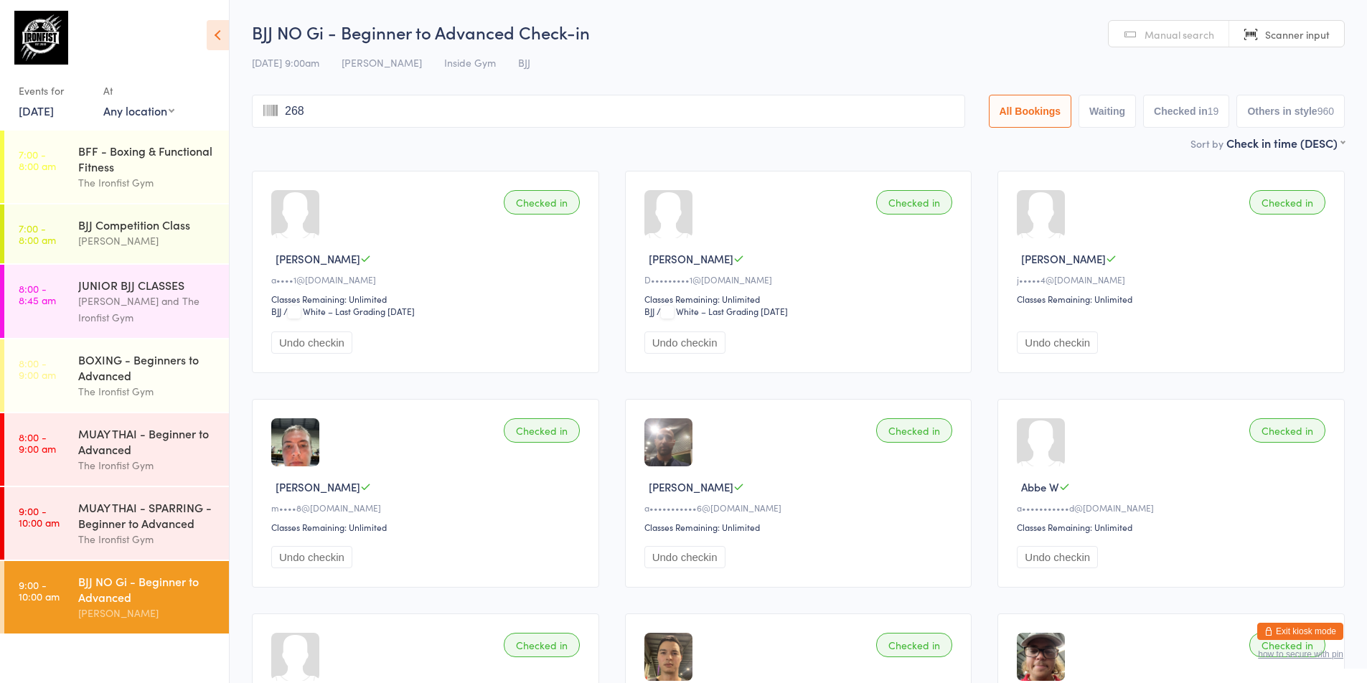
type input "2685"
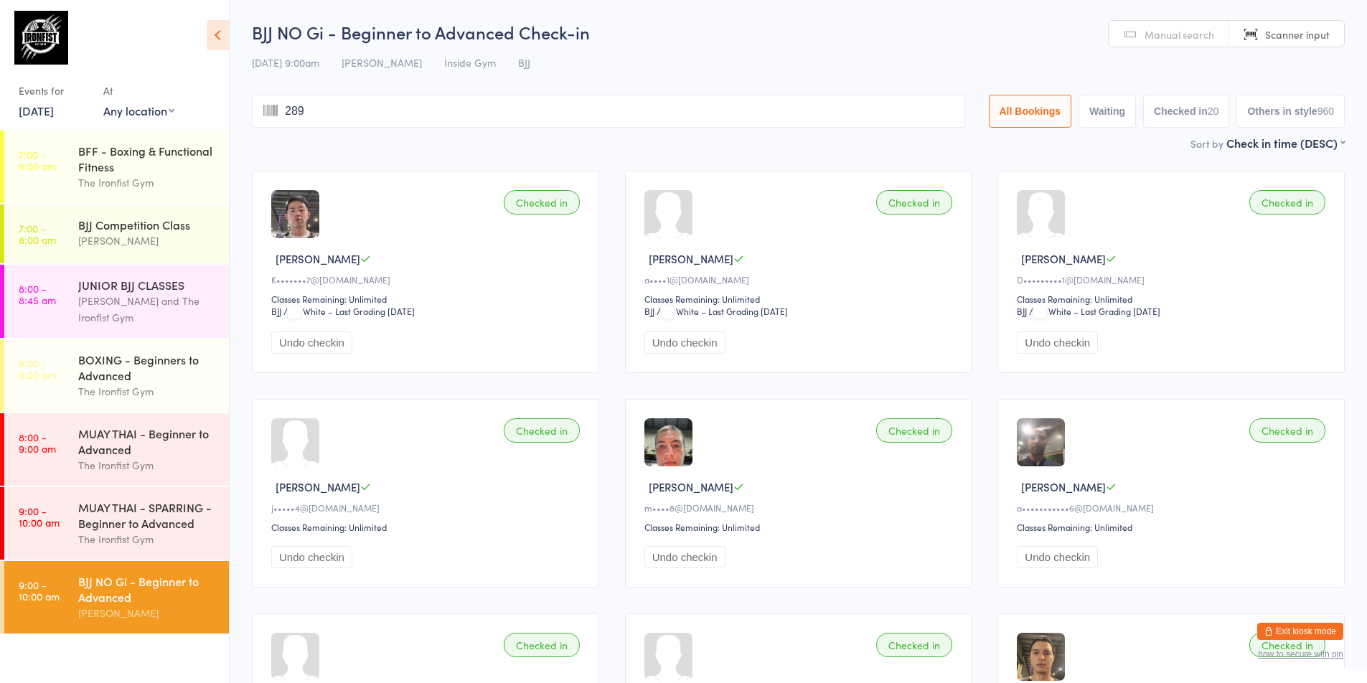
type input "2895"
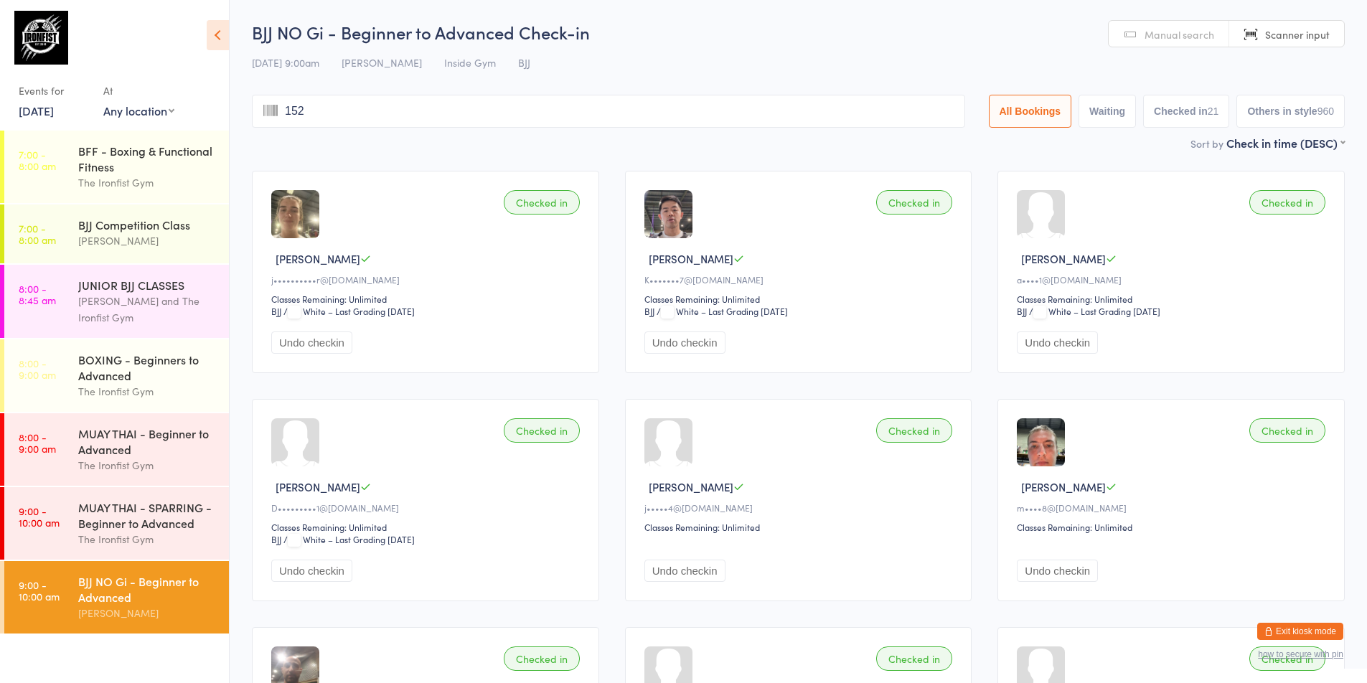
type input "1526"
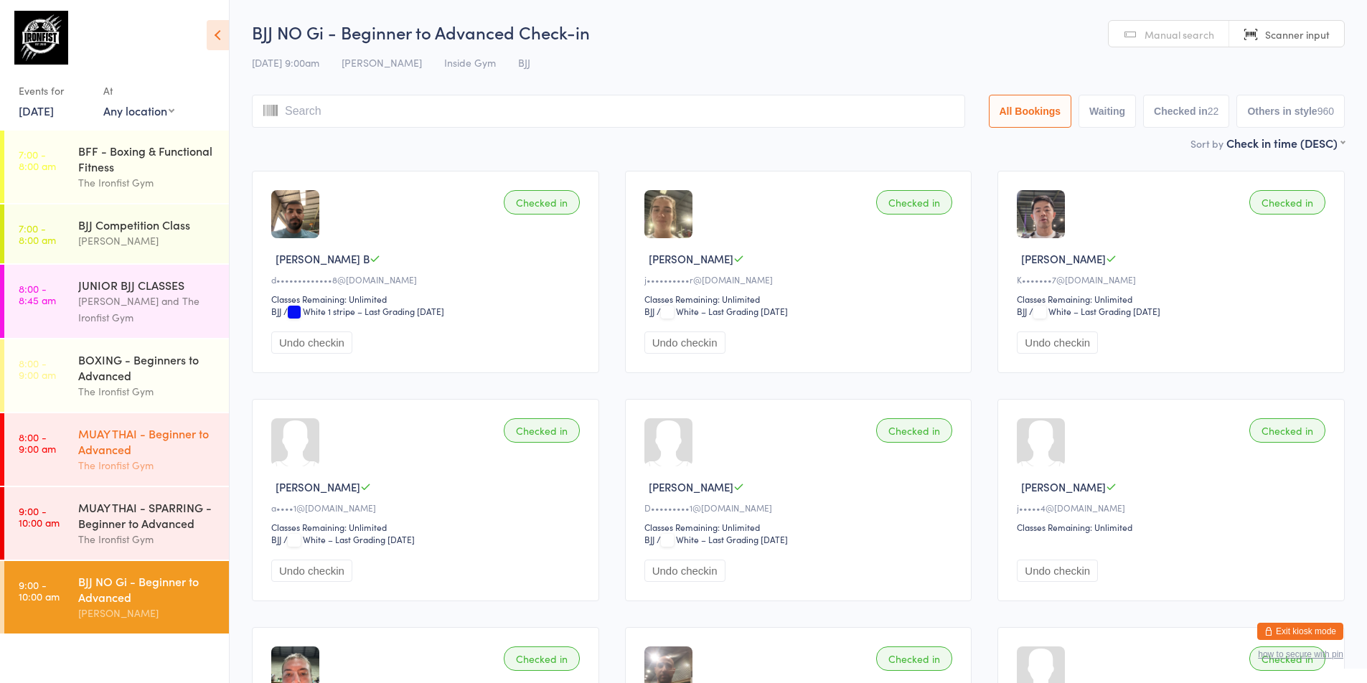
click at [125, 472] on div "The Ironfist Gym" at bounding box center [147, 465] width 138 height 16
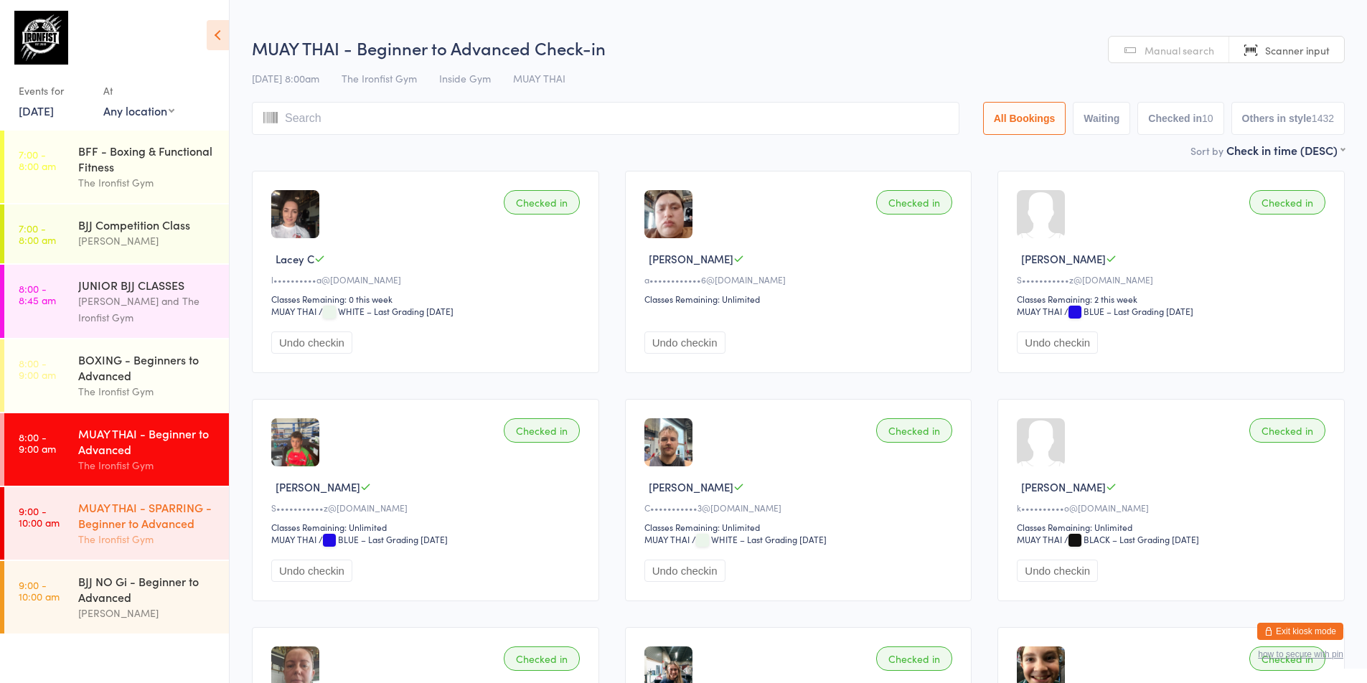
click at [87, 492] on div "MUAY THAI - SPARRING - Beginner to Advanced The Ironfist Gym" at bounding box center [153, 523] width 151 height 72
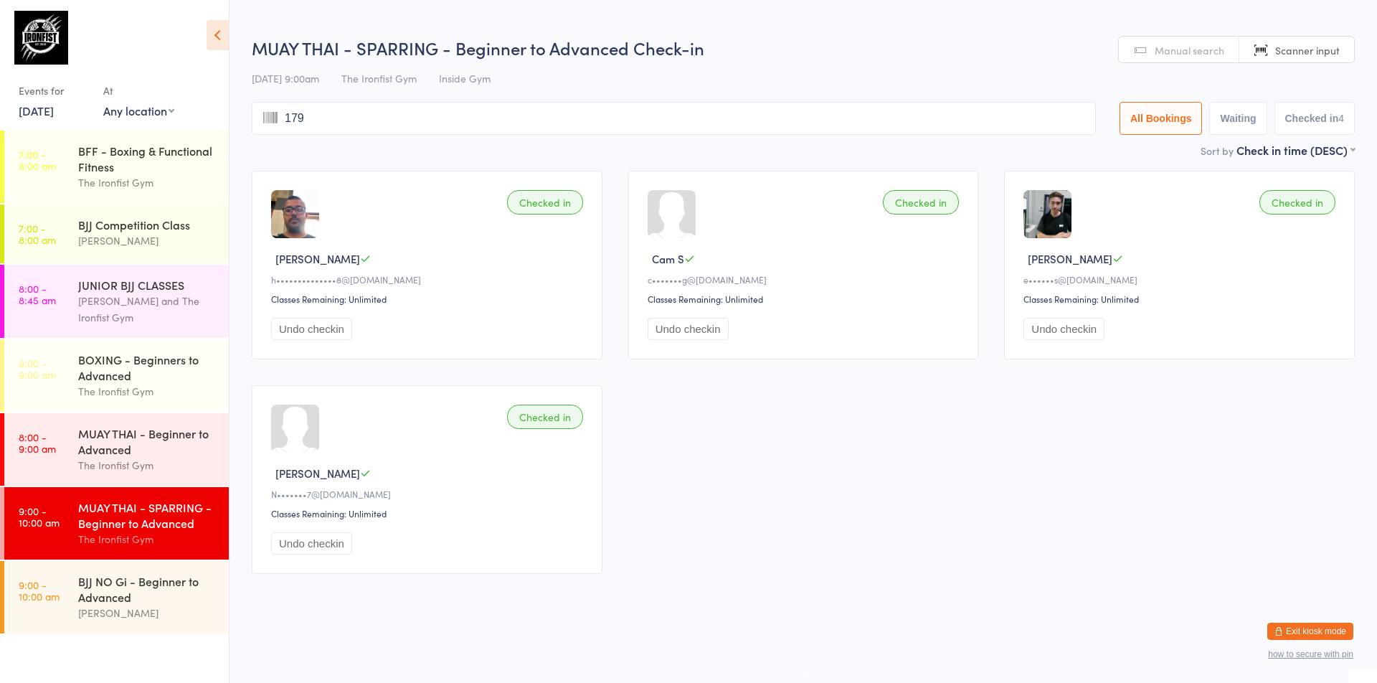
type input "1790"
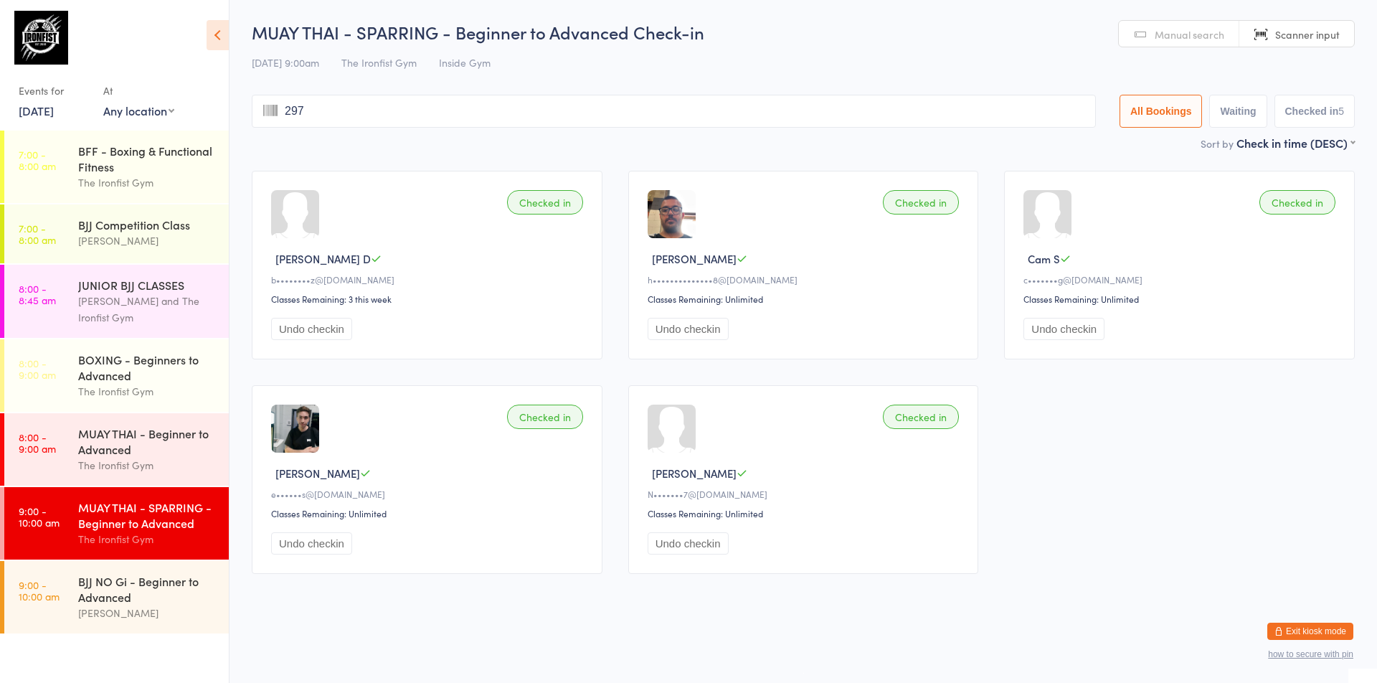
type input "2971"
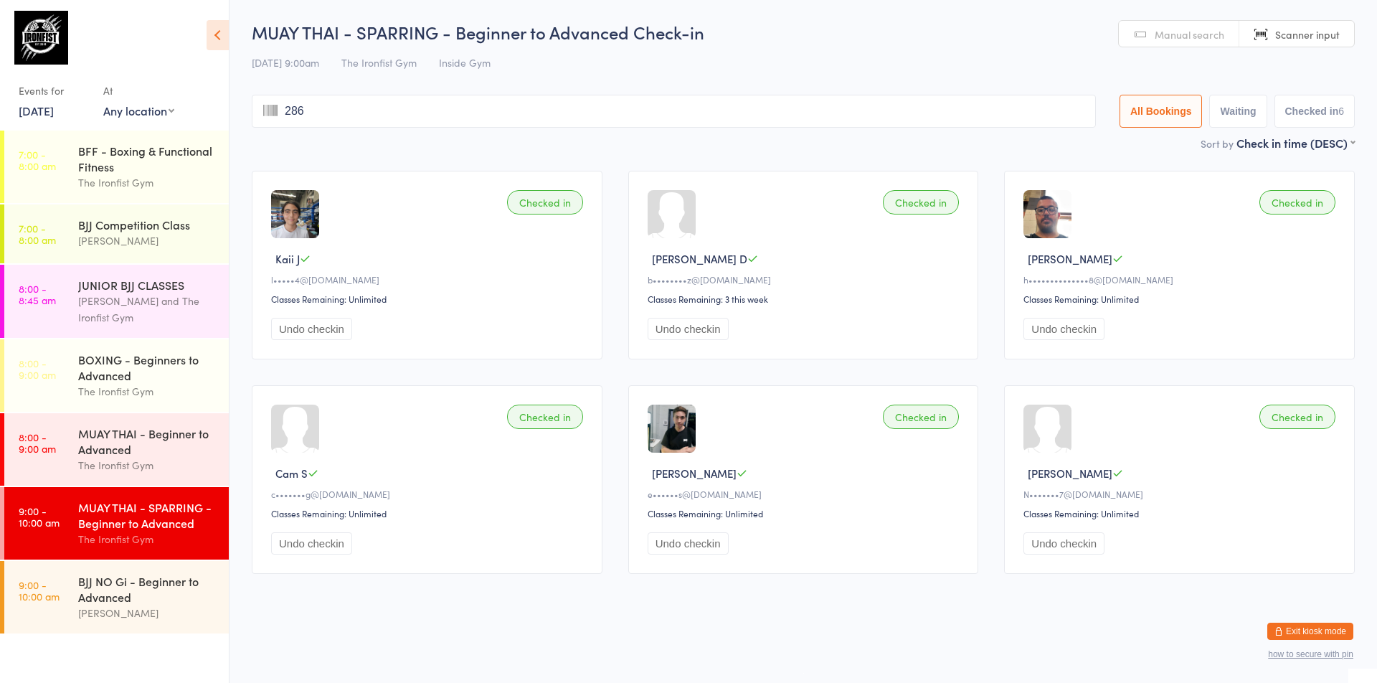
type input "2865"
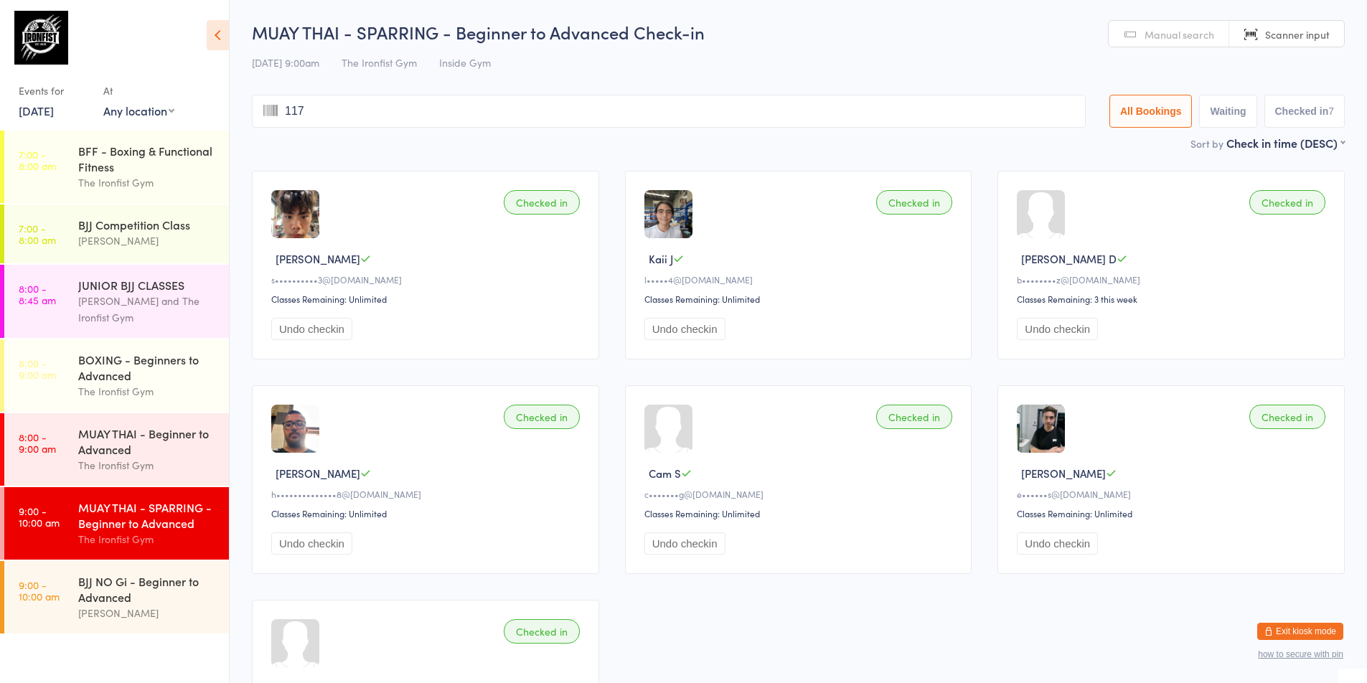
type input "1172"
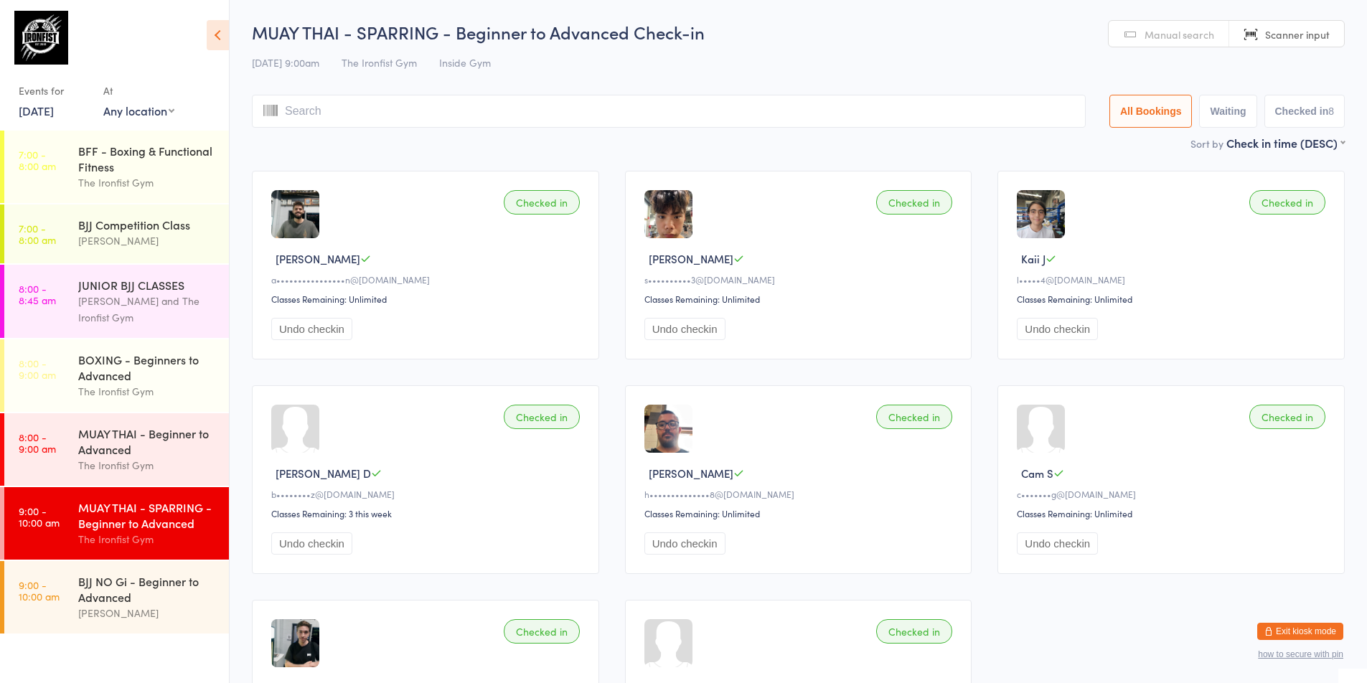
click at [86, 493] on div "MUAY THAI - SPARRING - Beginner to Advanced The Ironfist Gym" at bounding box center [153, 523] width 151 height 72
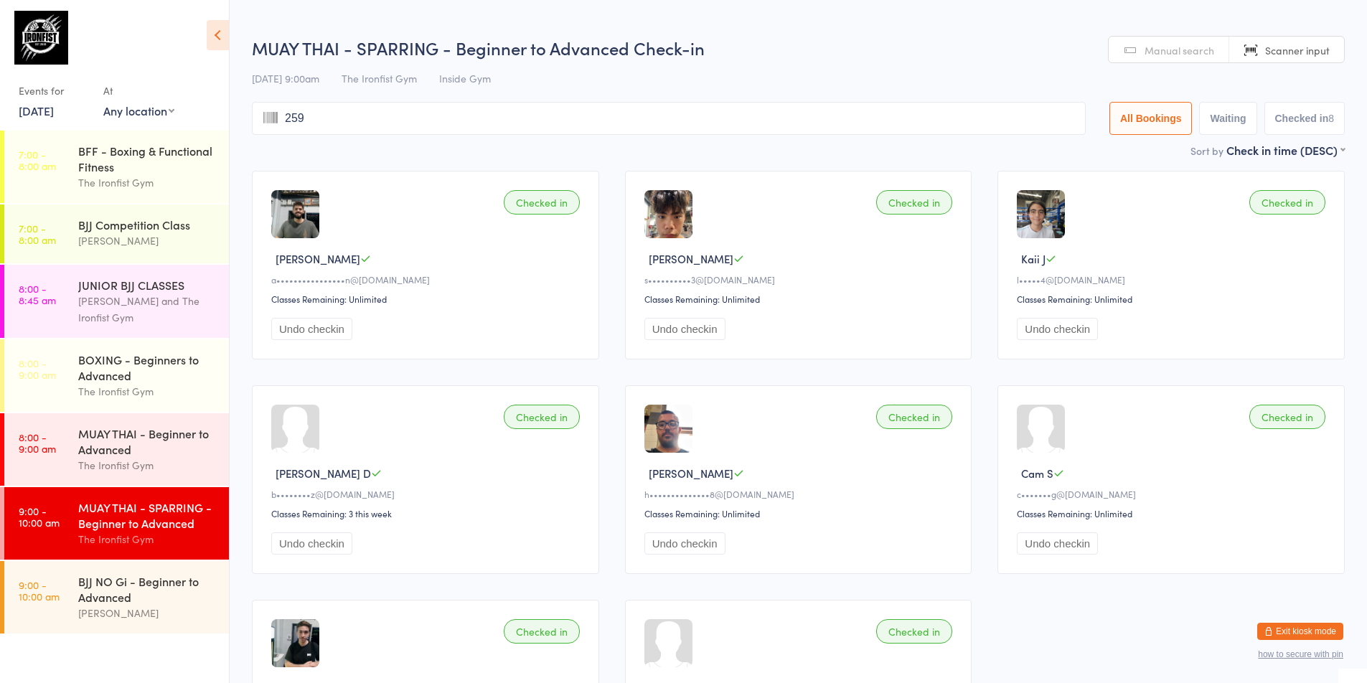
type input "2596"
